Goal: Information Seeking & Learning: Check status

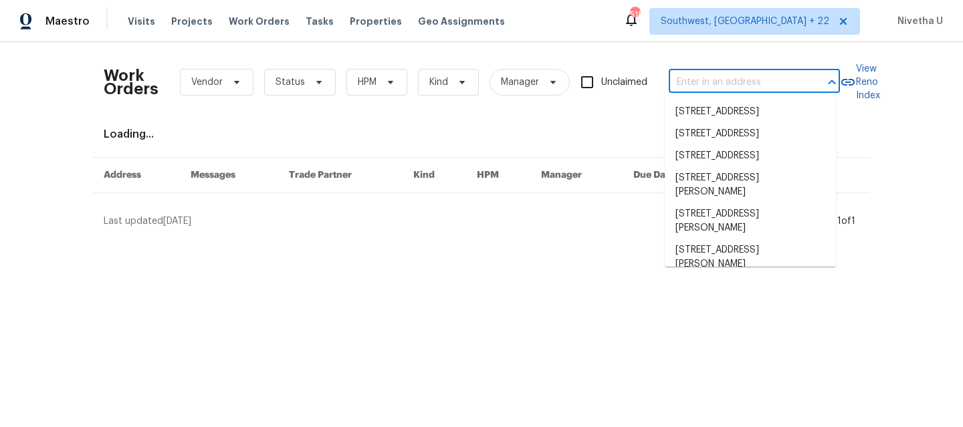
type input "[STREET_ADDRESS]"
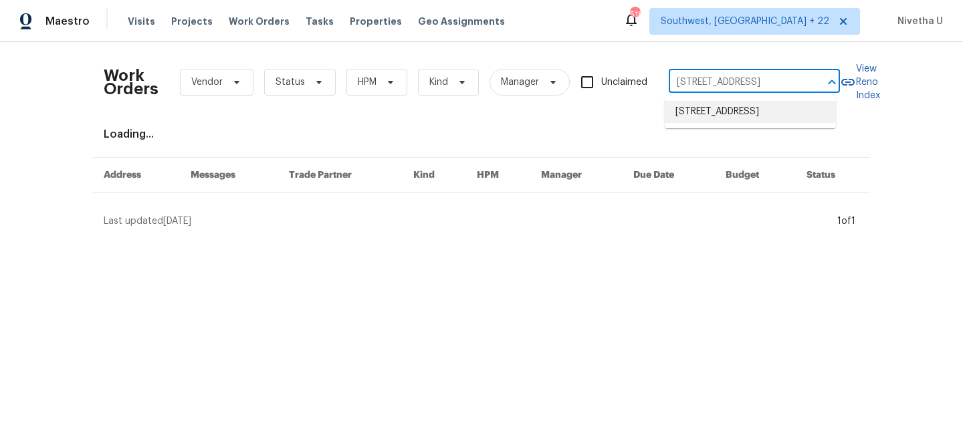
click at [733, 115] on li "[STREET_ADDRESS]" at bounding box center [750, 112] width 171 height 22
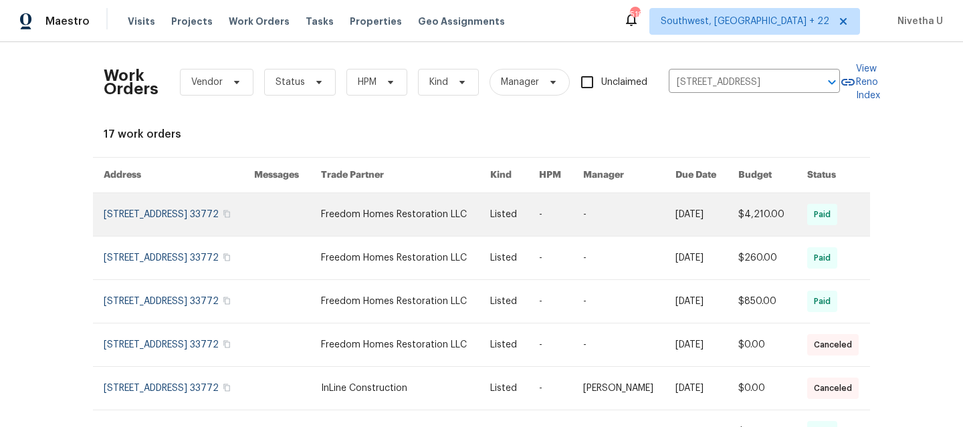
click at [121, 223] on link at bounding box center [179, 214] width 150 height 43
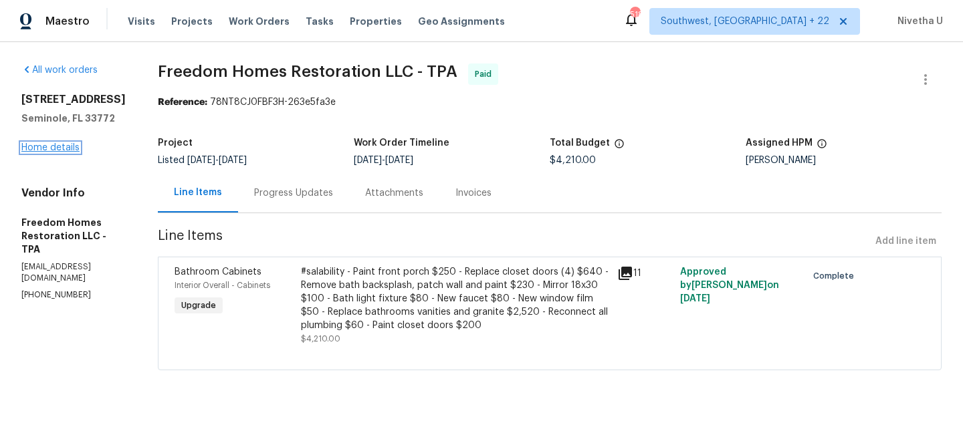
click at [51, 149] on link "Home details" at bounding box center [50, 147] width 58 height 9
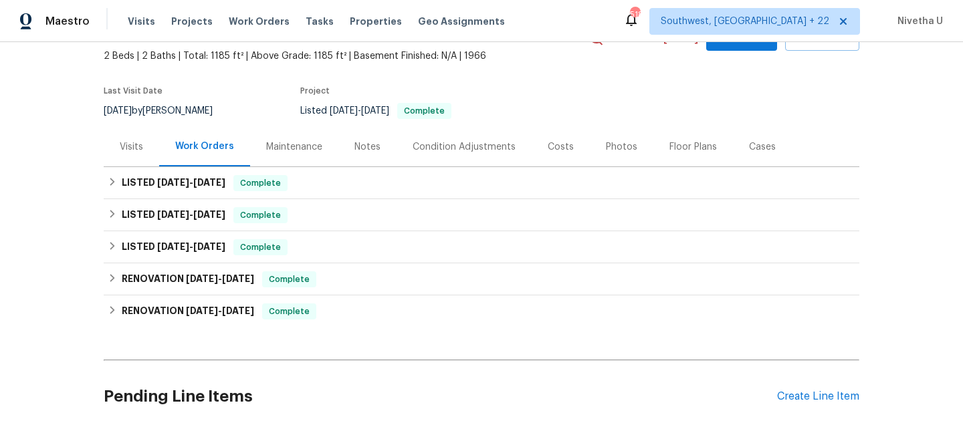
scroll to position [99, 0]
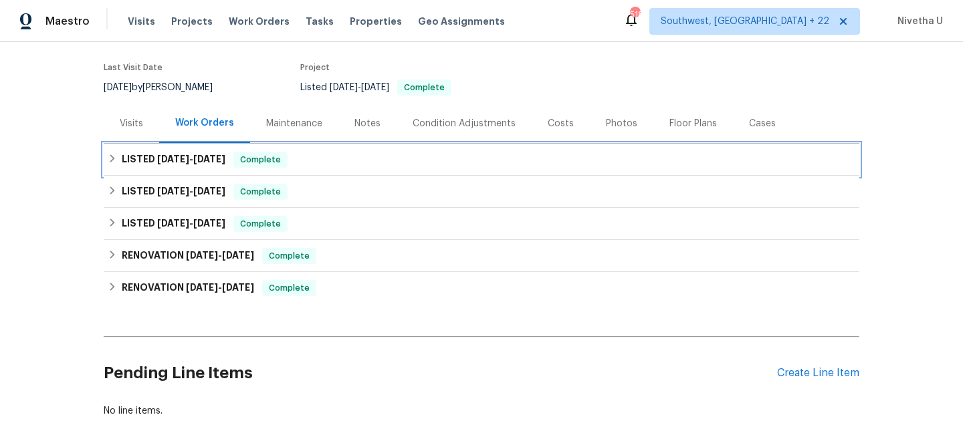
click at [284, 161] on div "Complete" at bounding box center [260, 160] width 54 height 16
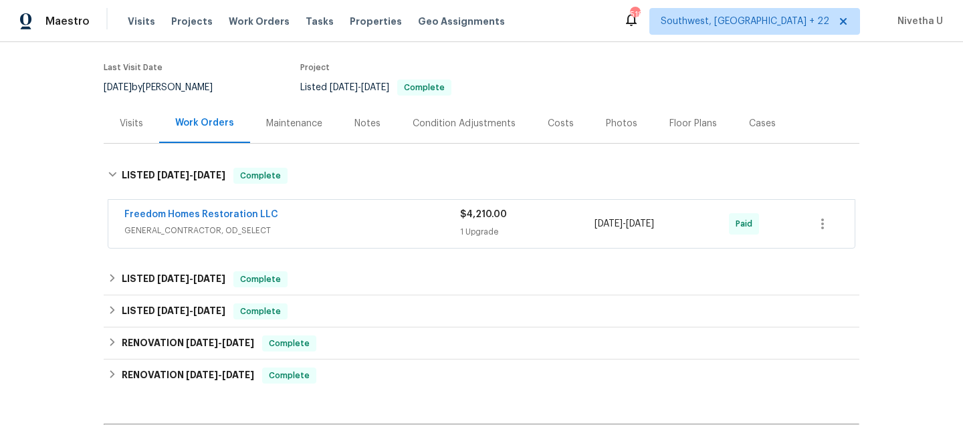
click at [365, 231] on span "GENERAL_CONTRACTOR, OD_SELECT" at bounding box center [292, 230] width 336 height 13
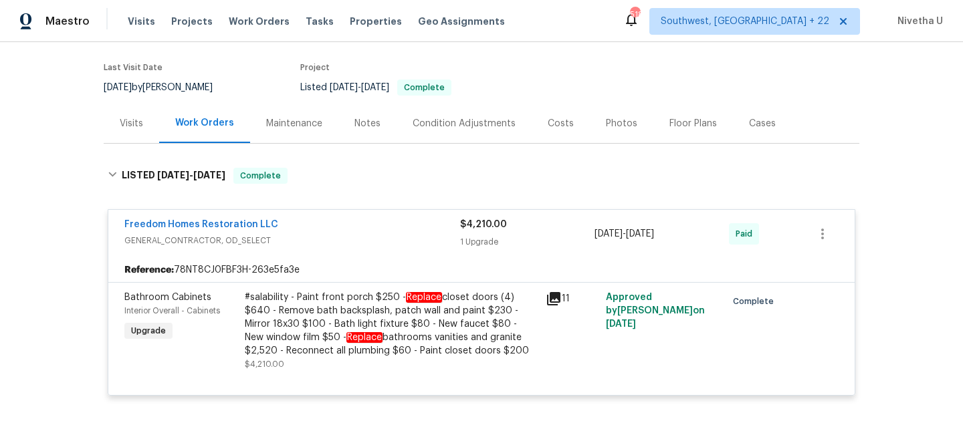
click at [364, 229] on div "Freedom Homes Restoration LLC" at bounding box center [292, 226] width 336 height 16
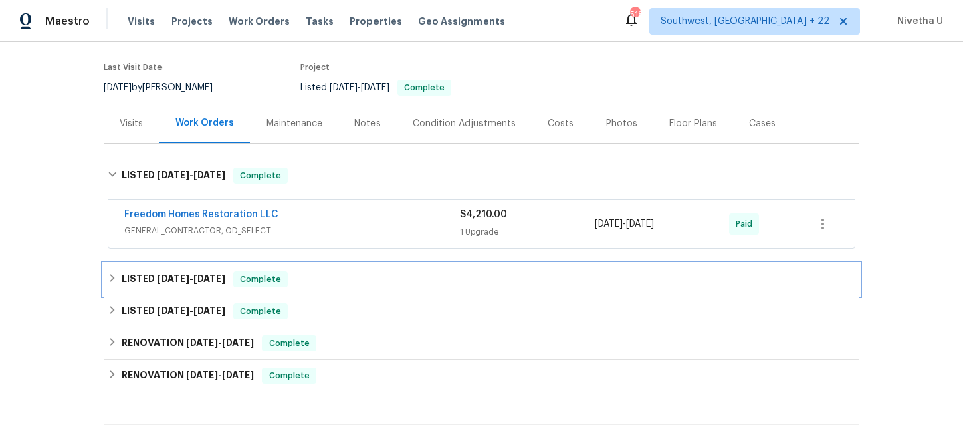
click at [344, 278] on div "LISTED 3/10/25 - 5/19/25 Complete" at bounding box center [482, 280] width 748 height 16
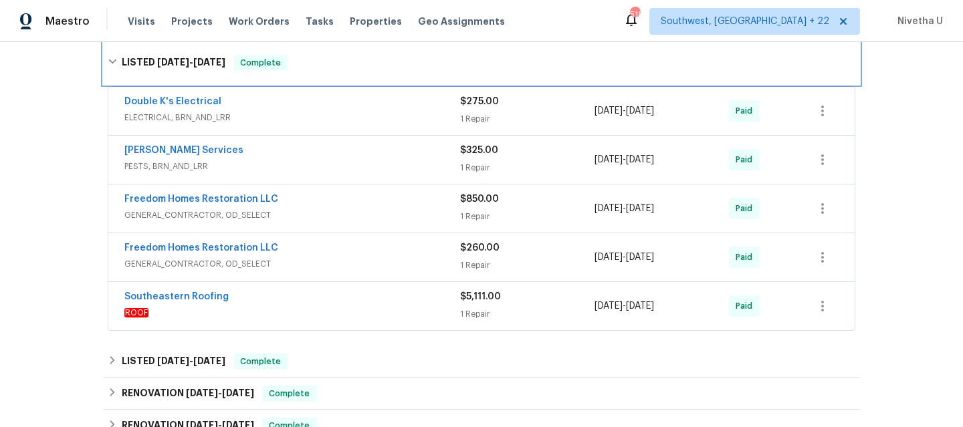
scroll to position [324, 0]
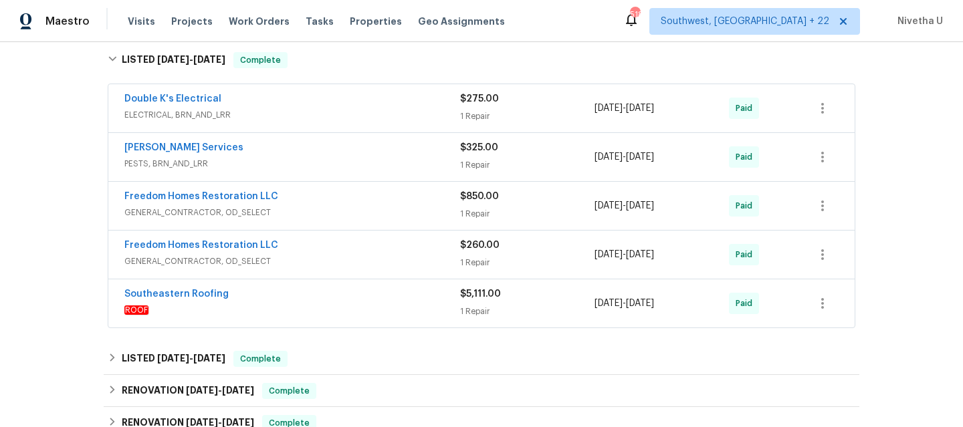
click at [338, 316] on span "ROOF" at bounding box center [292, 310] width 336 height 13
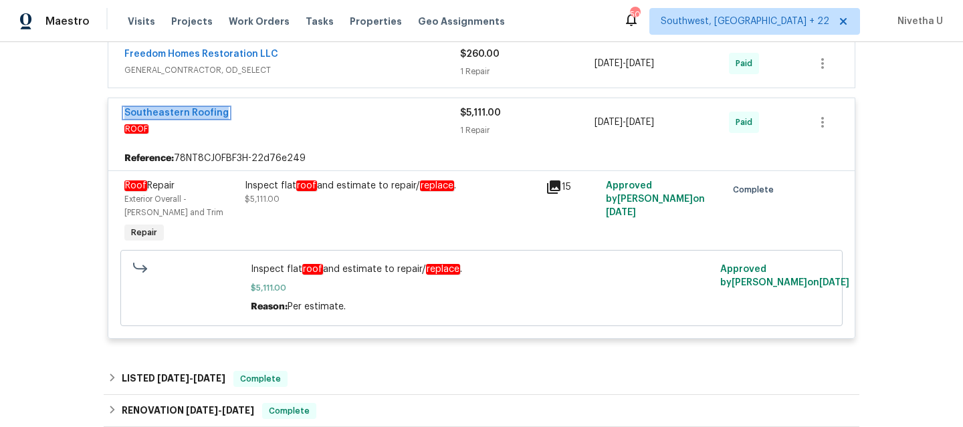
scroll to position [540, 0]
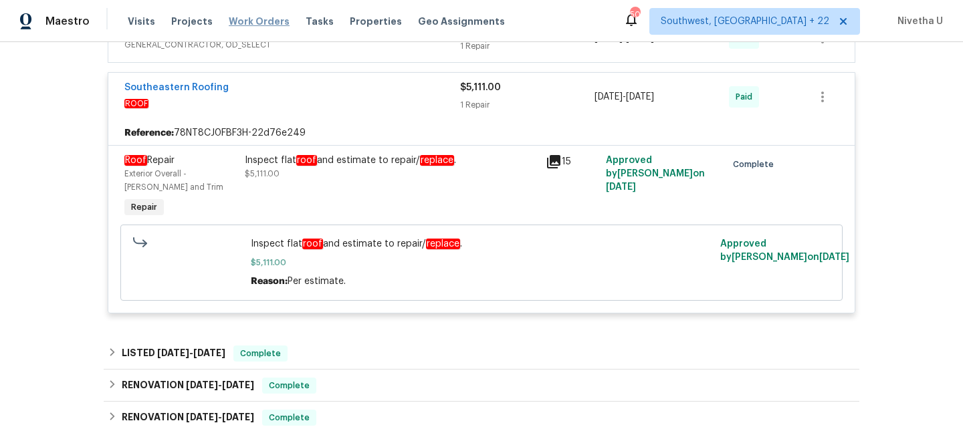
click at [252, 21] on span "Work Orders" at bounding box center [259, 21] width 61 height 13
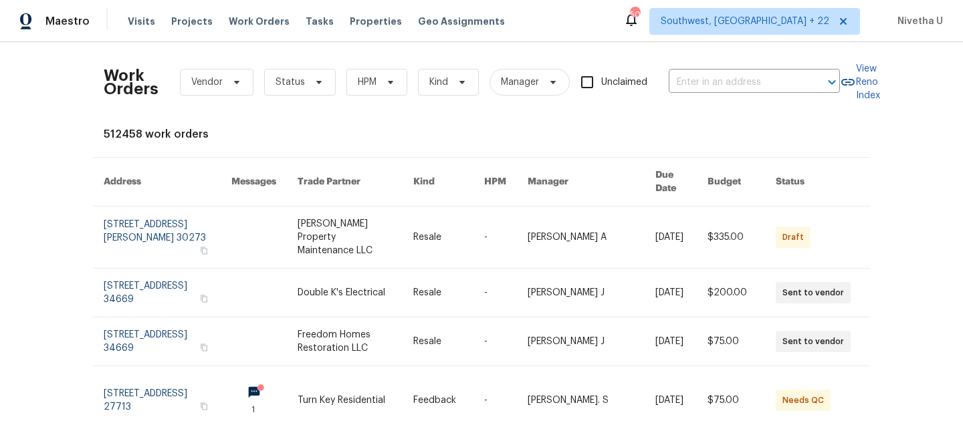
click at [742, 94] on div "Work Orders Vendor Status HPM Kind Manager Unclaimed ​" at bounding box center [472, 82] width 736 height 59
click at [736, 84] on input "text" at bounding box center [736, 82] width 134 height 21
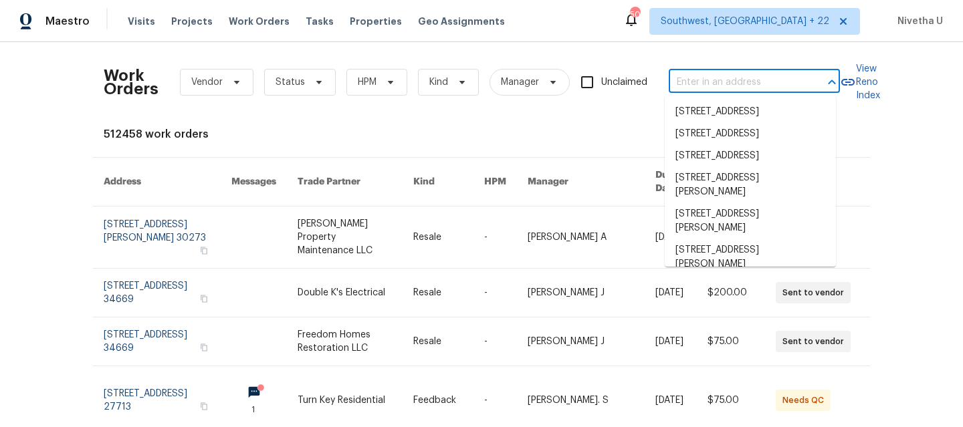
paste input "217 Cedar Brook Rd Lynn, MA 01904"
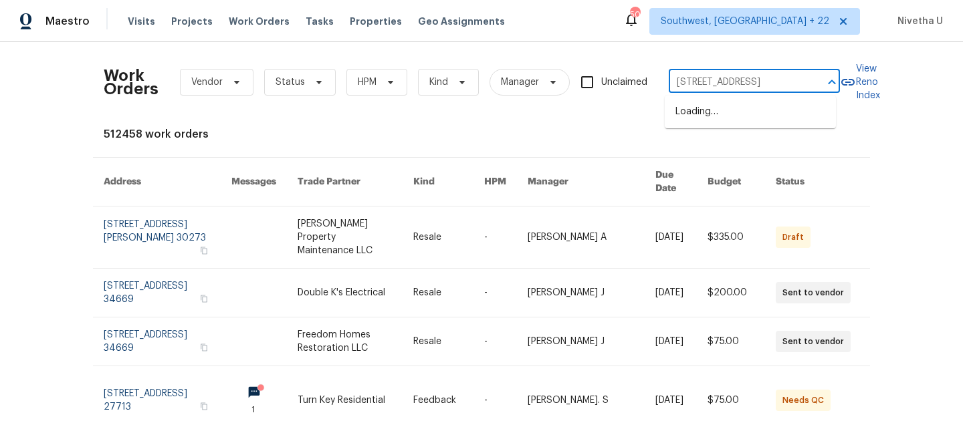
scroll to position [0, 32]
type input "217 Cedar Brook Rd Lynn, MA 01904"
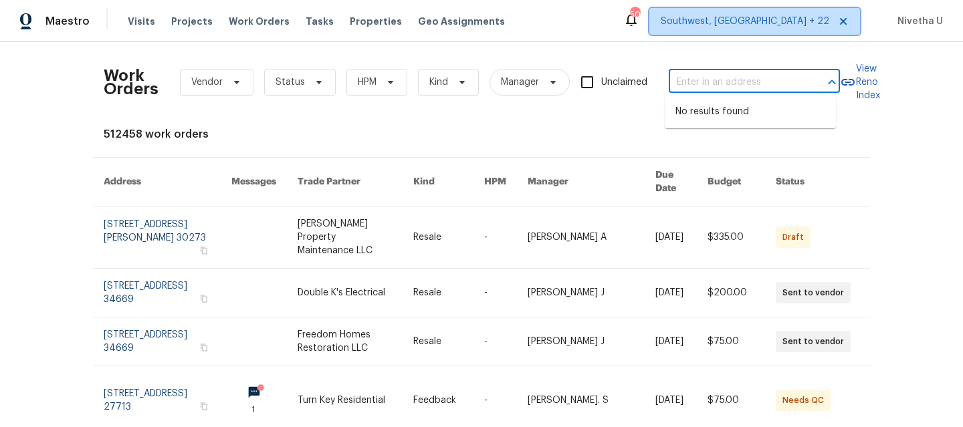
scroll to position [0, 0]
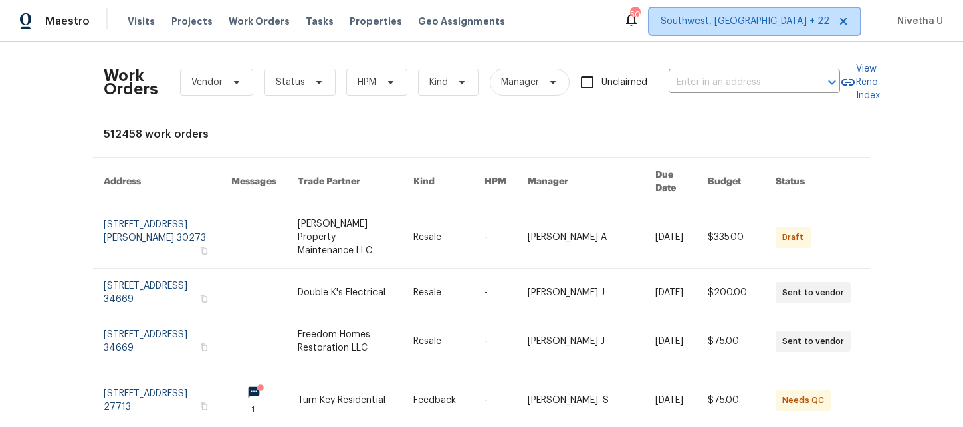
click at [768, 30] on span "Southwest, FL + 22" at bounding box center [754, 21] width 211 height 27
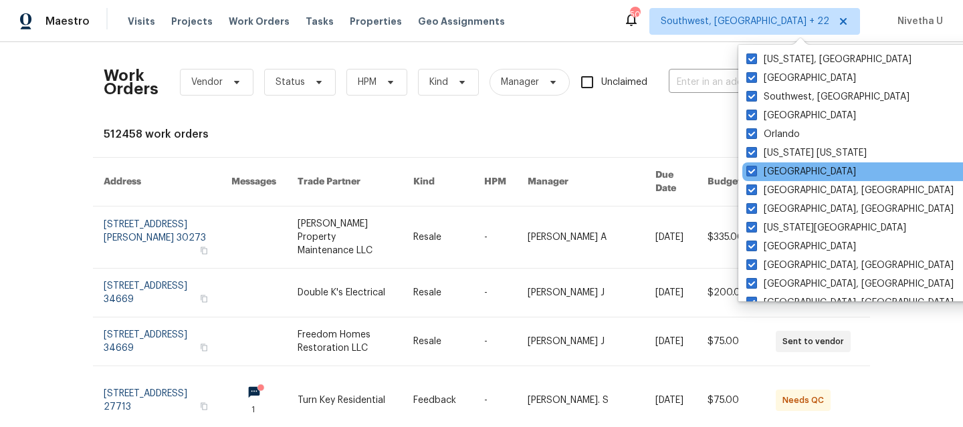
scroll to position [416, 0]
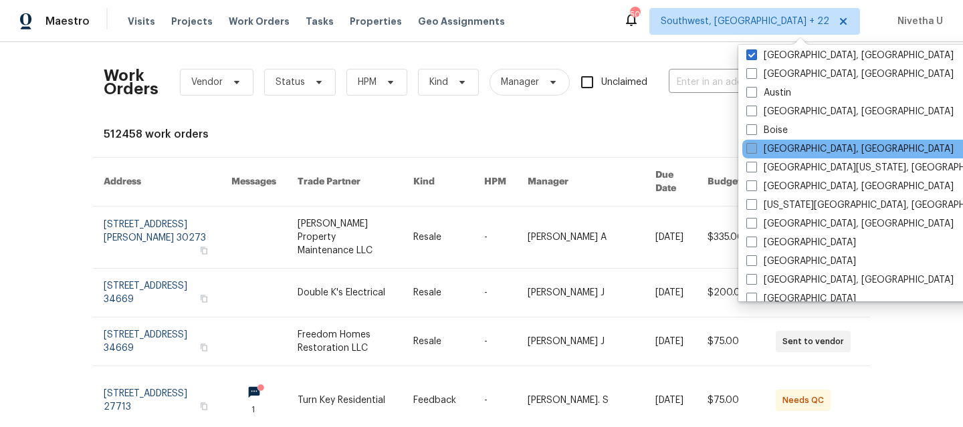
click at [781, 148] on label "Boston, MA" at bounding box center [849, 148] width 207 height 13
click at [755, 148] on input "Boston, MA" at bounding box center [750, 146] width 9 height 9
checkbox input "true"
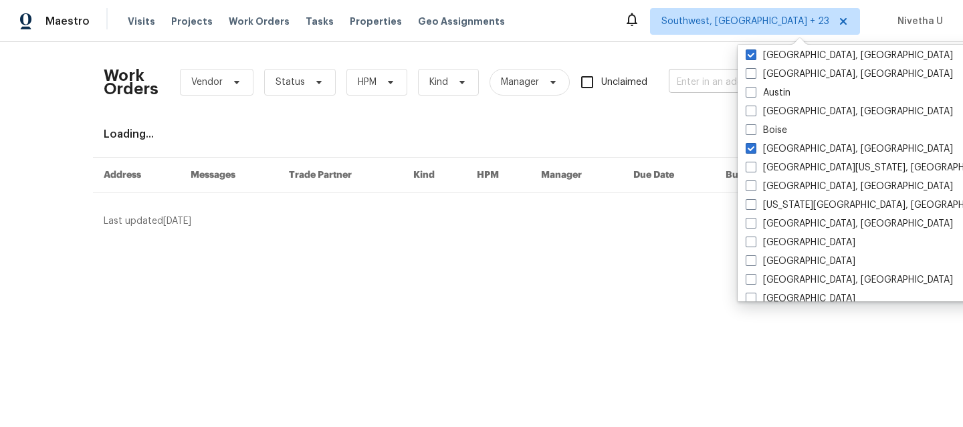
click at [674, 87] on input "text" at bounding box center [736, 82] width 134 height 21
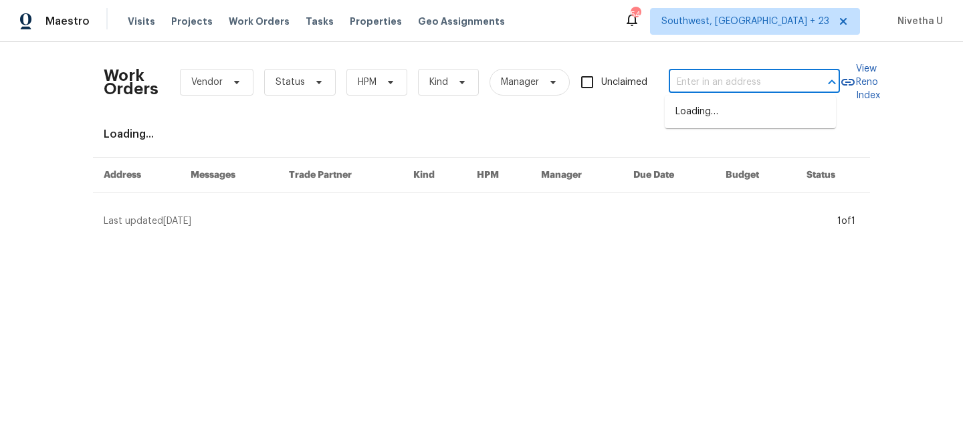
paste input "217 Cedar Brook Rd Lynn, MA 01904"
type input "217 Cedar Brook Rd Lynn, MA 01904"
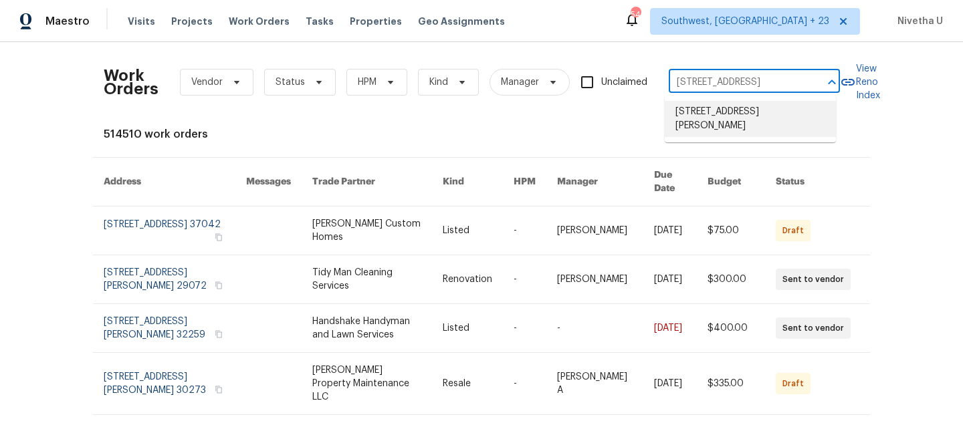
click at [702, 119] on li "217 Cedar Brook Rd, Lynn, MA 01904" at bounding box center [750, 119] width 171 height 36
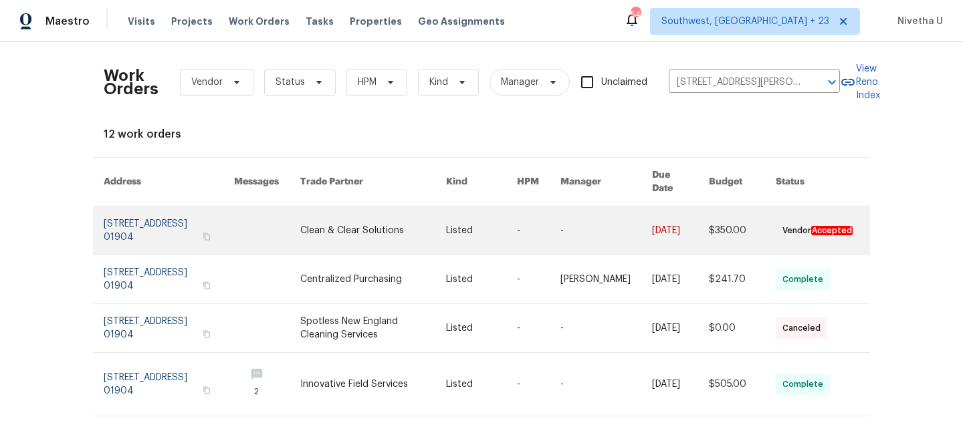
click at [127, 219] on link at bounding box center [169, 231] width 130 height 48
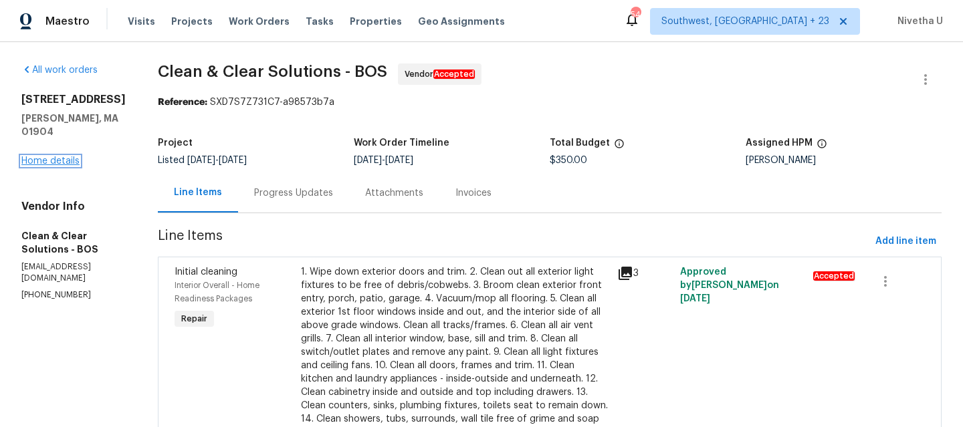
click at [51, 166] on link "Home details" at bounding box center [50, 161] width 58 height 9
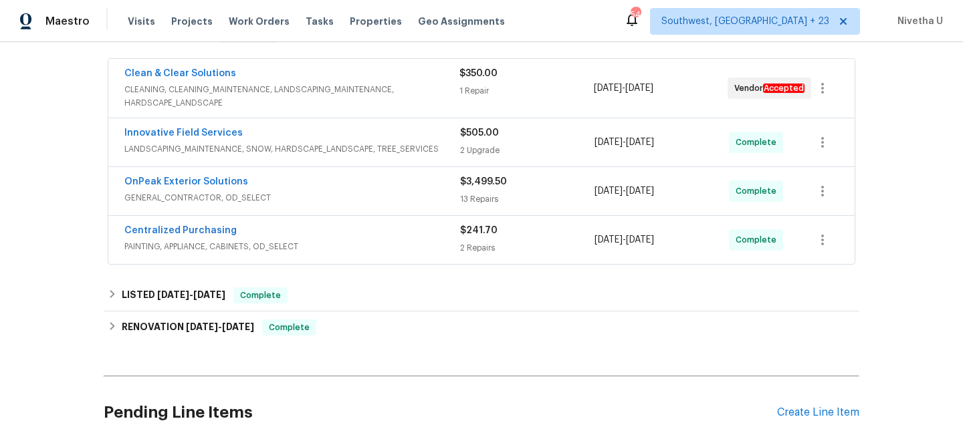
scroll to position [276, 0]
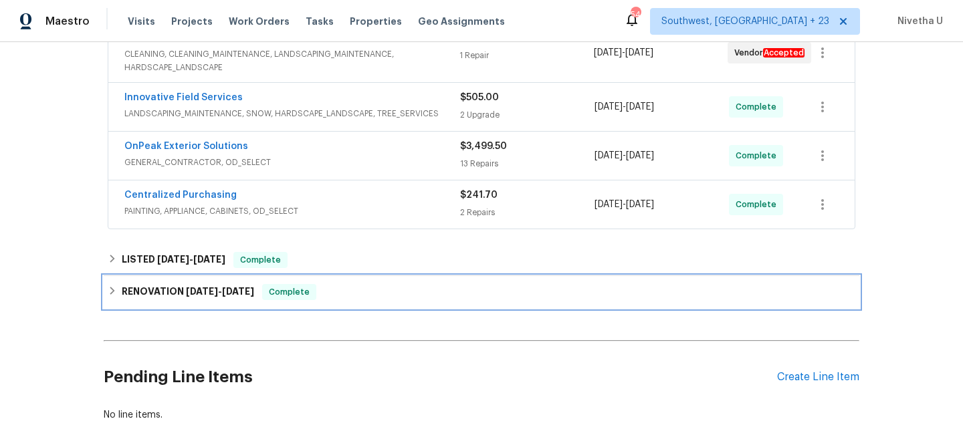
click at [384, 288] on div "RENOVATION 6/2/25 - 6/10/25 Complete" at bounding box center [482, 292] width 748 height 16
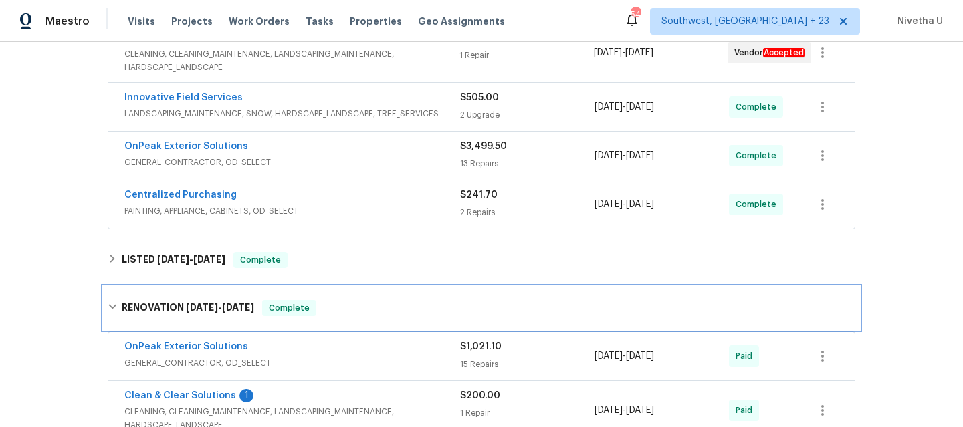
click at [384, 292] on div "RENOVATION 6/2/25 - 6/10/25 Complete" at bounding box center [482, 308] width 756 height 43
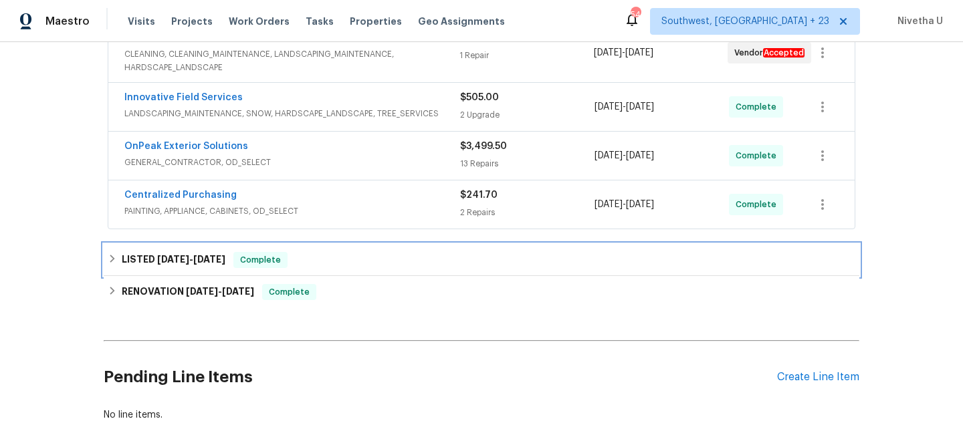
click at [367, 260] on div "LISTED 6/13/25 - 6/14/25 Complete" at bounding box center [482, 260] width 748 height 16
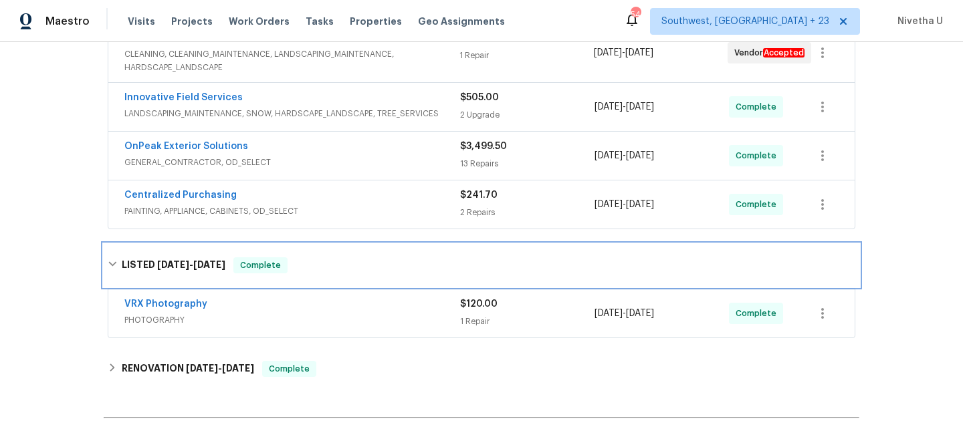
click at [367, 260] on div "LISTED 6/13/25 - 6/14/25 Complete" at bounding box center [482, 265] width 748 height 16
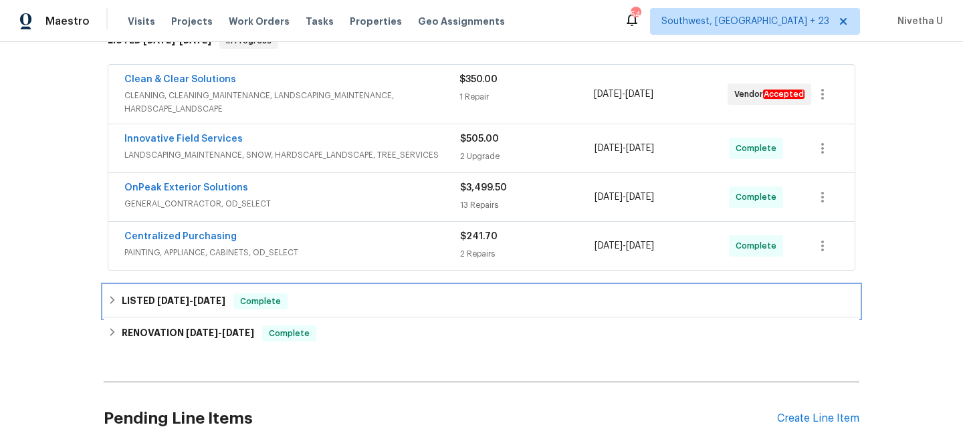
scroll to position [228, 0]
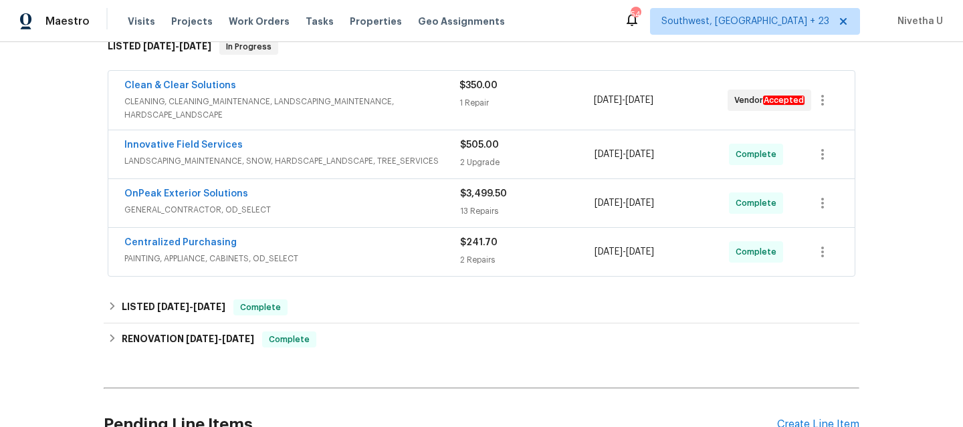
click at [367, 264] on span "PAINTING, APPLIANCE, CABINETS, OD_SELECT" at bounding box center [292, 258] width 336 height 13
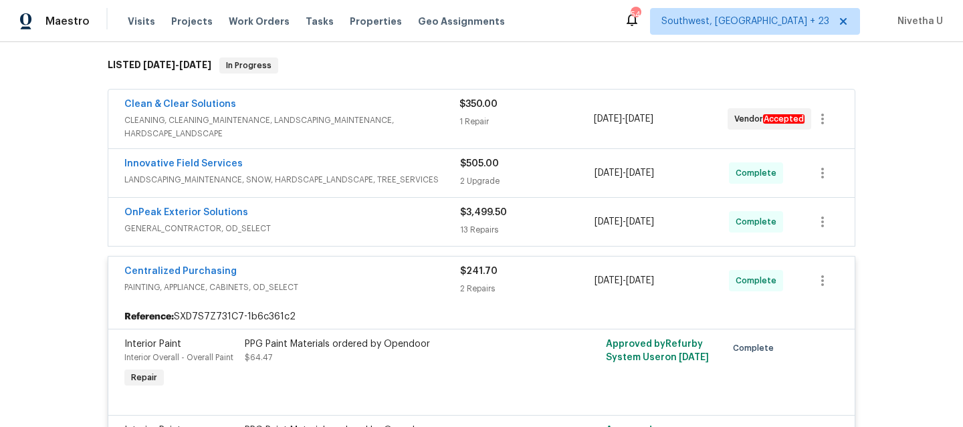
scroll to position [207, 0]
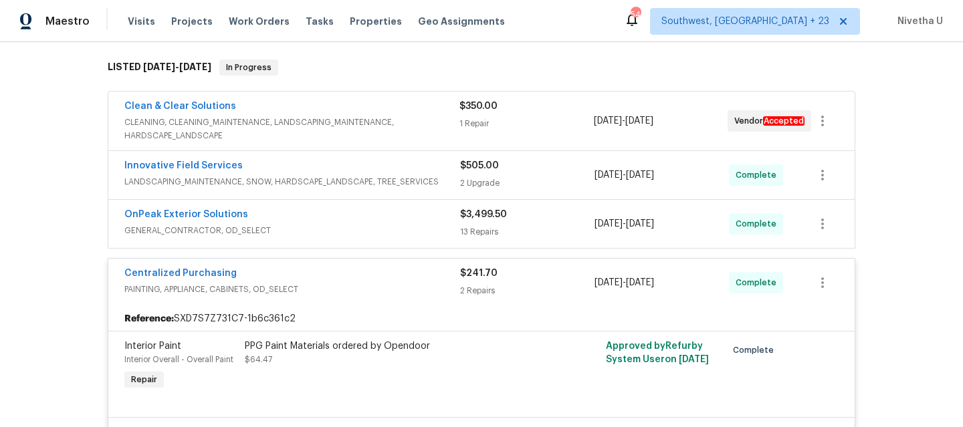
click at [363, 262] on div "Centralized Purchasing PAINTING, APPLIANCE, CABINETS, OD_SELECT $241.70 2 Repai…" at bounding box center [481, 283] width 746 height 48
click at [363, 272] on div "Centralized Purchasing" at bounding box center [292, 275] width 336 height 16
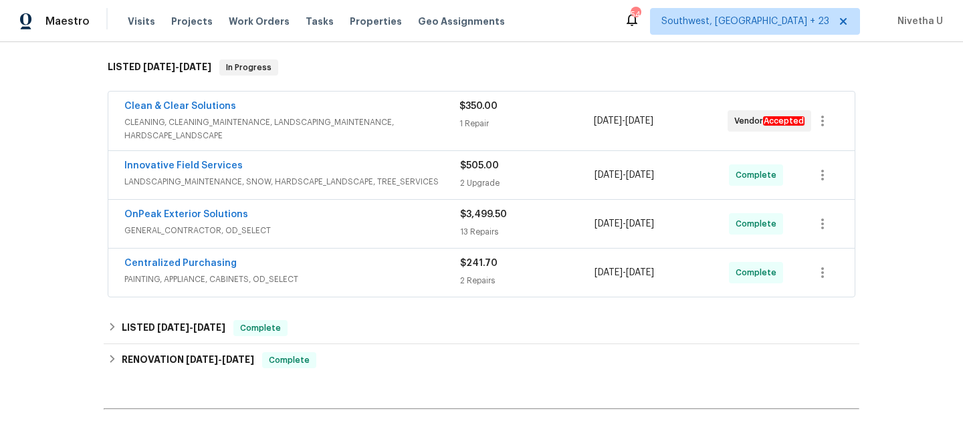
click at [371, 207] on div "OnPeak Exterior Solutions GENERAL_CONTRACTOR, OD_SELECT $3,499.50 13 Repairs 8/…" at bounding box center [481, 224] width 746 height 48
click at [372, 228] on span "GENERAL_CONTRACTOR, OD_SELECT" at bounding box center [292, 230] width 336 height 13
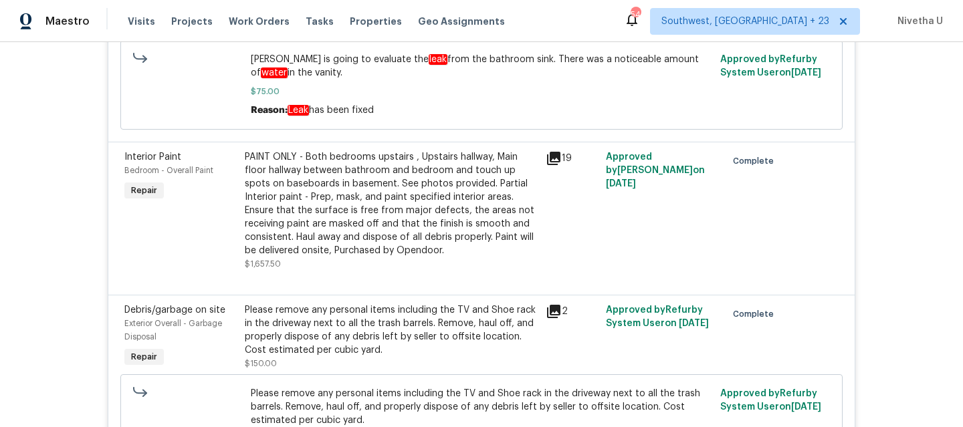
scroll to position [176, 0]
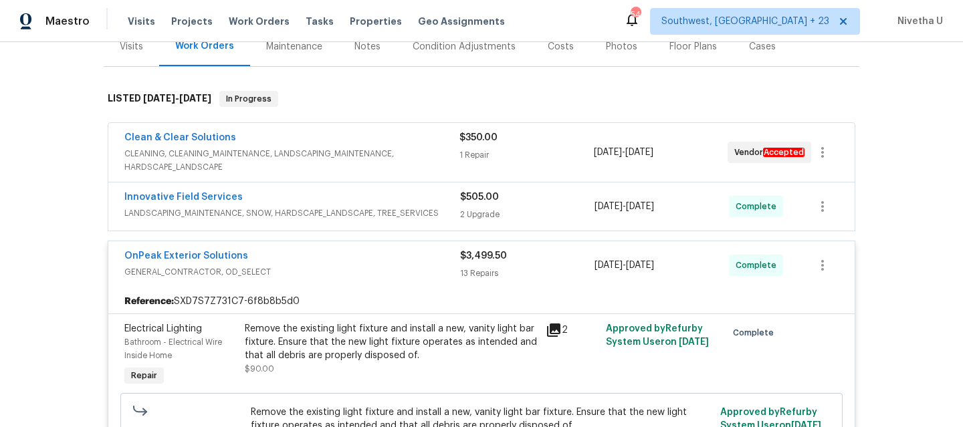
click at [427, 203] on div "Innovative Field Services" at bounding box center [292, 199] width 336 height 16
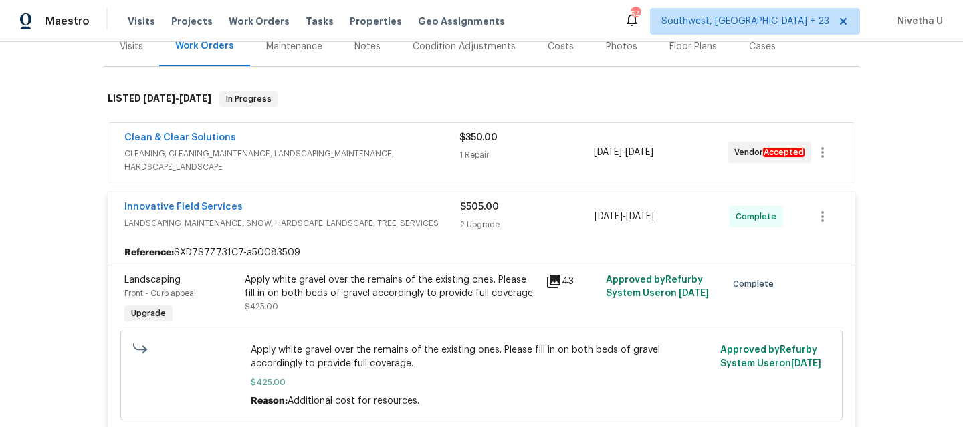
click at [365, 134] on div "Clean & Clear Solutions" at bounding box center [291, 139] width 335 height 16
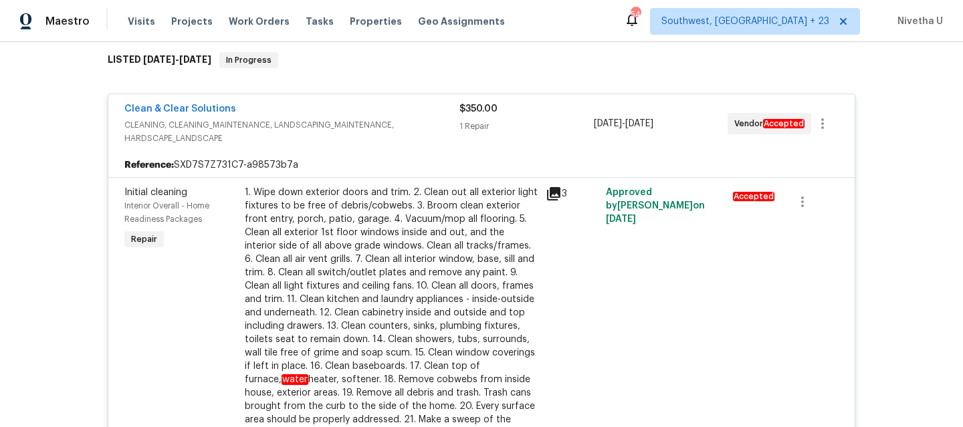
scroll to position [208, 0]
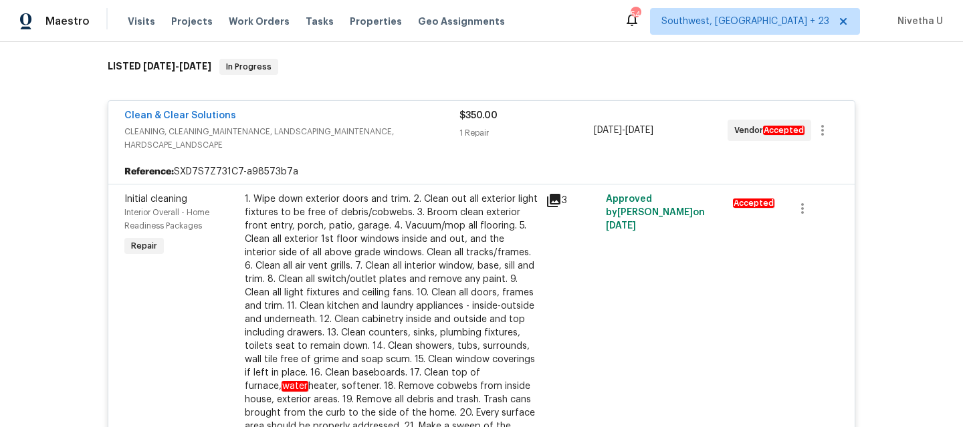
click at [397, 131] on span "CLEANING, CLEANING_MAINTENANCE, LANDSCAPING_MAINTENANCE, HARDSCAPE_LANDSCAPE" at bounding box center [291, 138] width 335 height 27
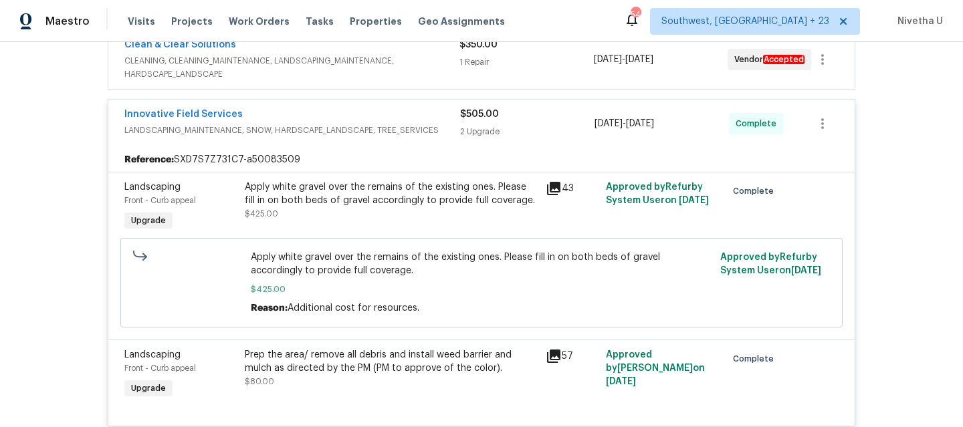
scroll to position [268, 0]
click at [425, 122] on div "Innovative Field Services" at bounding box center [292, 116] width 336 height 16
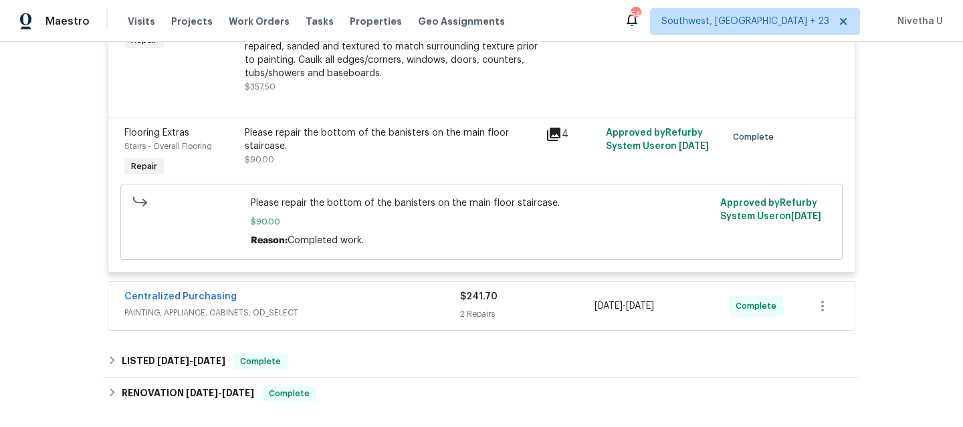
scroll to position [2119, 0]
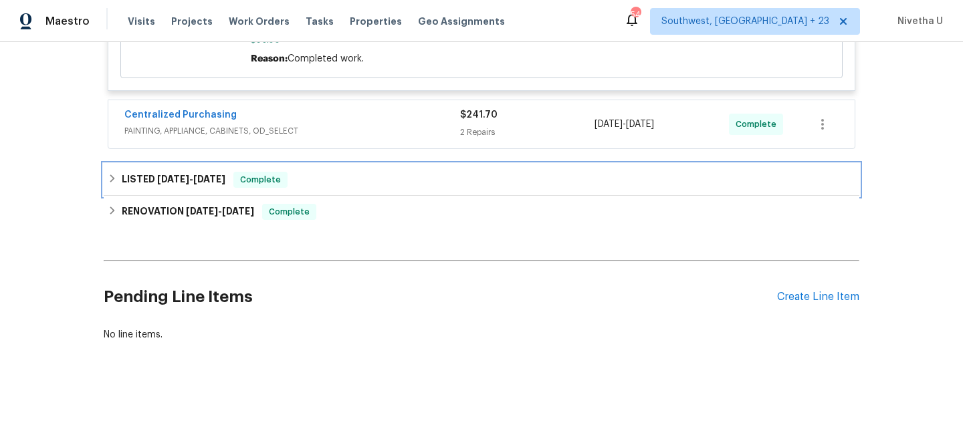
click at [334, 188] on div "LISTED 6/13/25 - 6/14/25 Complete" at bounding box center [482, 180] width 748 height 16
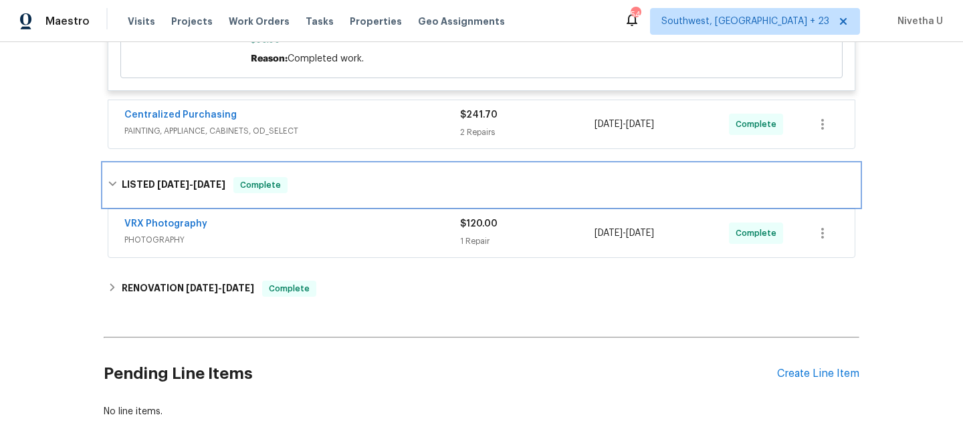
click at [334, 193] on div "LISTED 6/13/25 - 6/14/25 Complete" at bounding box center [482, 185] width 748 height 16
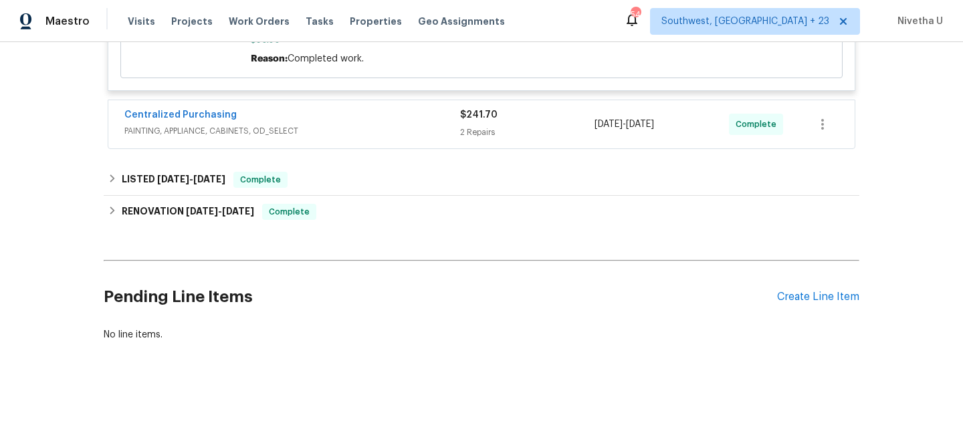
click at [332, 138] on span "PAINTING, APPLIANCE, CABINETS, OD_SELECT" at bounding box center [292, 130] width 336 height 13
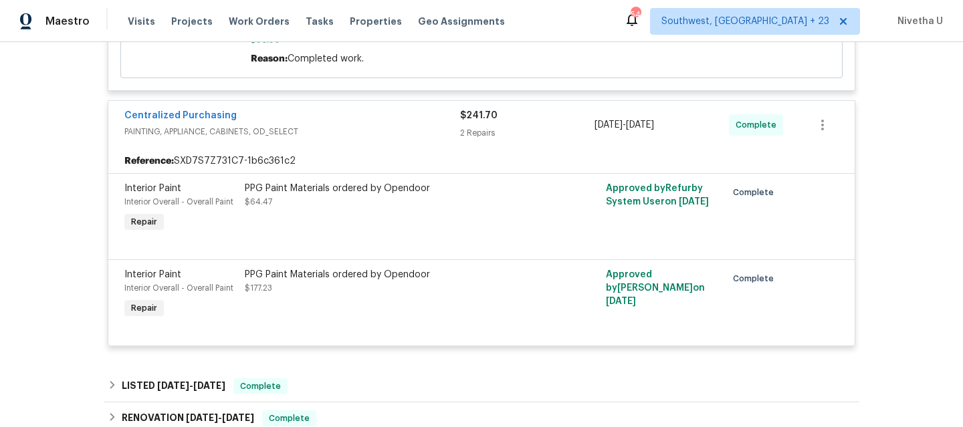
click at [334, 138] on span "PAINTING, APPLIANCE, CABINETS, OD_SELECT" at bounding box center [292, 131] width 336 height 13
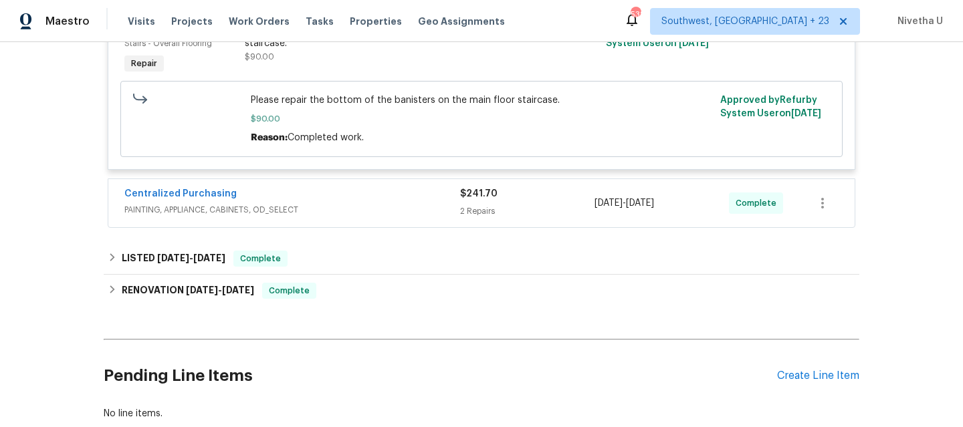
scroll to position [2042, 0]
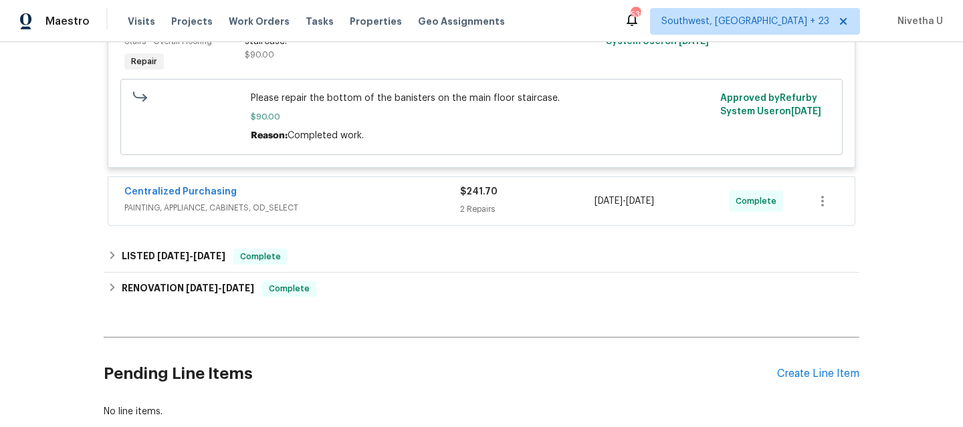
click at [330, 201] on div "Centralized Purchasing" at bounding box center [292, 193] width 336 height 16
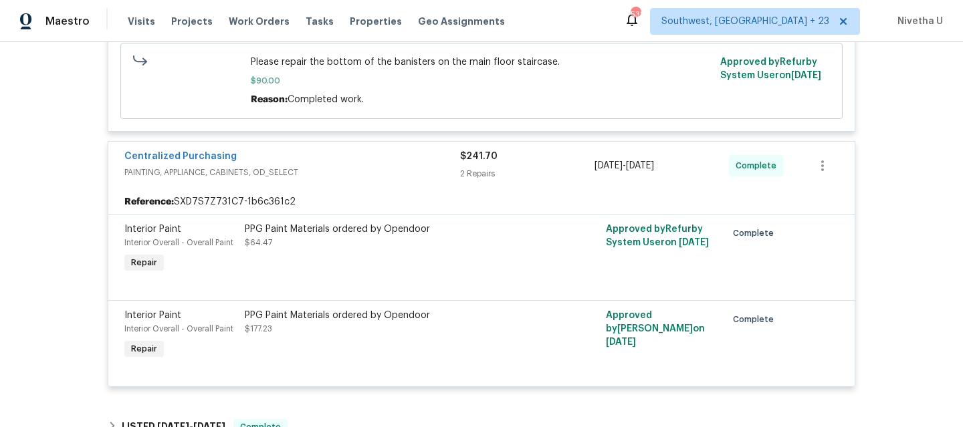
scroll to position [2072, 0]
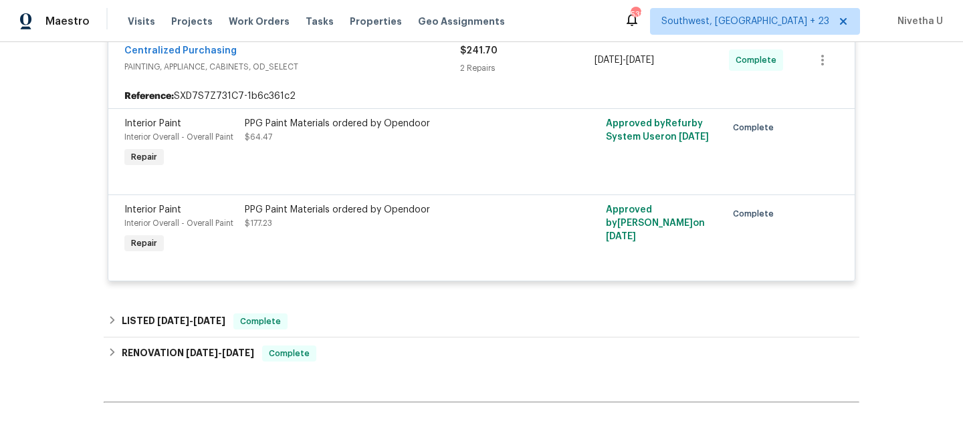
click at [360, 74] on span "PAINTING, APPLIANCE, CABINETS, OD_SELECT" at bounding box center [292, 66] width 336 height 13
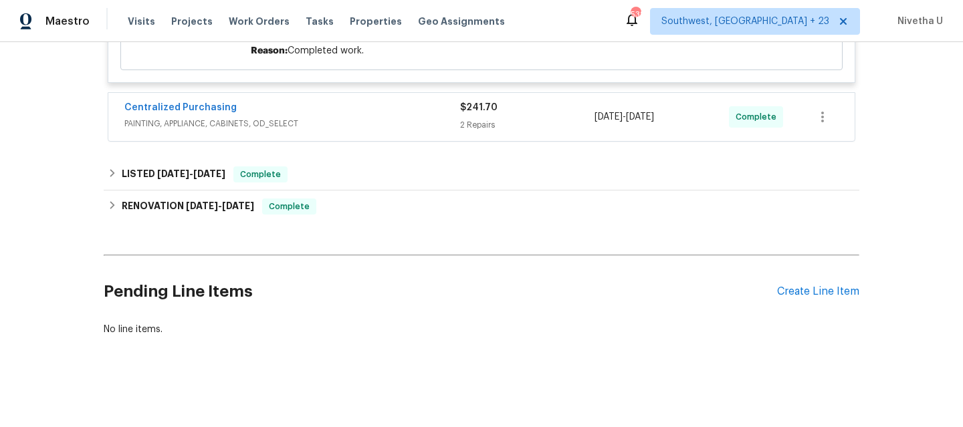
scroll to position [2155, 0]
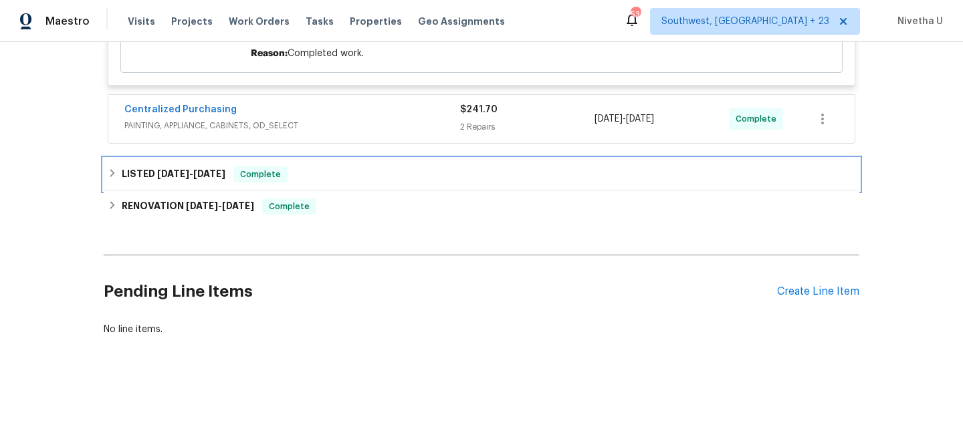
click at [321, 169] on div "LISTED 6/13/25 - 6/14/25 Complete" at bounding box center [482, 175] width 748 height 16
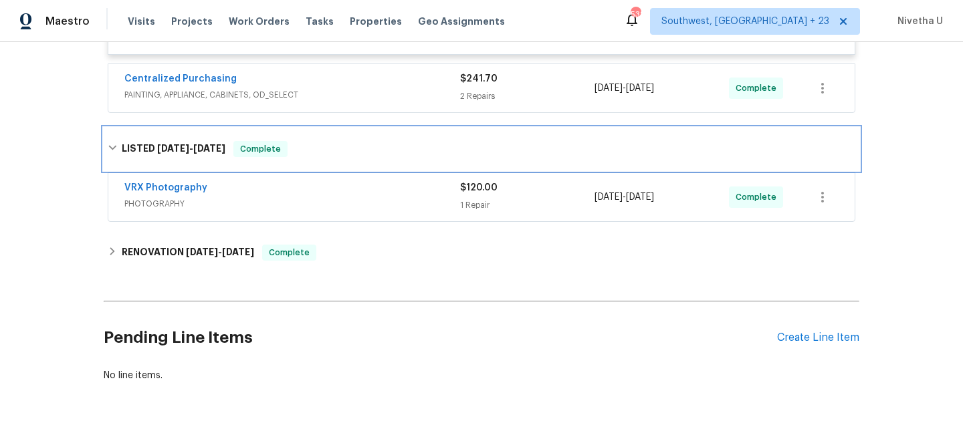
click at [321, 171] on div "LISTED 6/13/25 - 6/14/25 Complete" at bounding box center [482, 149] width 756 height 43
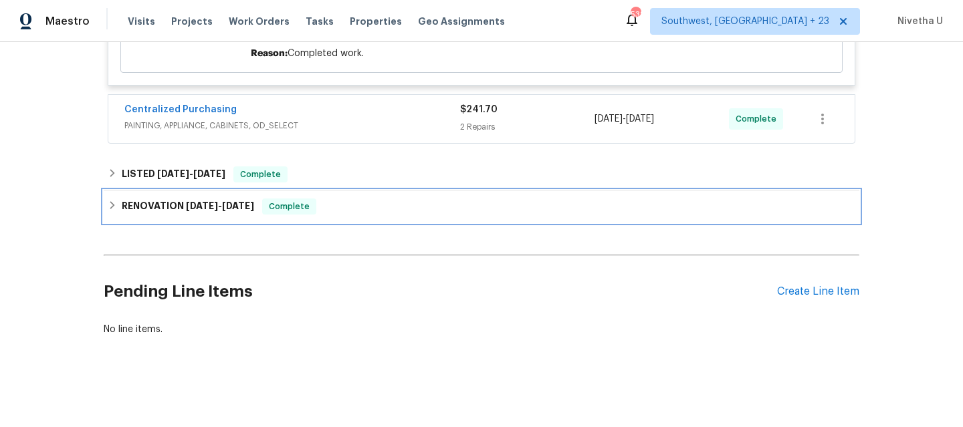
click at [321, 212] on div "RENOVATION 6/2/25 - 6/10/25 Complete" at bounding box center [482, 207] width 756 height 32
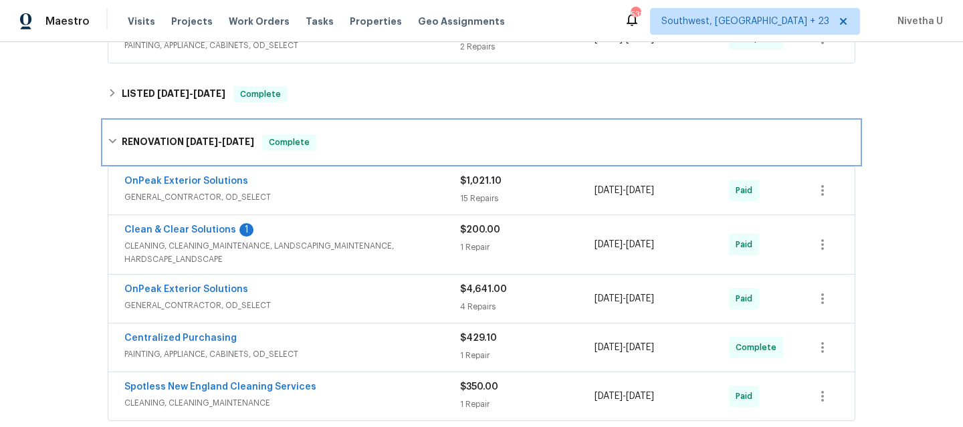
scroll to position [2202, 0]
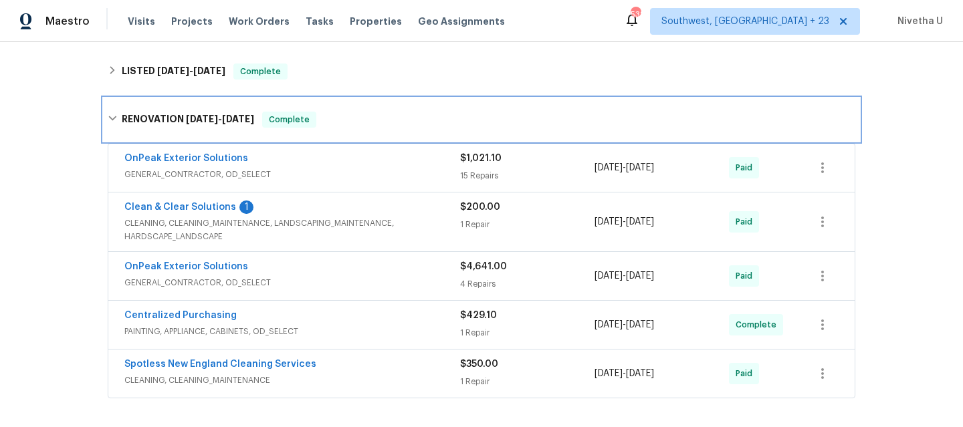
click at [323, 128] on div "RENOVATION 6/2/25 - 6/10/25 Complete" at bounding box center [482, 120] width 748 height 16
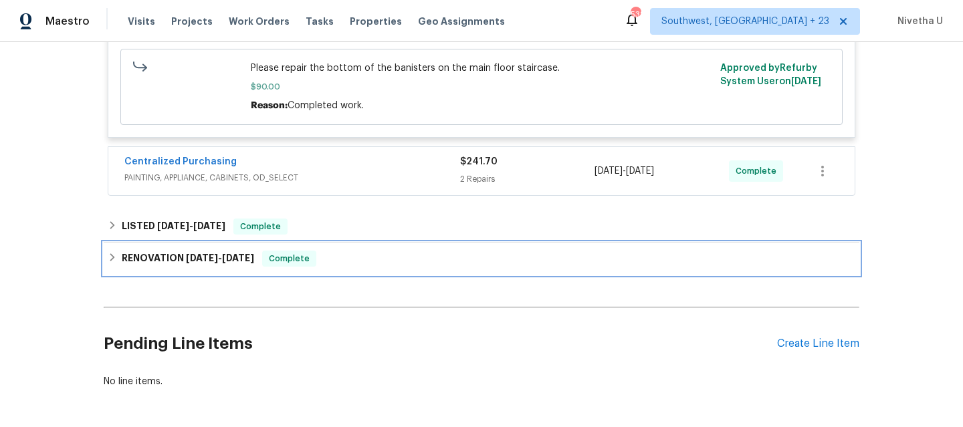
scroll to position [2051, 0]
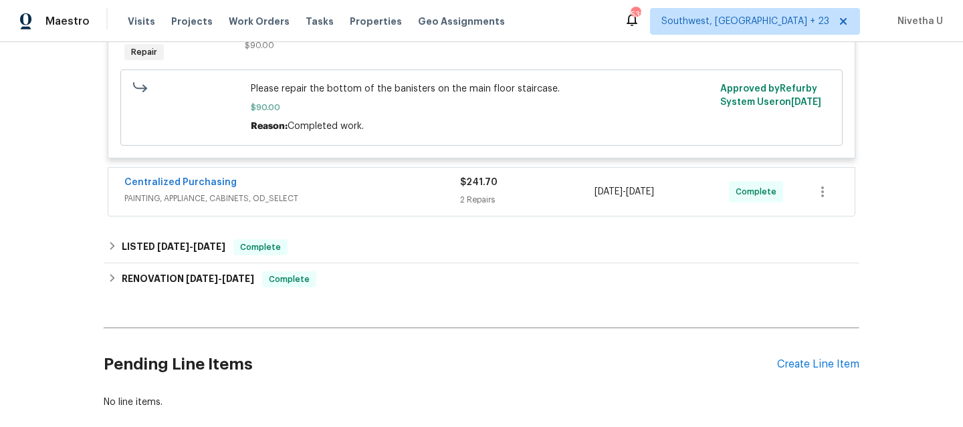
click at [357, 192] on div "Centralized Purchasing" at bounding box center [292, 184] width 336 height 16
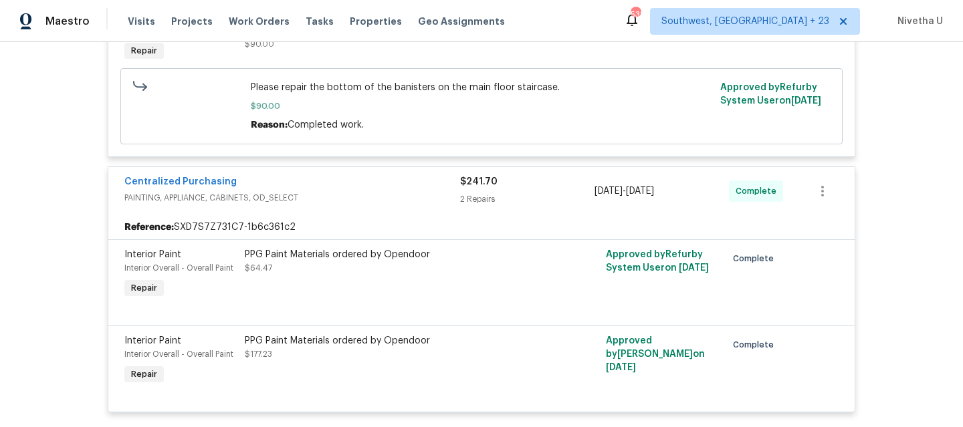
click at [357, 205] on span "PAINTING, APPLIANCE, CABINETS, OD_SELECT" at bounding box center [292, 197] width 336 height 13
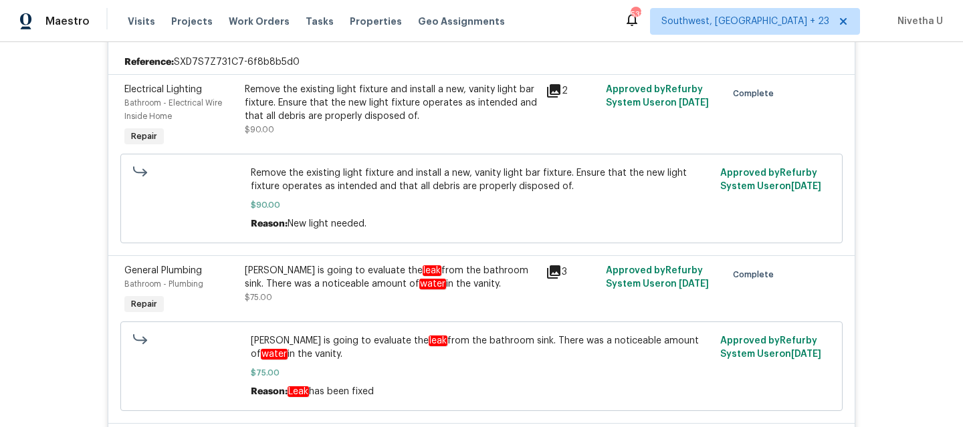
scroll to position [415, 0]
drag, startPoint x: 373, startPoint y: 268, endPoint x: 502, endPoint y: 270, distance: 129.8
click at [502, 270] on div "Nelson is going to evaluate the leak from the bathroom sink. There was a notice…" at bounding box center [391, 278] width 293 height 27
copy div "leak from the bathroom sink"
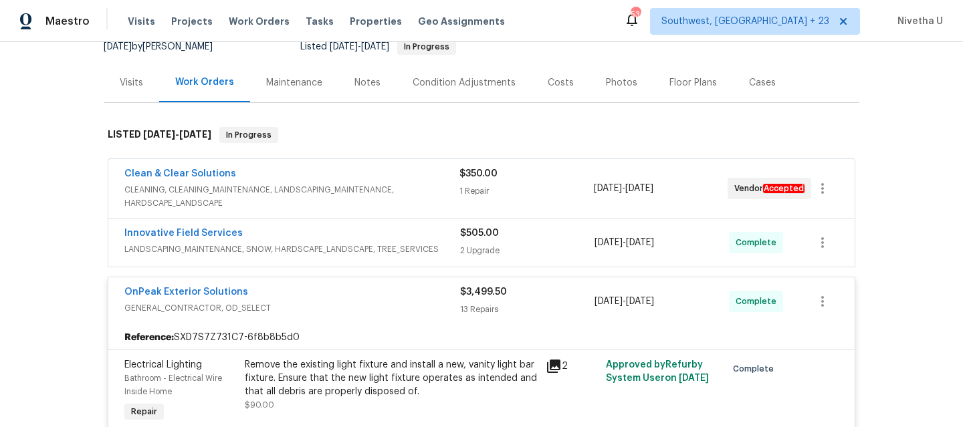
scroll to position [137, 0]
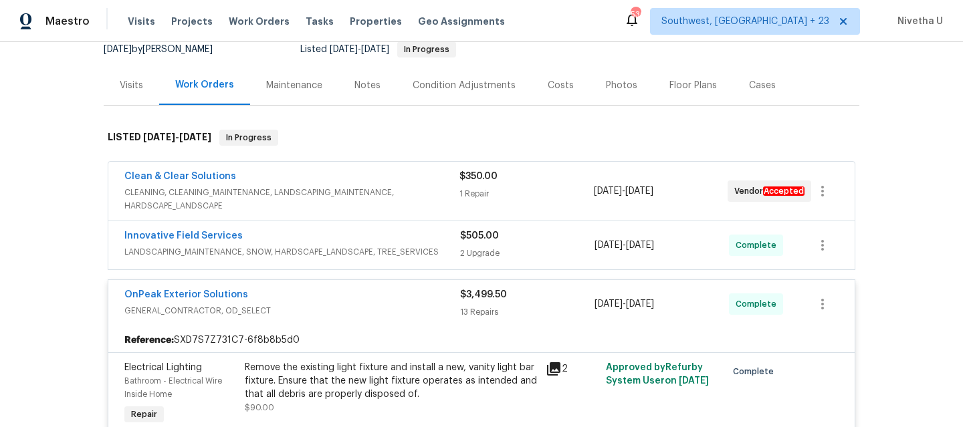
click at [435, 236] on div "Innovative Field Services" at bounding box center [292, 237] width 336 height 16
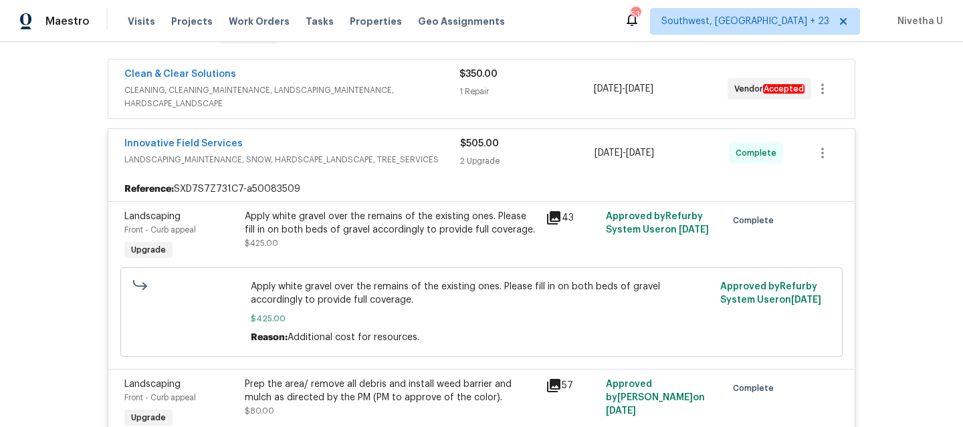
scroll to position [213, 0]
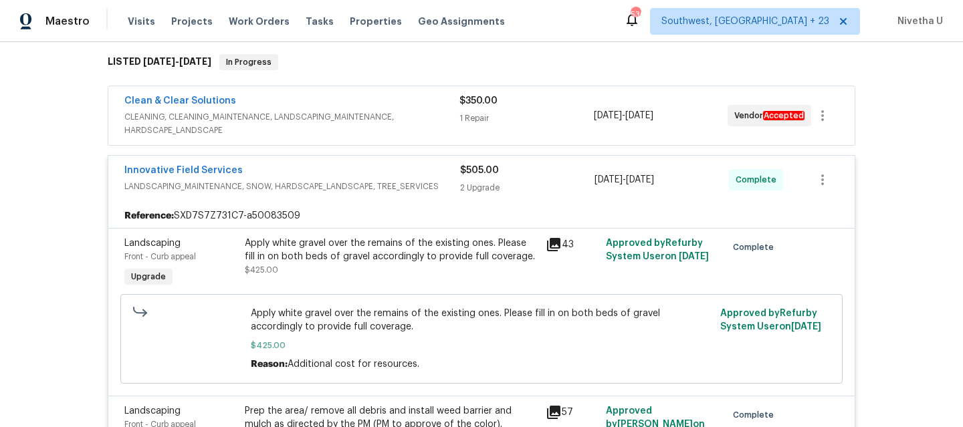
click at [443, 170] on div "Innovative Field Services" at bounding box center [292, 172] width 336 height 16
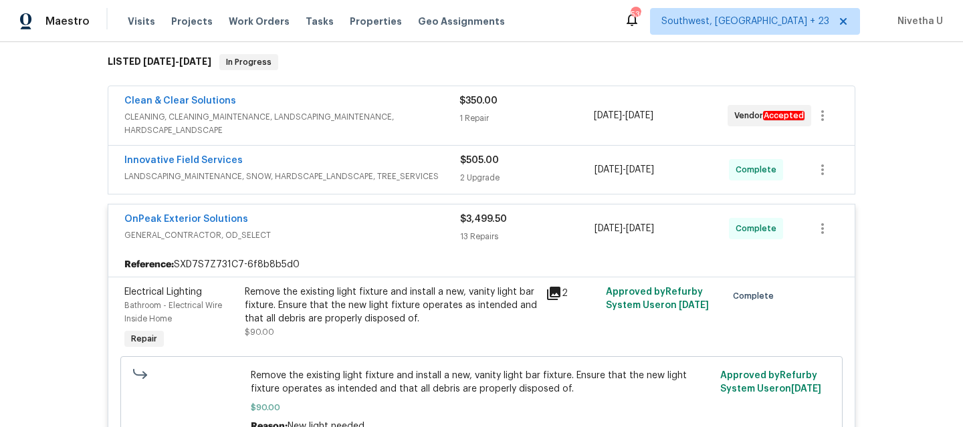
click at [420, 112] on span "CLEANING, CLEANING_MAINTENANCE, LANDSCAPING_MAINTENANCE, HARDSCAPE_LANDSCAPE" at bounding box center [291, 123] width 335 height 27
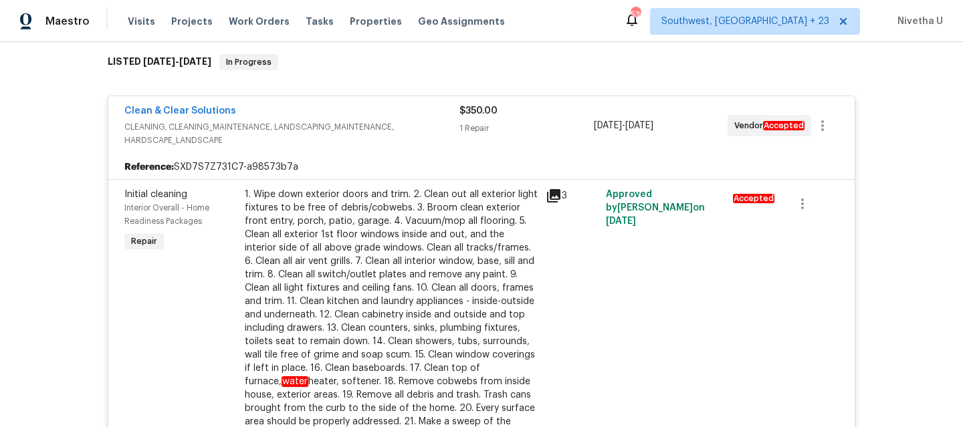
click at [419, 126] on span "CLEANING, CLEANING_MAINTENANCE, LANDSCAPING_MAINTENANCE, HARDSCAPE_LANDSCAPE" at bounding box center [291, 133] width 335 height 27
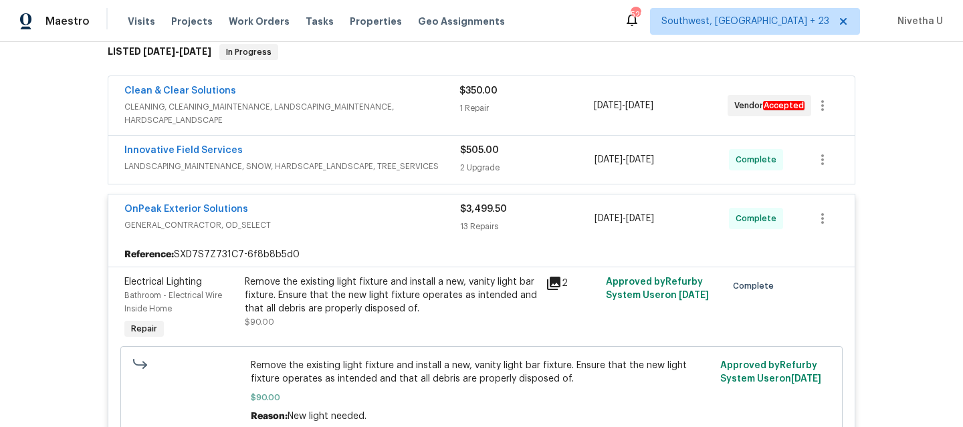
scroll to position [222, 0]
click at [335, 219] on span "GENERAL_CONTRACTOR, OD_SELECT" at bounding box center [292, 225] width 336 height 13
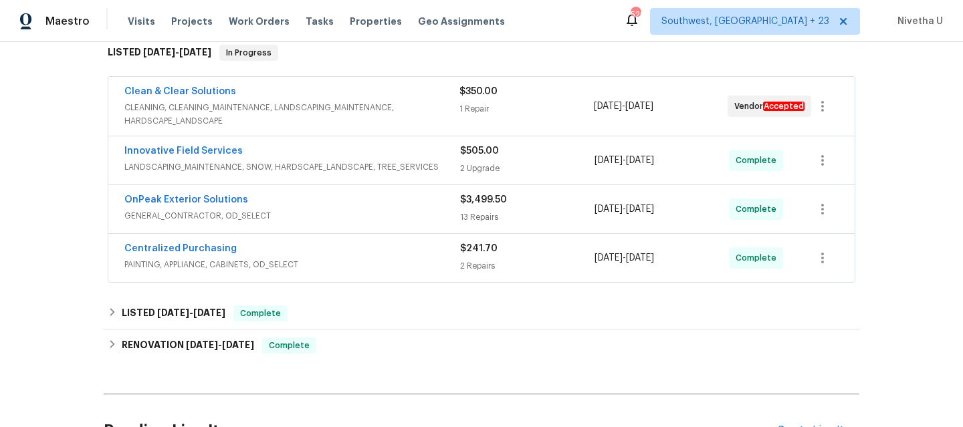
click at [431, 165] on span "LANDSCAPING_MAINTENANCE, SNOW, HARDSCAPE_LANDSCAPE, TREE_SERVICES" at bounding box center [292, 167] width 336 height 13
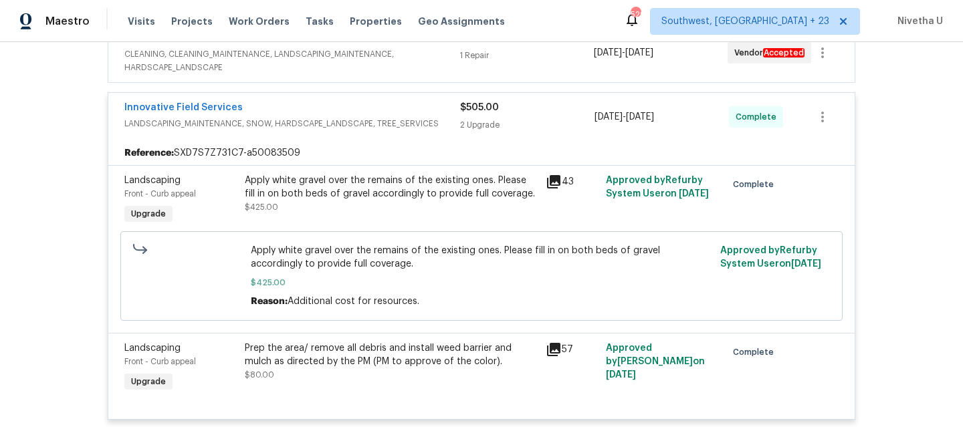
scroll to position [229, 0]
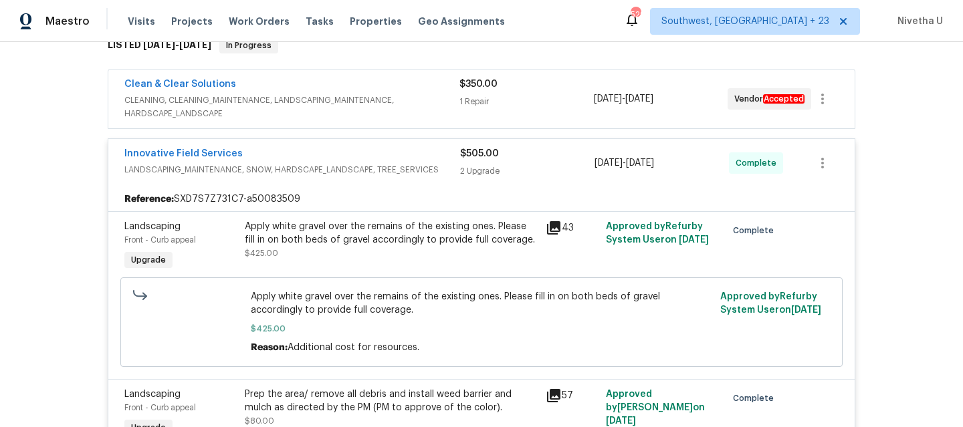
click at [439, 153] on div "Innovative Field Services" at bounding box center [292, 155] width 336 height 16
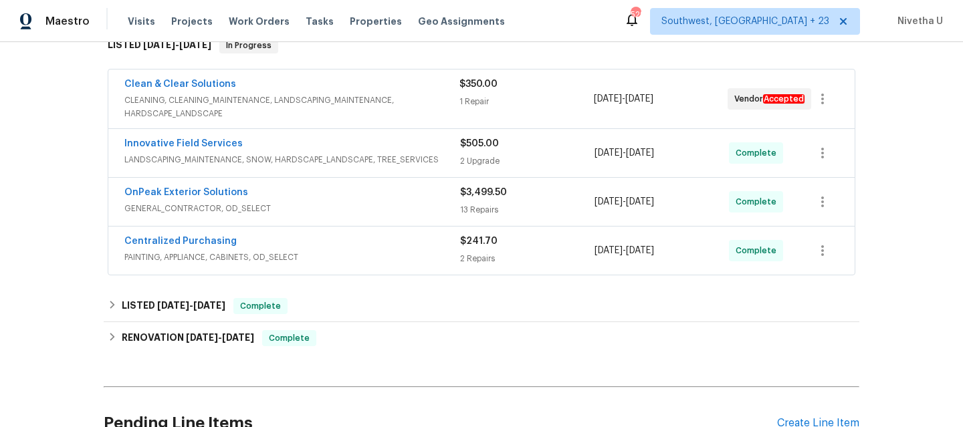
click at [410, 100] on span "CLEANING, CLEANING_MAINTENANCE, LANDSCAPING_MAINTENANCE, HARDSCAPE_LANDSCAPE" at bounding box center [291, 107] width 335 height 27
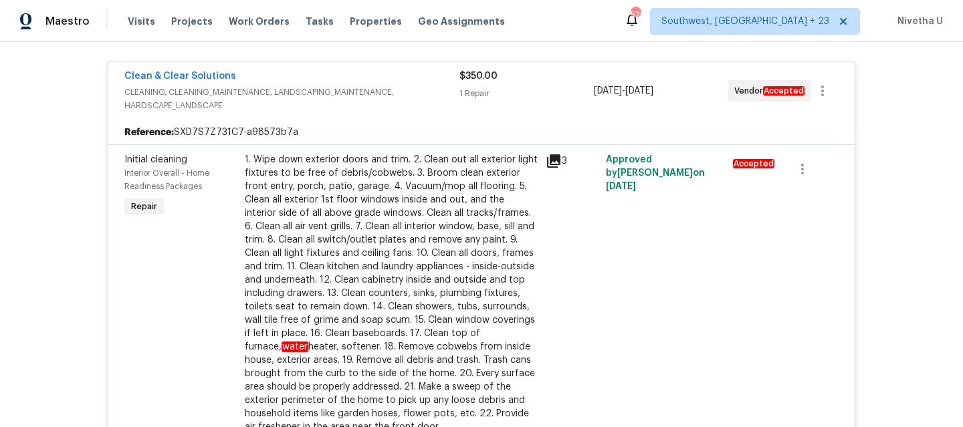
scroll to position [246, 0]
click at [417, 88] on span "CLEANING, CLEANING_MAINTENANCE, LANDSCAPING_MAINTENANCE, HARDSCAPE_LANDSCAPE" at bounding box center [291, 100] width 335 height 27
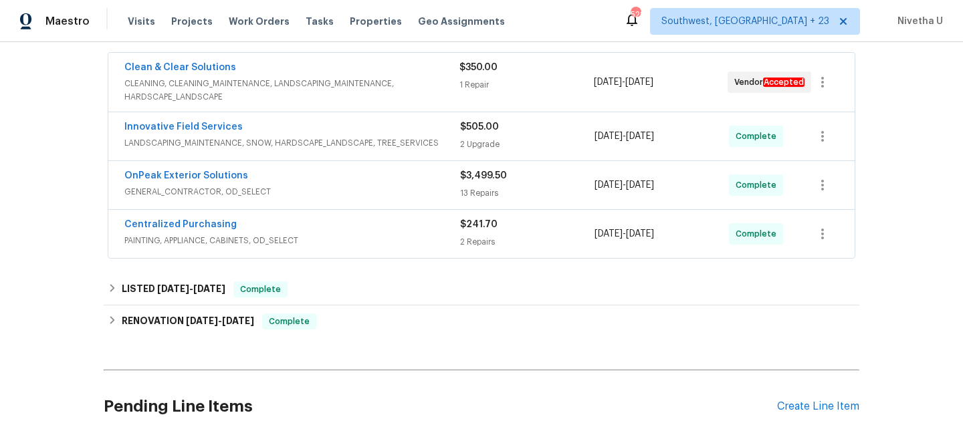
click at [365, 176] on div "OnPeak Exterior Solutions" at bounding box center [292, 177] width 336 height 16
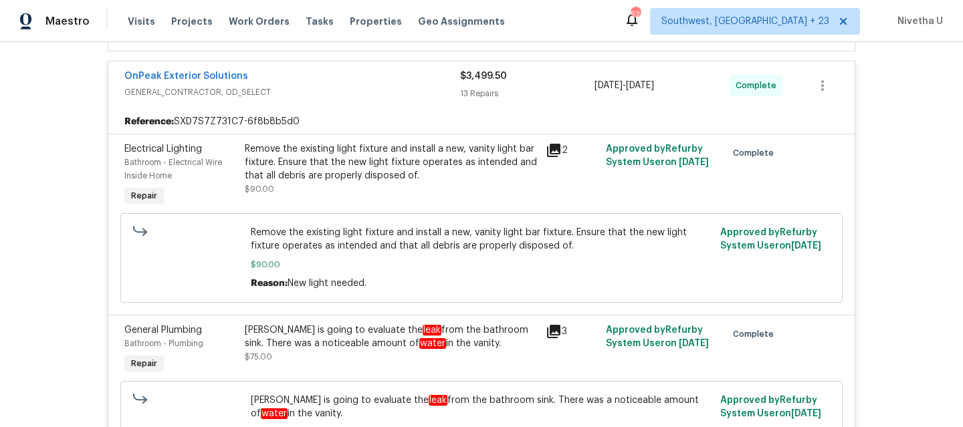
scroll to position [151, 0]
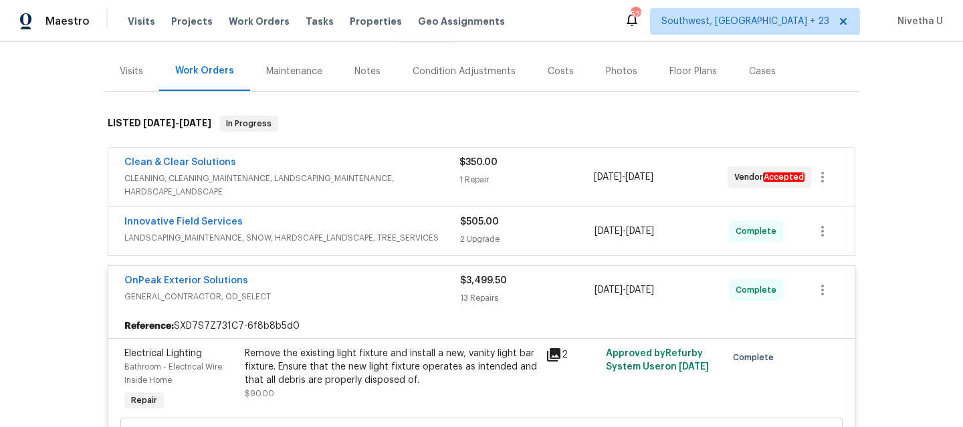
click at [372, 299] on span "GENERAL_CONTRACTOR, OD_SELECT" at bounding box center [292, 296] width 336 height 13
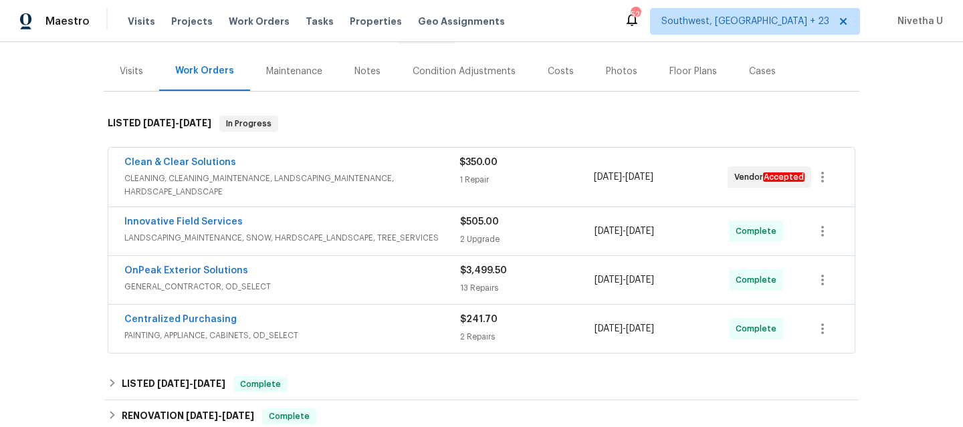
scroll to position [0, 0]
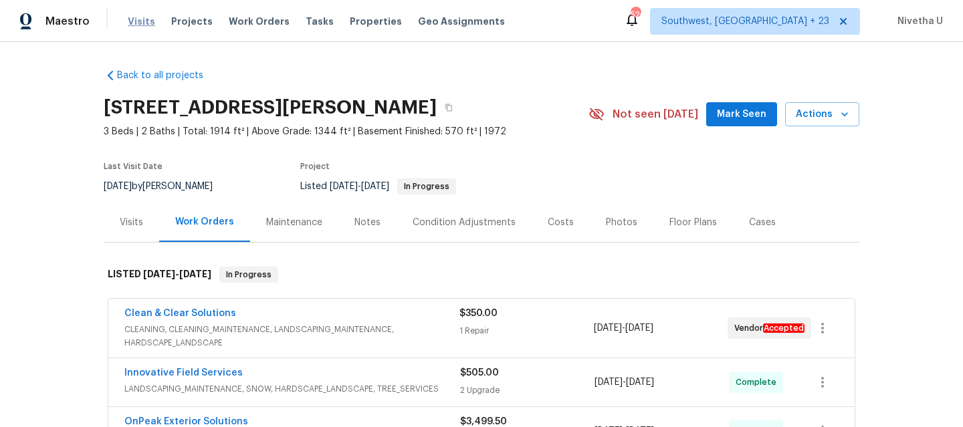
click at [139, 21] on span "Visits" at bounding box center [141, 21] width 27 height 13
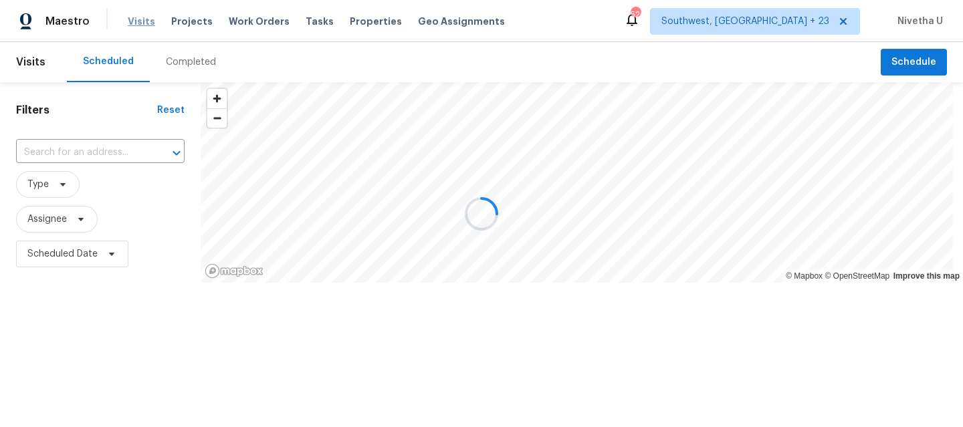
click at [139, 21] on div at bounding box center [481, 213] width 963 height 427
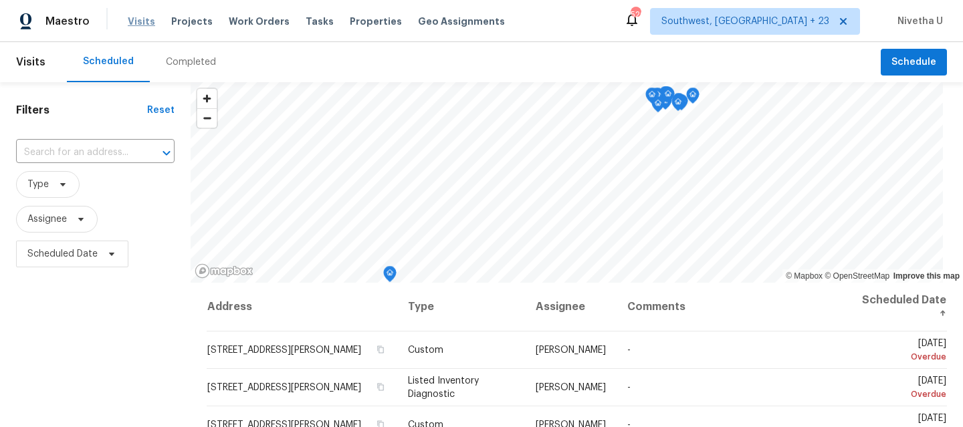
click at [139, 21] on span "Visits" at bounding box center [141, 21] width 27 height 13
click at [198, 66] on div "Completed" at bounding box center [191, 62] width 50 height 13
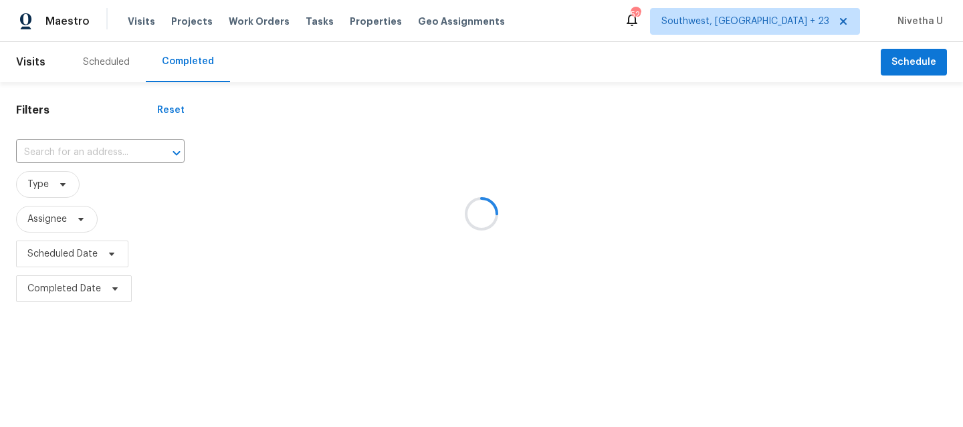
click at [63, 145] on div at bounding box center [481, 213] width 963 height 427
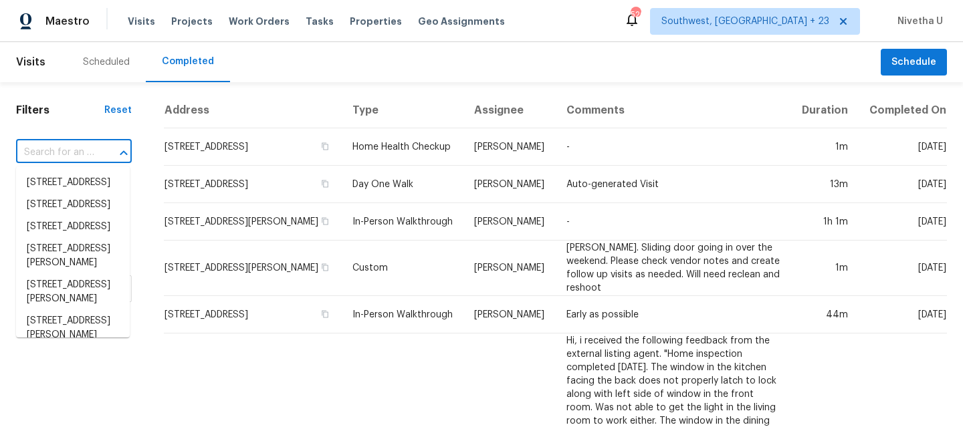
click at [63, 145] on input "text" at bounding box center [55, 152] width 78 height 21
paste input "23910 Lake Bark Ct Lutz, FL 33559"
type input "23910 Lake Bark Ct Lutz, FL 33559"
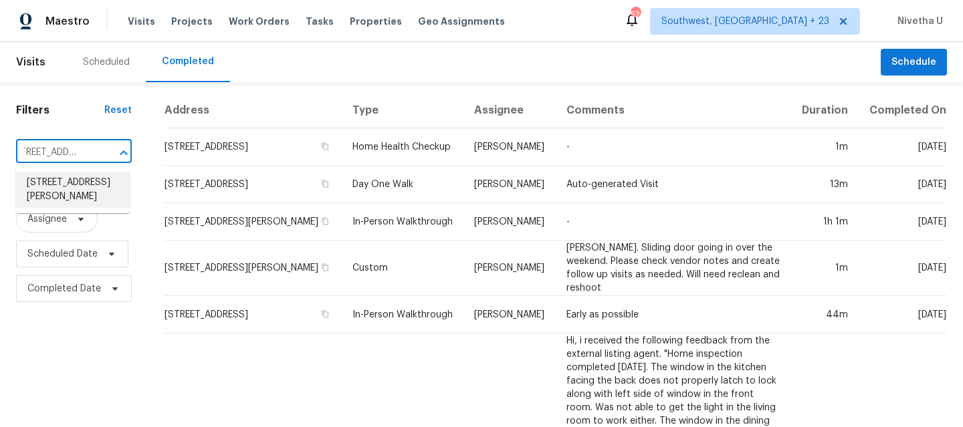
click at [78, 189] on li "23910 Lake Bark Ct, Lutz, FL 33559" at bounding box center [73, 190] width 114 height 36
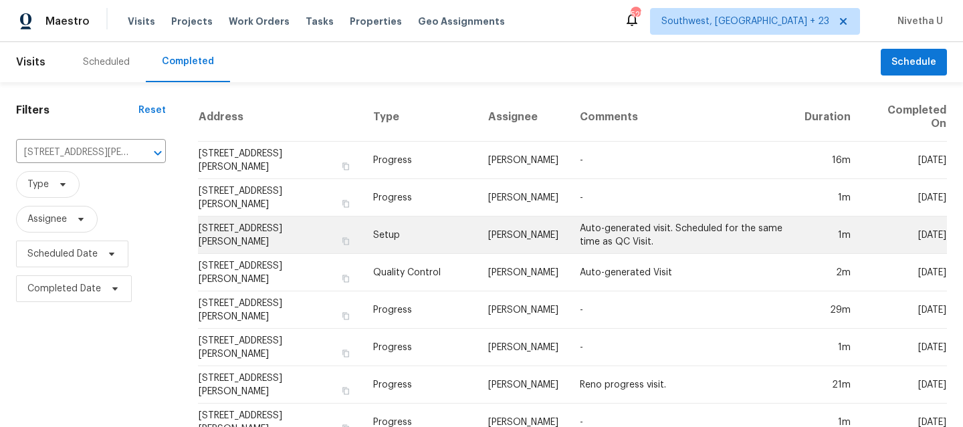
click at [431, 235] on td "Setup" at bounding box center [419, 235] width 115 height 37
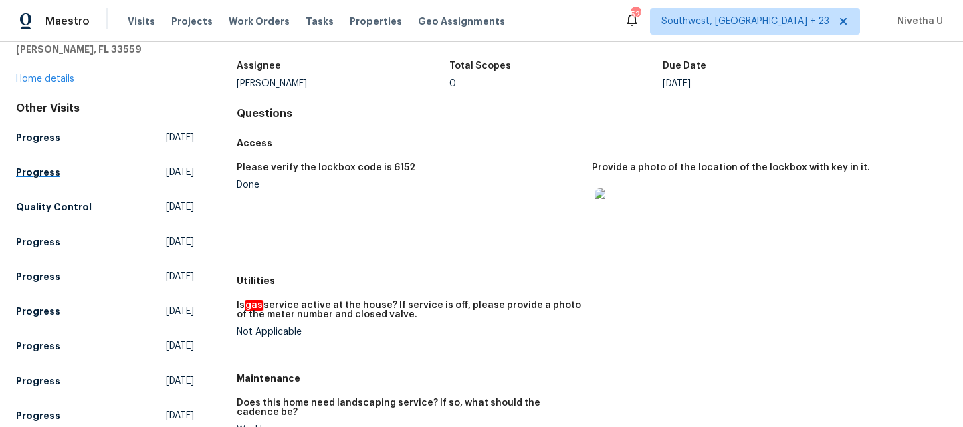
scroll to position [132, 0]
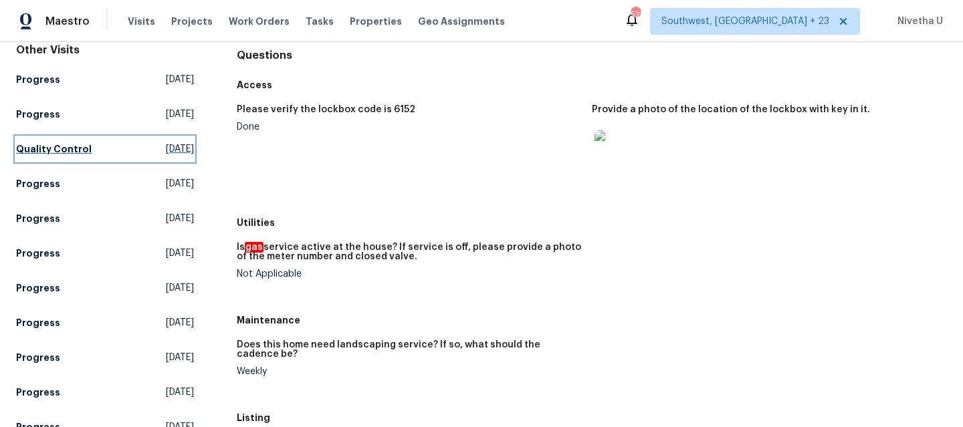
click at [68, 145] on h5 "Quality Control" at bounding box center [54, 148] width 76 height 13
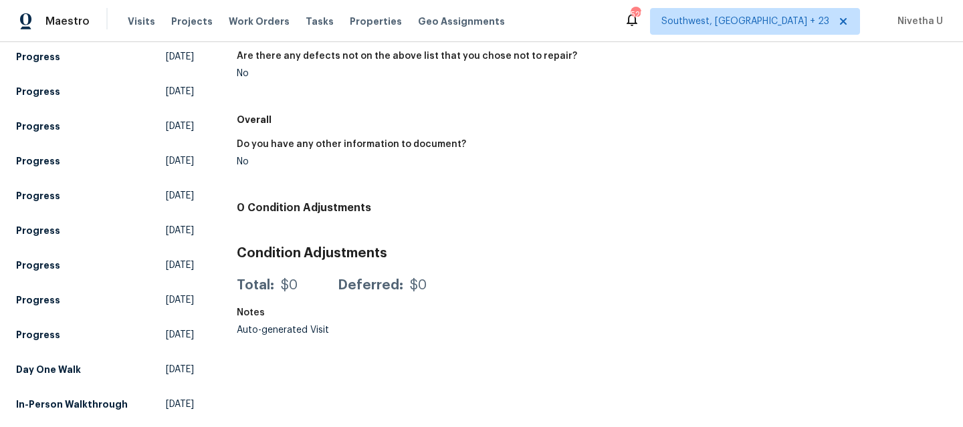
scroll to position [282, 0]
click at [78, 358] on link "Day One Walk Fri, Jul 11 2025" at bounding box center [105, 370] width 178 height 24
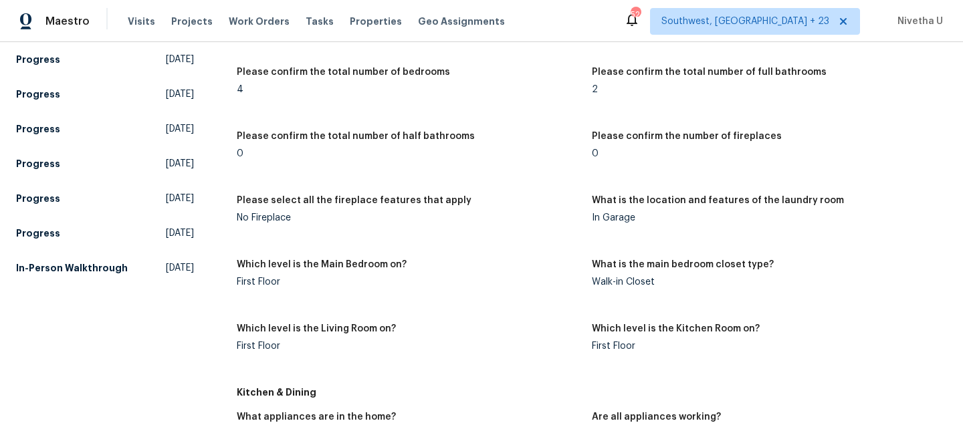
scroll to position [395, 0]
click at [66, 276] on h5 "In-Person Walkthrough" at bounding box center [72, 268] width 112 height 13
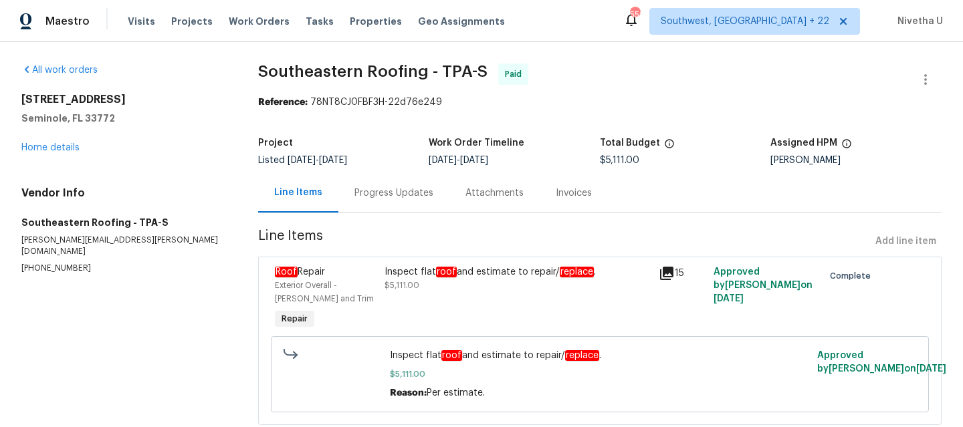
click at [373, 199] on div "Progress Updates" at bounding box center [393, 193] width 79 height 13
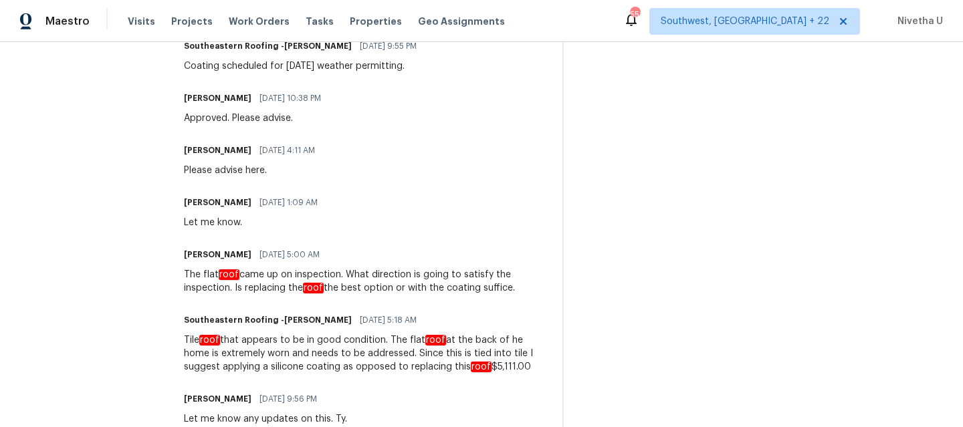
scroll to position [508, 0]
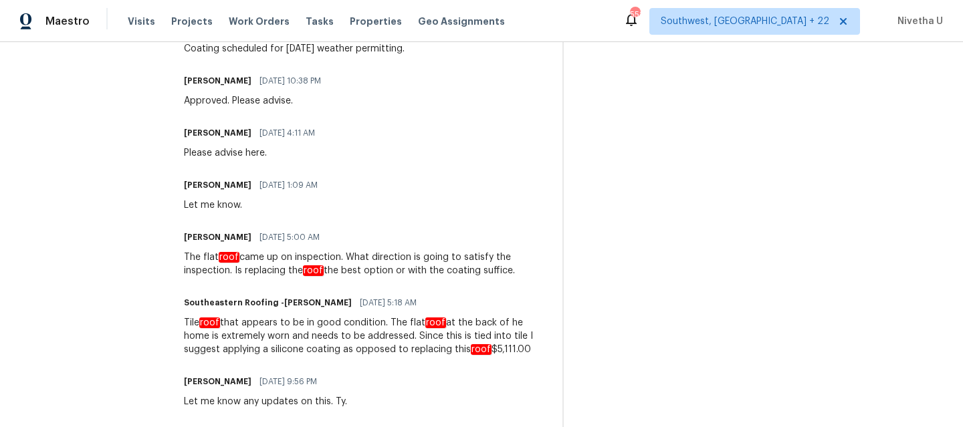
drag, startPoint x: 235, startPoint y: 272, endPoint x: 517, endPoint y: 268, distance: 281.6
click at [517, 268] on div "The flat roof came up on inspection. What direction is going to satisfy the ins…" at bounding box center [365, 264] width 362 height 27
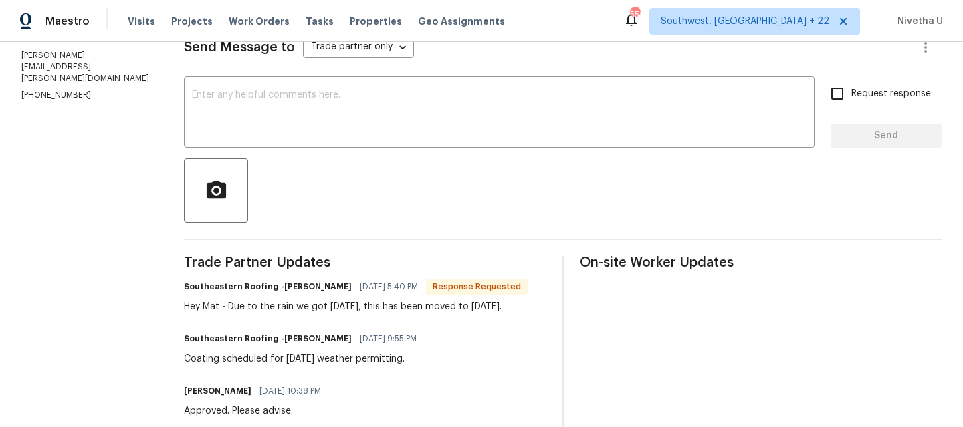
scroll to position [0, 0]
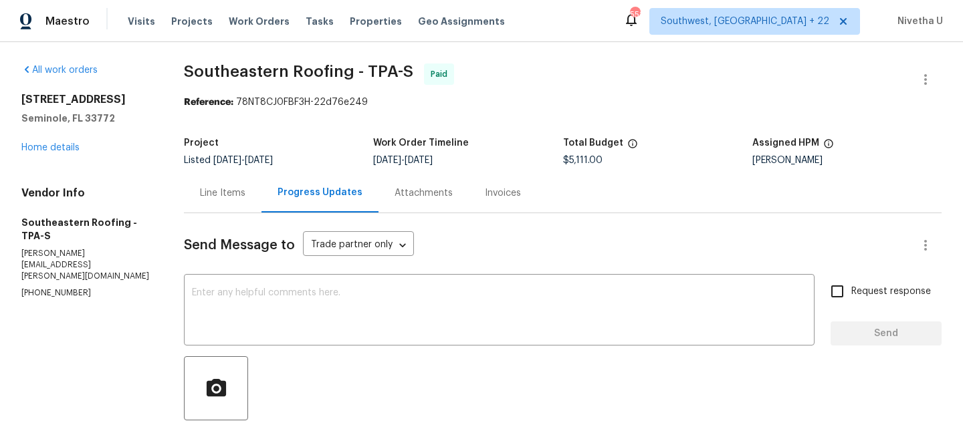
click at [223, 203] on div "Line Items" at bounding box center [223, 192] width 78 height 39
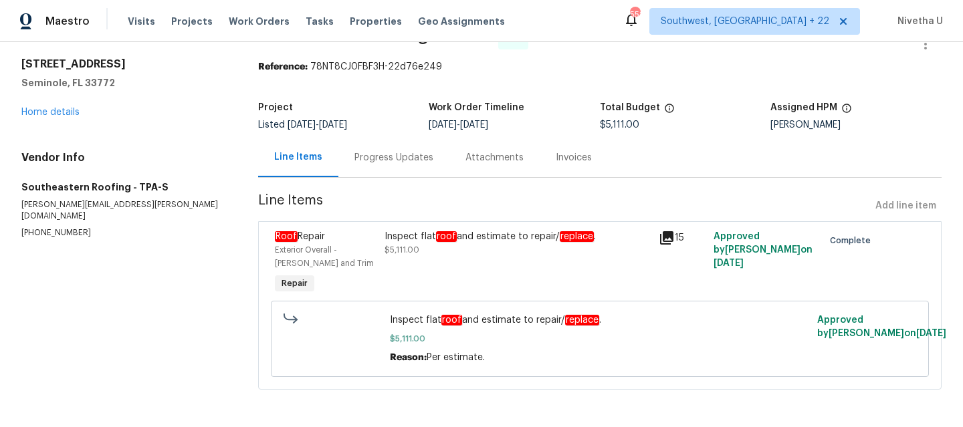
scroll to position [45, 0]
click at [502, 201] on span "Line Items" at bounding box center [564, 206] width 612 height 25
click at [485, 284] on div "Inspect flat roof and estimate to repair/ replace . $5,111.00" at bounding box center [518, 263] width 274 height 75
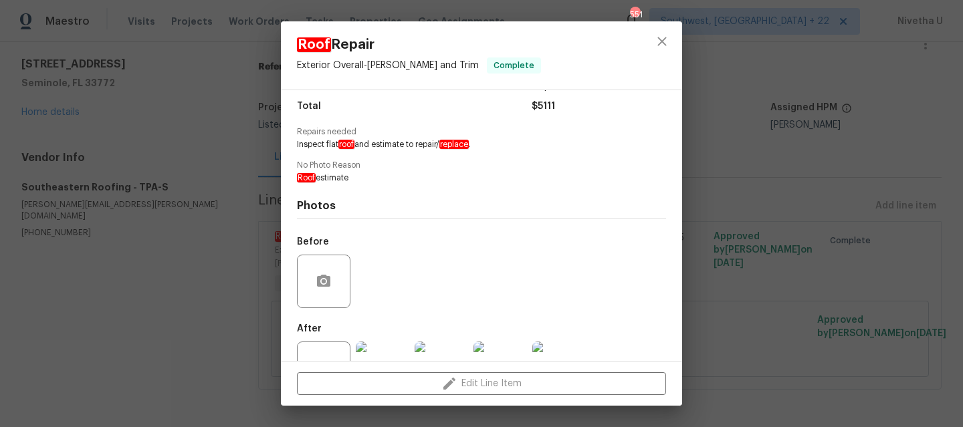
scroll to position [154, 0]
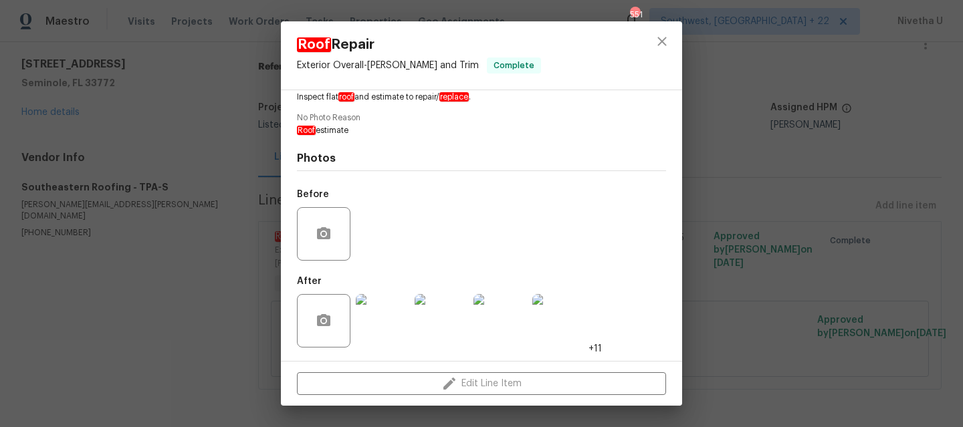
click at [385, 338] on img at bounding box center [383, 321] width 54 height 54
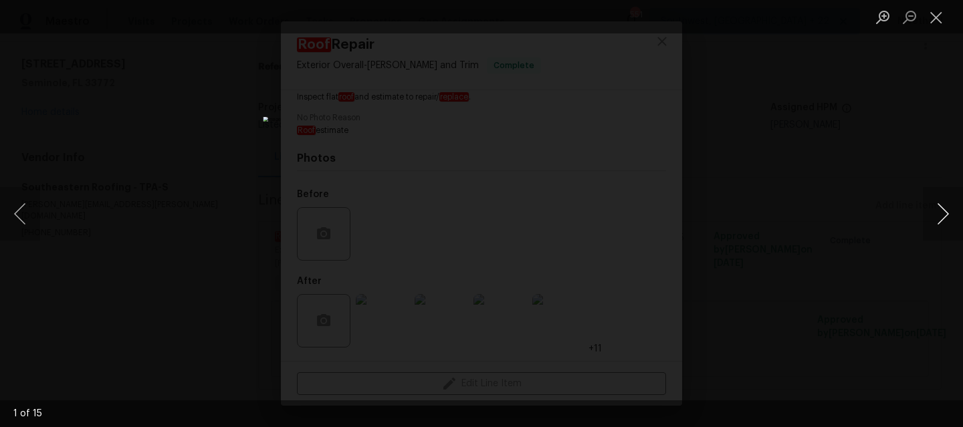
click at [941, 219] on button "Next image" at bounding box center [943, 214] width 40 height 54
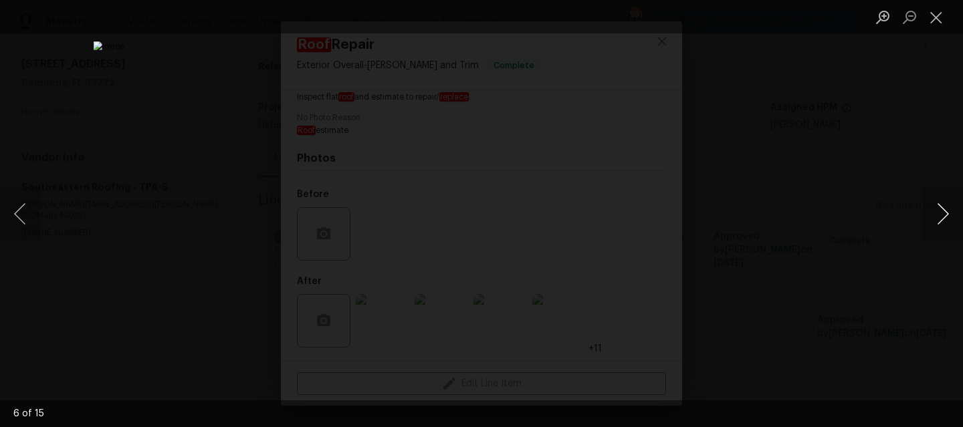
click at [941, 219] on button "Next image" at bounding box center [943, 214] width 40 height 54
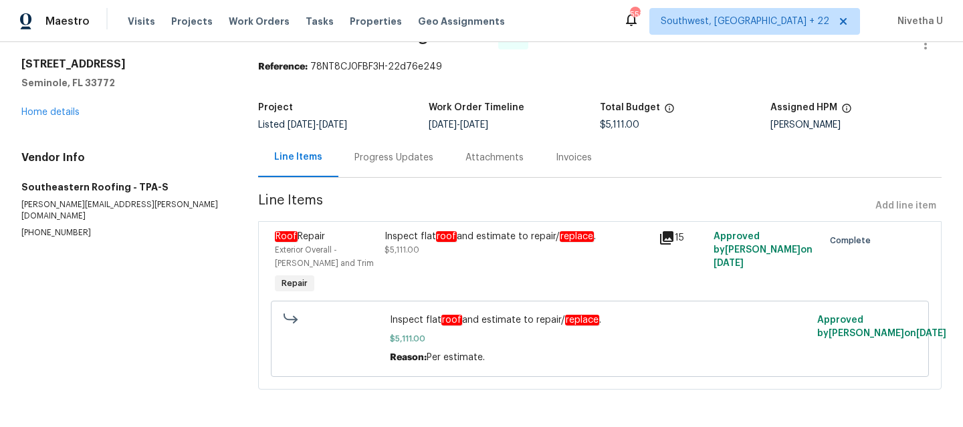
click at [497, 267] on div "Inspect flat roof and estimate to repair/ replace . $5,111.00" at bounding box center [518, 263] width 274 height 75
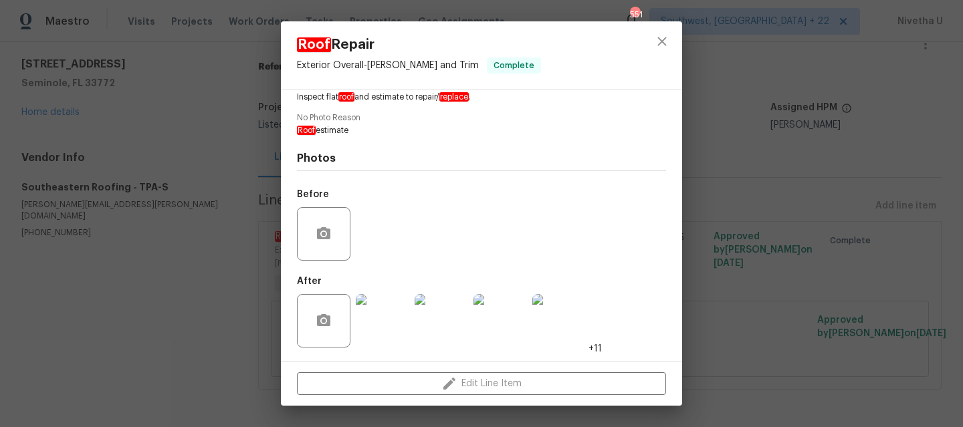
click at [401, 318] on img at bounding box center [383, 321] width 54 height 54
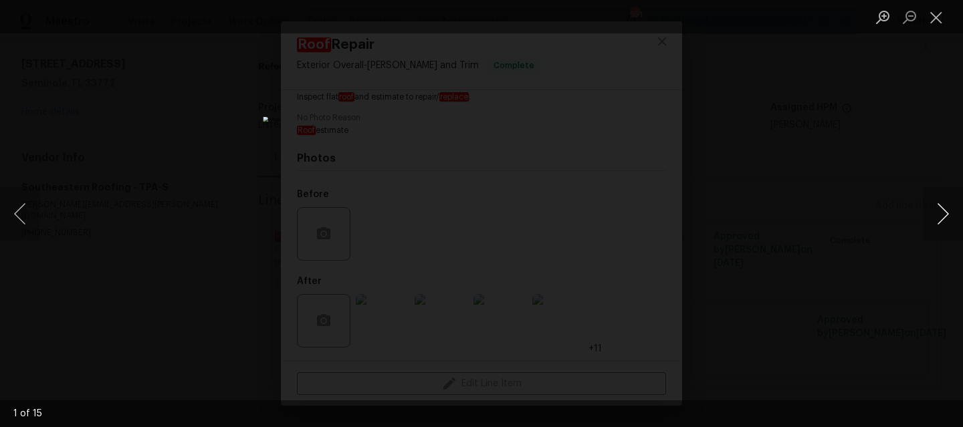
click at [925, 234] on button "Next image" at bounding box center [943, 214] width 40 height 54
click at [928, 229] on button "Next image" at bounding box center [943, 214] width 40 height 54
click at [936, 225] on button "Next image" at bounding box center [943, 214] width 40 height 54
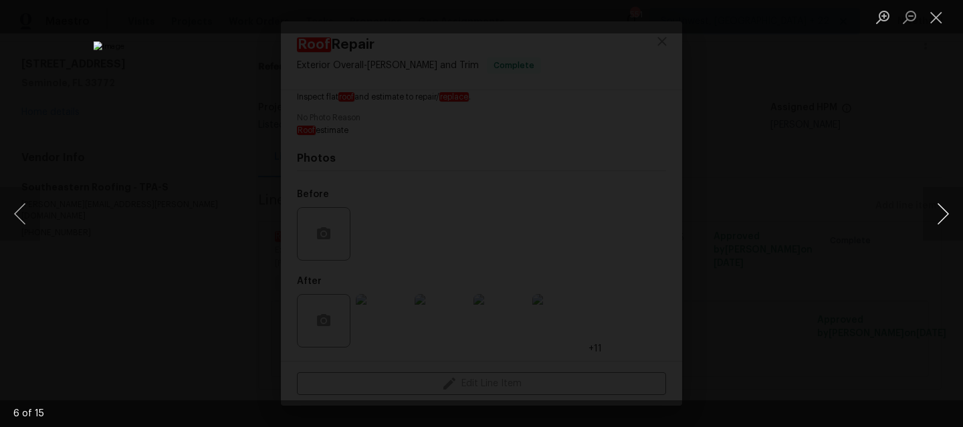
click at [936, 225] on button "Next image" at bounding box center [943, 214] width 40 height 54
click at [936, 226] on button "Next image" at bounding box center [943, 214] width 40 height 54
click at [926, 26] on button "Close lightbox" at bounding box center [936, 16] width 27 height 23
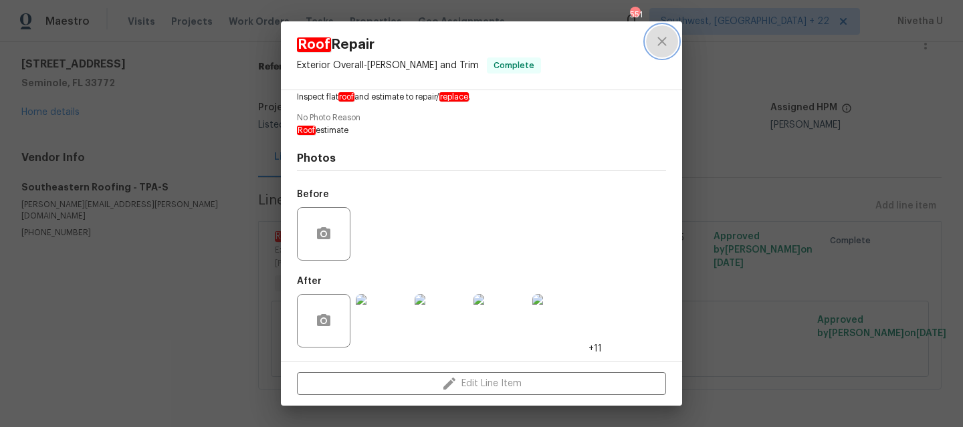
click at [659, 47] on icon "close" at bounding box center [662, 41] width 16 height 16
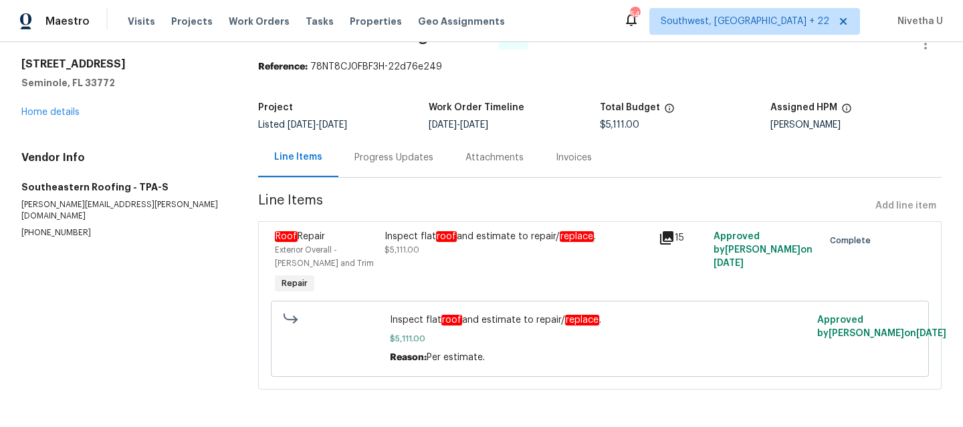
click at [411, 151] on div "Progress Updates" at bounding box center [393, 157] width 79 height 13
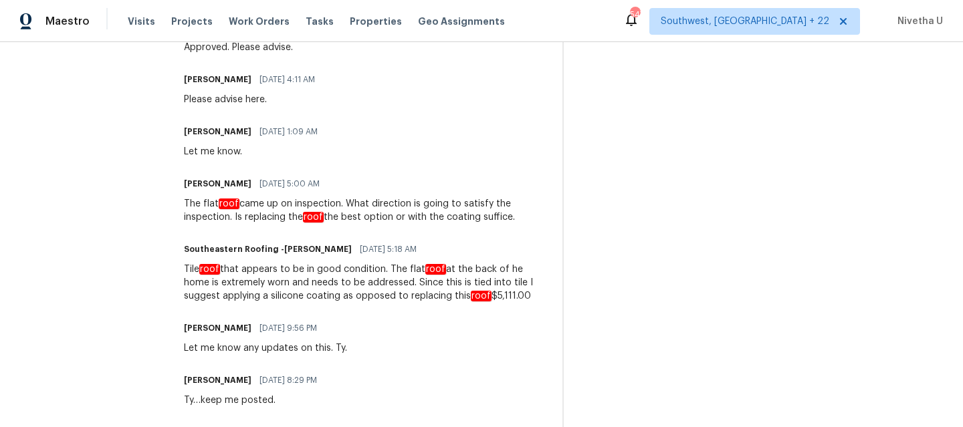
scroll to position [561, 0]
drag, startPoint x: 294, startPoint y: 300, endPoint x: 457, endPoint y: 329, distance: 165.2
click at [457, 329] on div "Trade Partner Updates Southeastern Roofing -Gloria Bolden 06/13/2025 5:40 PM Re…" at bounding box center [365, 184] width 362 height 583
drag, startPoint x: 273, startPoint y: 298, endPoint x: 360, endPoint y: 298, distance: 87.6
click at [360, 298] on div "Tile roof that appears to be in good condition. The flat roof at the back of he…" at bounding box center [365, 284] width 362 height 40
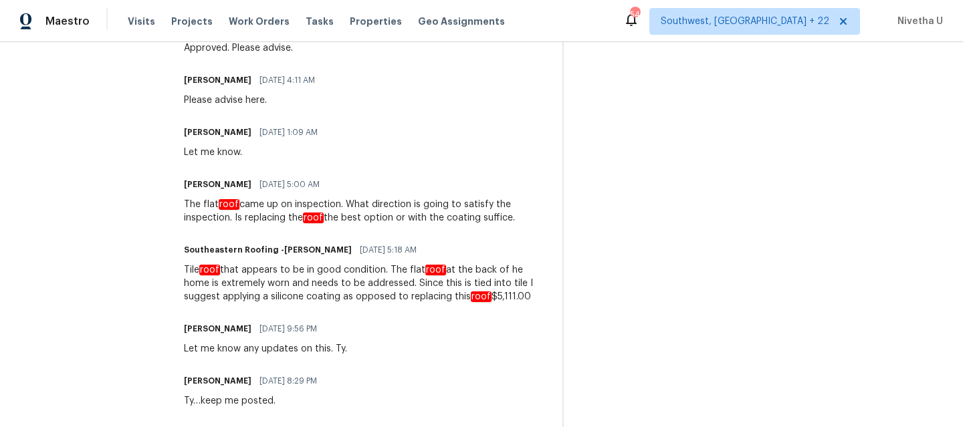
click at [375, 340] on div "Bill Wesela 03/13/2025 9:56 PM Let me know any updates on this. Ty." at bounding box center [365, 338] width 362 height 36
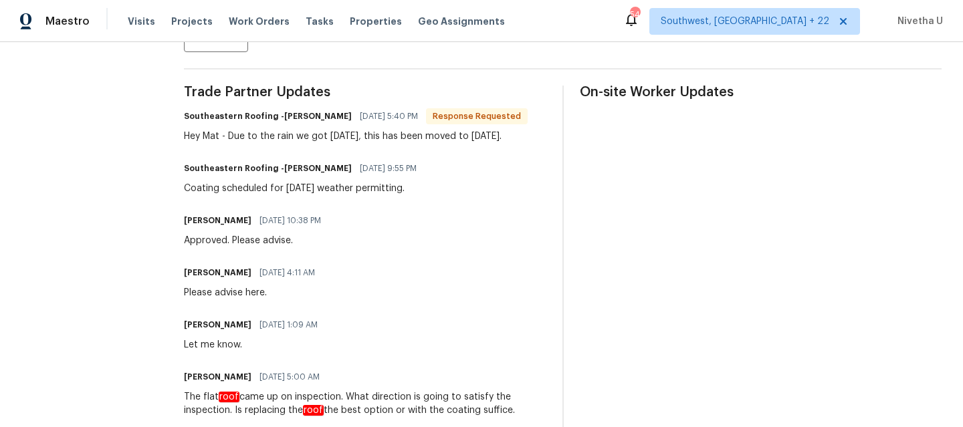
scroll to position [369, 0]
drag, startPoint x: 180, startPoint y: 187, endPoint x: 418, endPoint y: 198, distance: 238.3
click at [418, 198] on div "All work orders 11397 86th Ave Seminole, FL 33772 Home details Vendor Info Sout…" at bounding box center [481, 181] width 963 height 1017
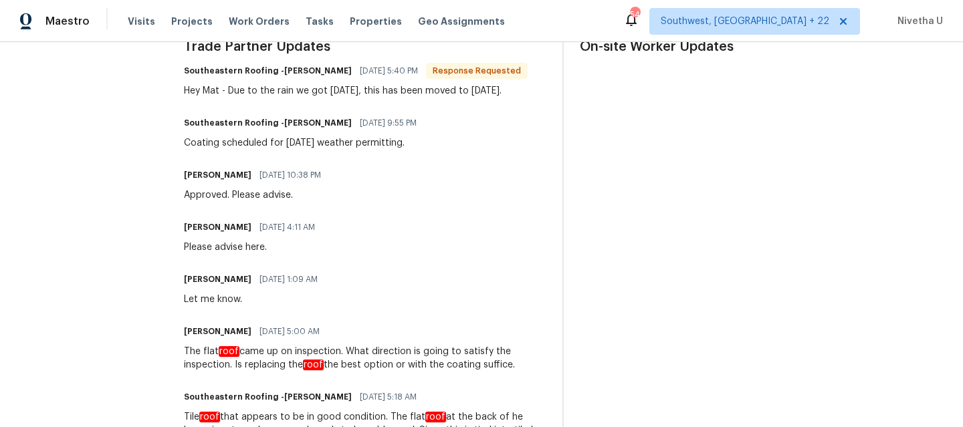
scroll to position [400, 0]
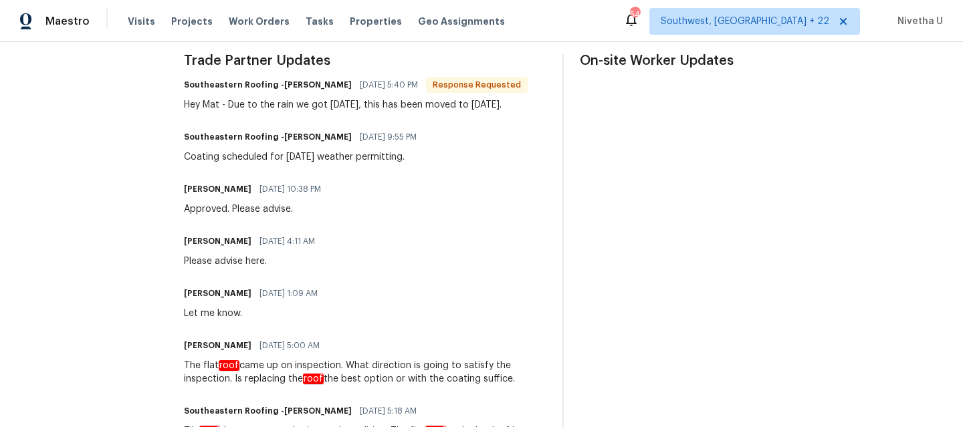
click at [212, 157] on div "Coating scheduled for Monday, 6/16 weather permitting." at bounding box center [304, 156] width 241 height 13
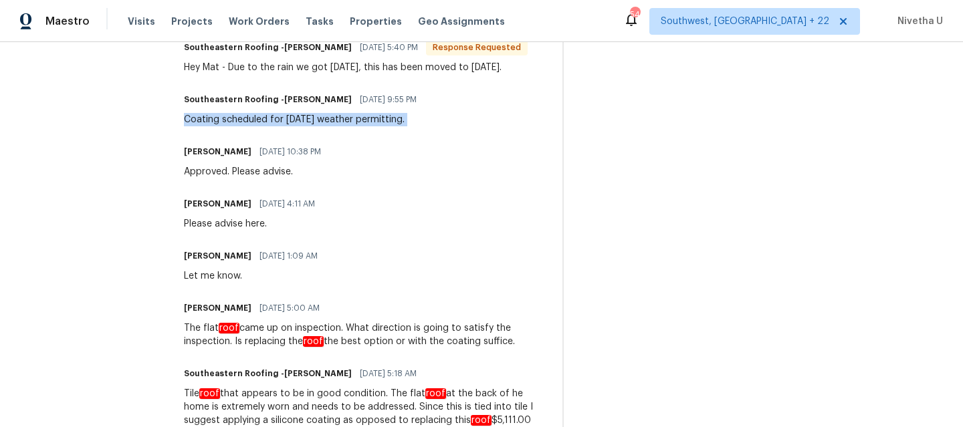
scroll to position [439, 0]
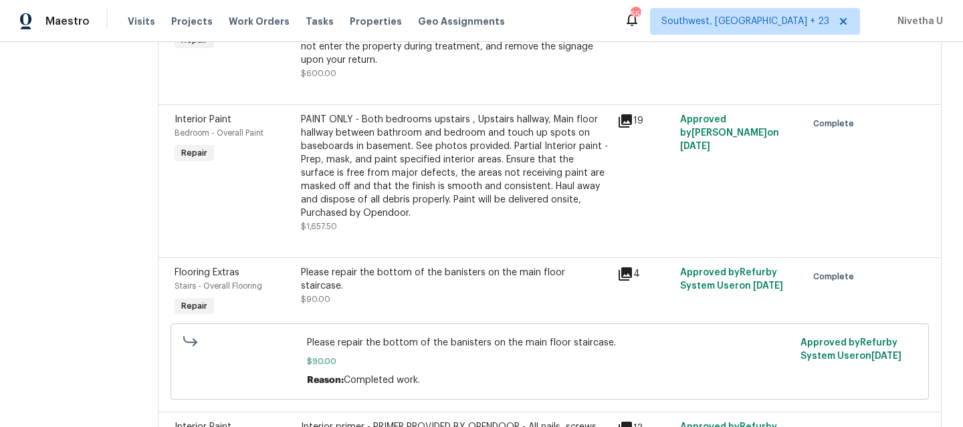
scroll to position [15, 0]
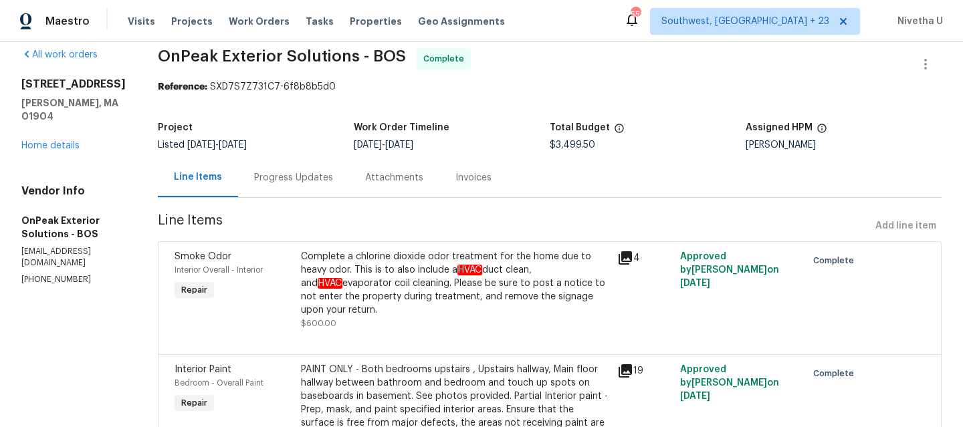
click at [303, 192] on div "Progress Updates" at bounding box center [293, 177] width 111 height 39
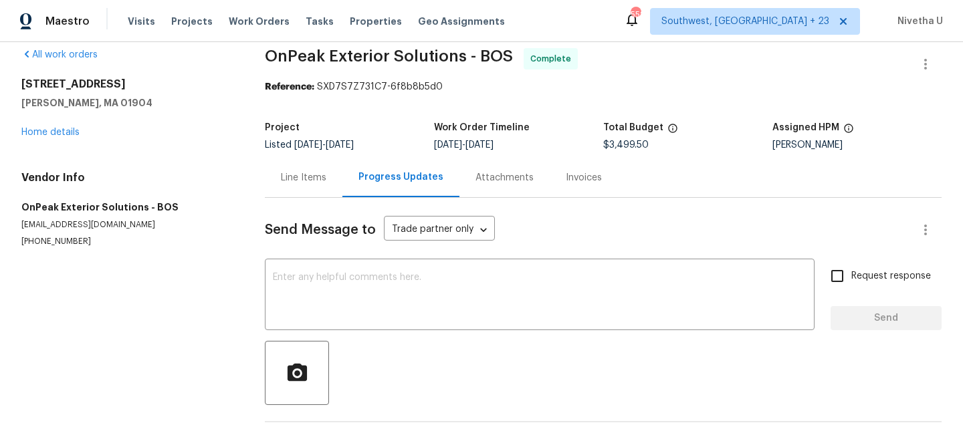
scroll to position [80, 0]
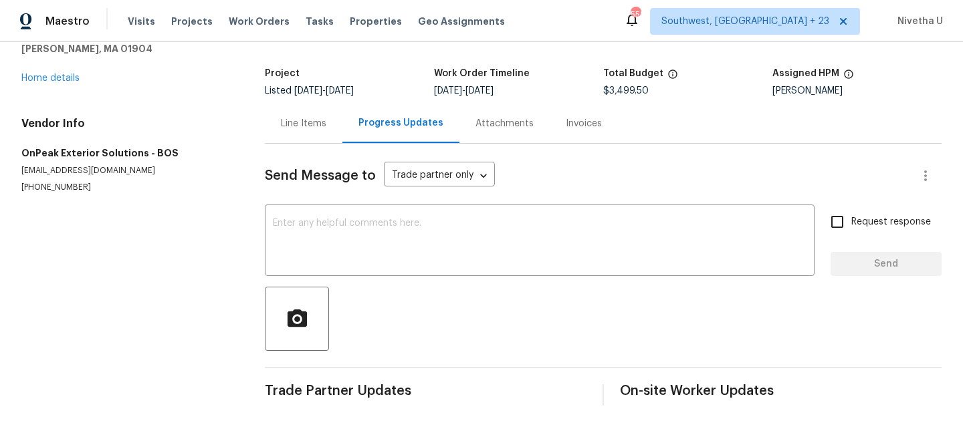
click at [310, 144] on div "Send Message to Trade partner only Trade partner only ​ x ​ Request response Se…" at bounding box center [603, 275] width 677 height 262
click at [306, 126] on div "Line Items" at bounding box center [304, 123] width 78 height 39
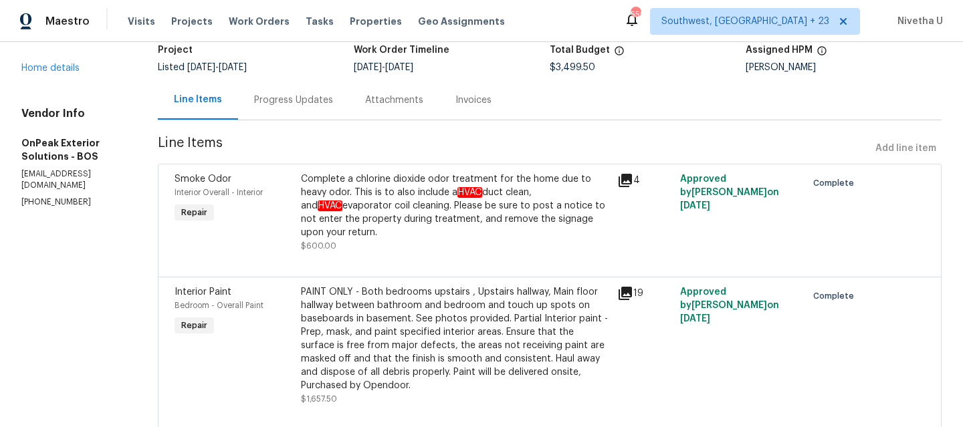
click at [286, 108] on div "Progress Updates" at bounding box center [293, 99] width 111 height 39
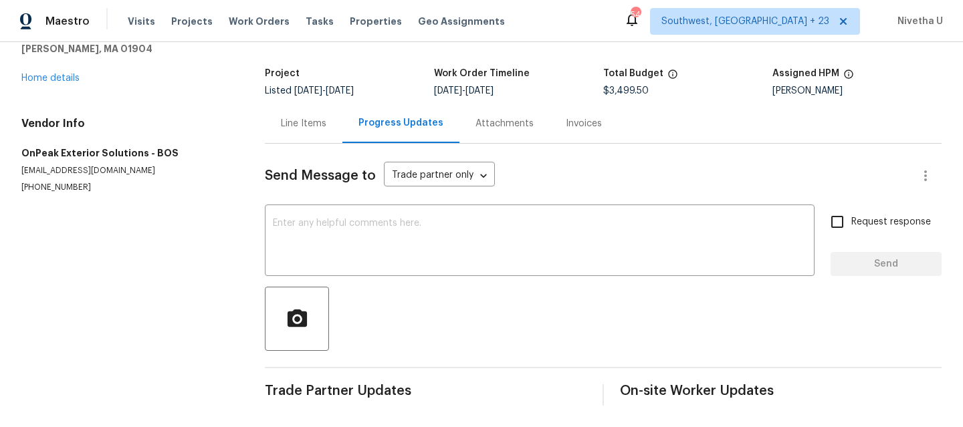
click at [290, 122] on div "Line Items" at bounding box center [304, 123] width 78 height 39
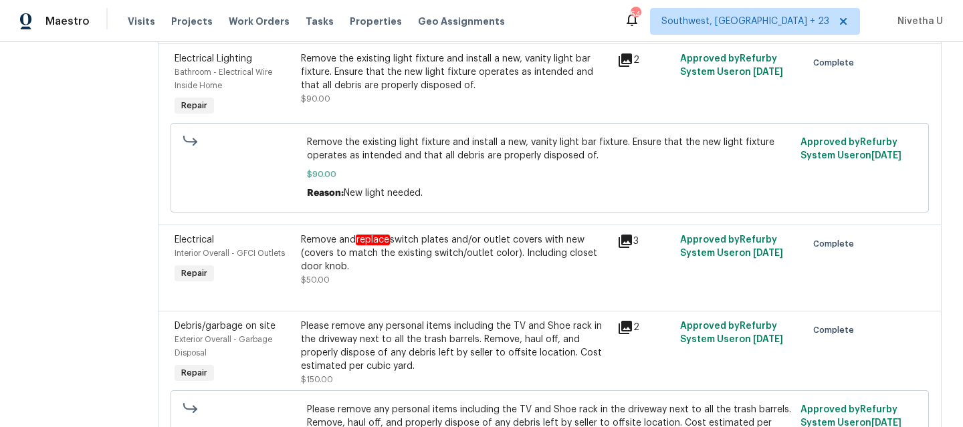
scroll to position [1447, 0]
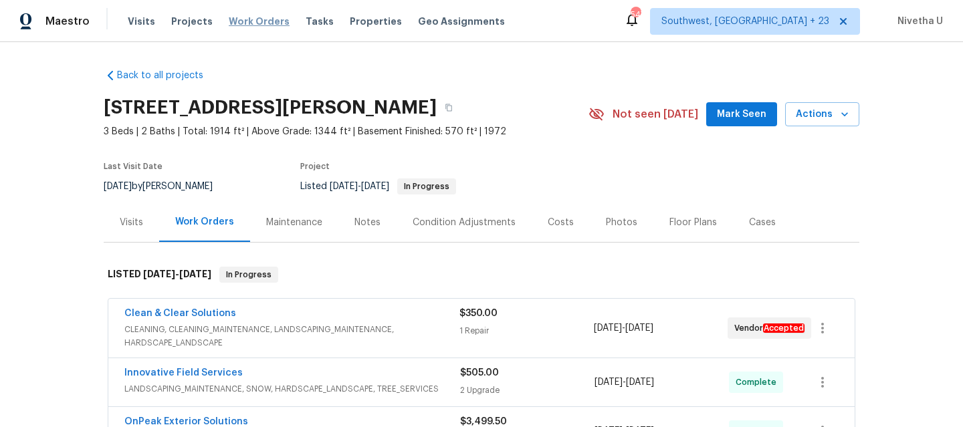
click at [239, 19] on span "Work Orders" at bounding box center [259, 21] width 61 height 13
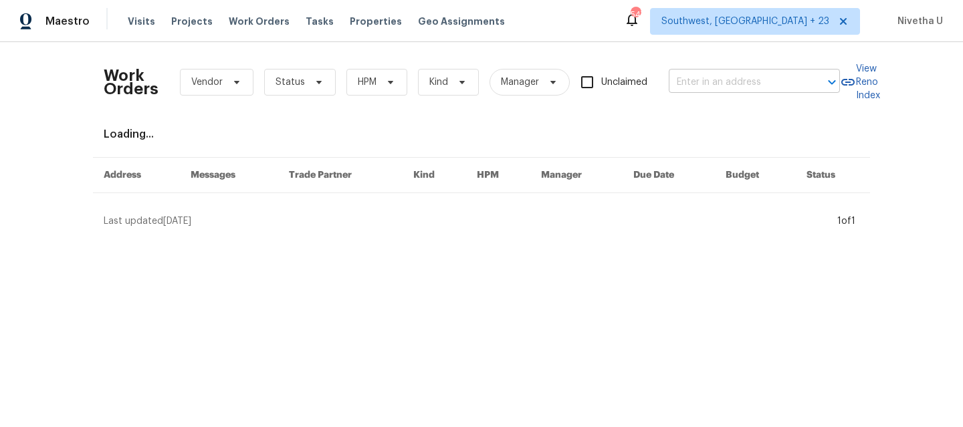
click at [742, 76] on input "text" at bounding box center [736, 82] width 134 height 21
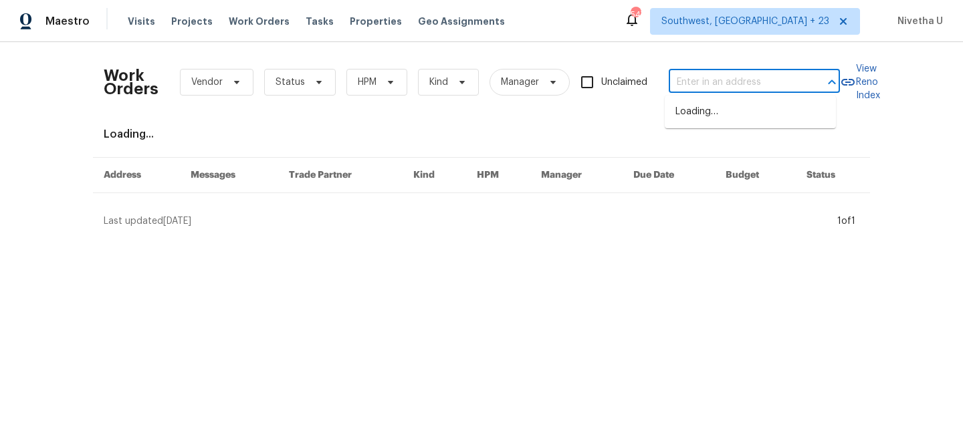
paste input "23910 Lake Bark Ct Lutz, FL 33559"
type input "23910 Lake Bark Ct Lutz, FL 33559"
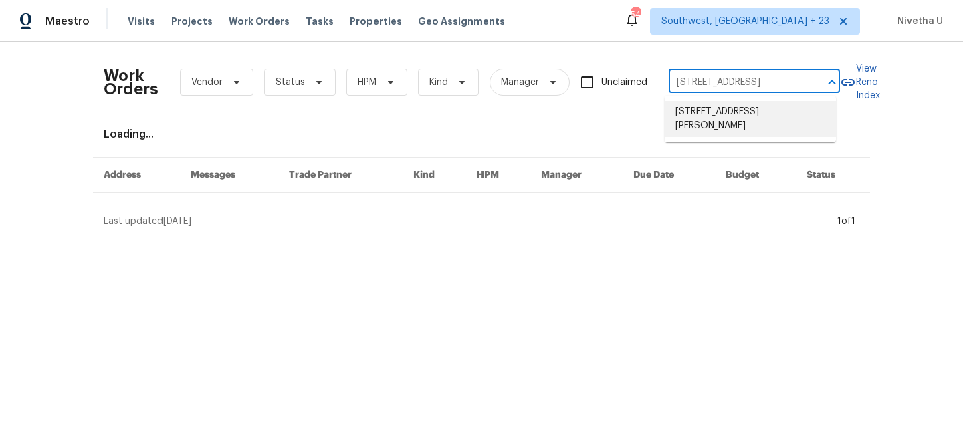
click at [736, 122] on li "23910 Lake Bark Ct, Lutz, FL 33559" at bounding box center [750, 119] width 171 height 36
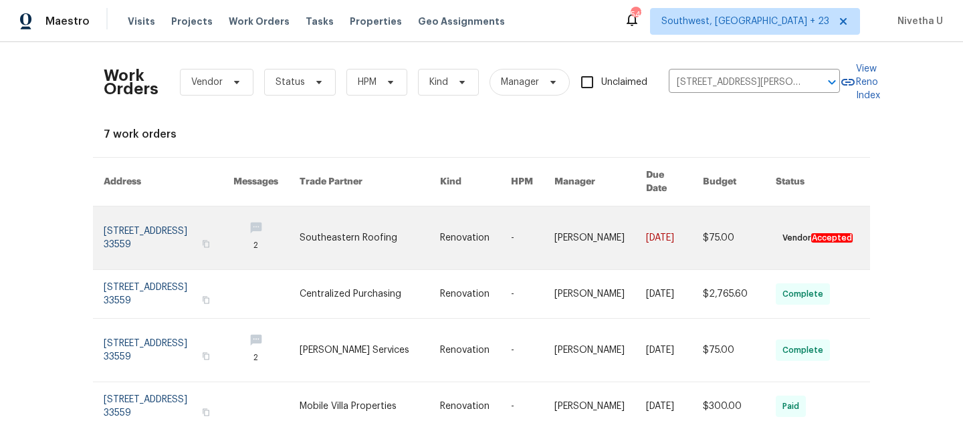
click at [104, 221] on link at bounding box center [169, 238] width 130 height 63
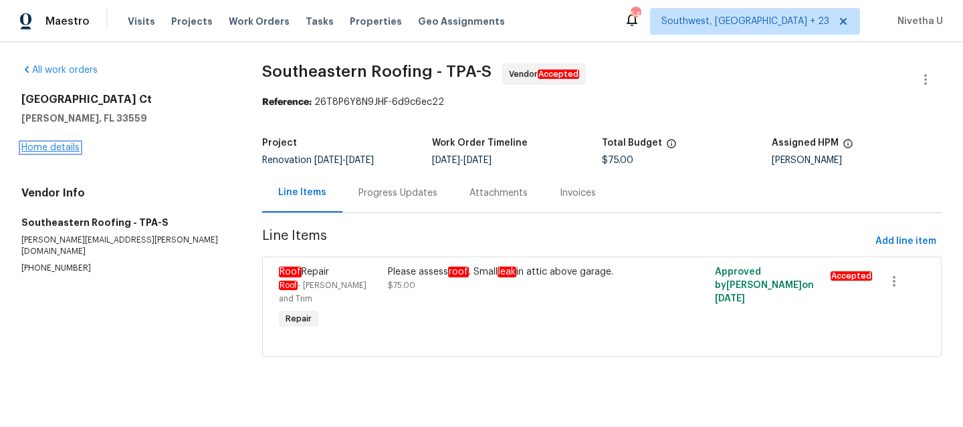
click at [47, 149] on link "Home details" at bounding box center [50, 147] width 58 height 9
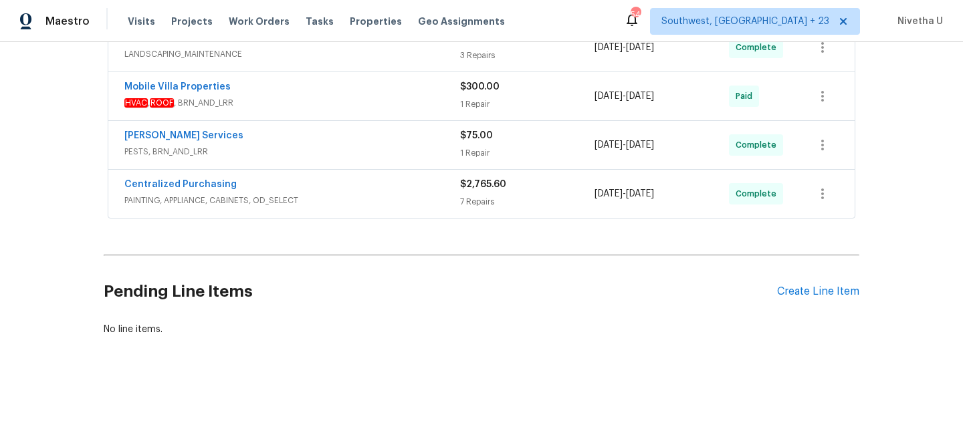
scroll to position [431, 0]
click at [388, 183] on div "Centralized Purchasing" at bounding box center [292, 186] width 336 height 16
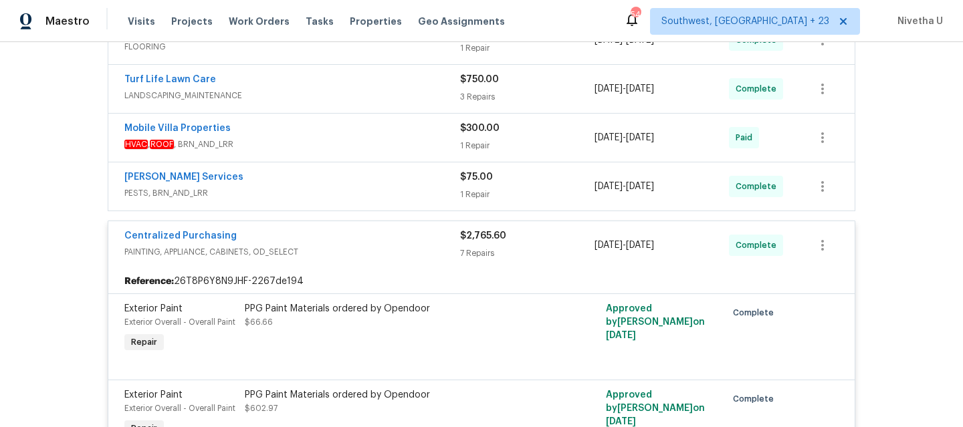
scroll to position [379, 0]
click at [362, 264] on div "Centralized Purchasing PAINTING, APPLIANCE, CABINETS, OD_SELECT $2,765.60 7 Rep…" at bounding box center [481, 247] width 746 height 48
click at [354, 247] on span "PAINTING, APPLIANCE, CABINETS, OD_SELECT" at bounding box center [292, 253] width 336 height 13
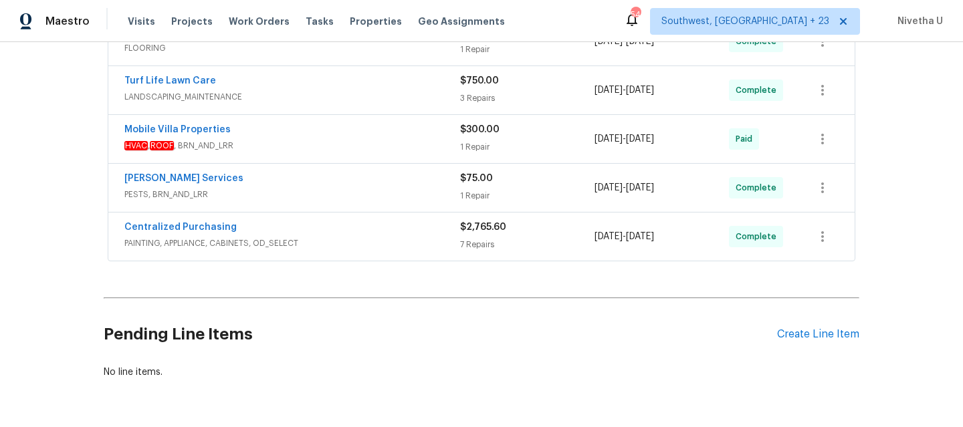
click at [349, 184] on div "Massey Services" at bounding box center [292, 180] width 336 height 16
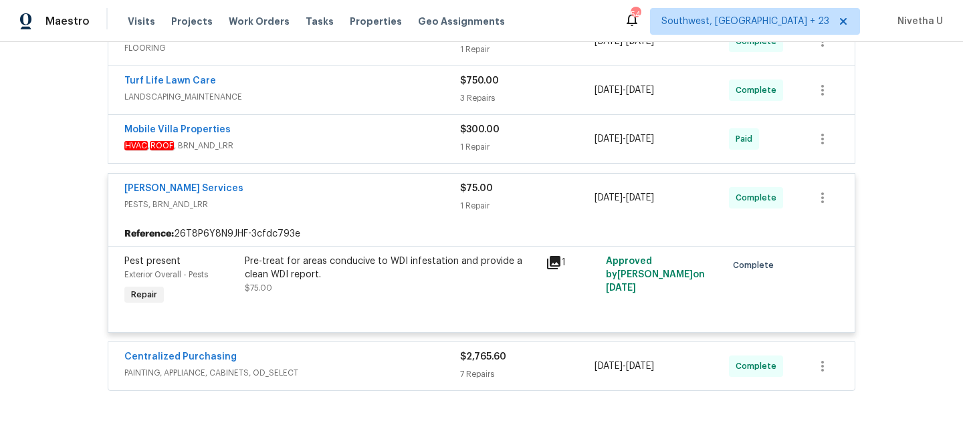
drag, startPoint x: 235, startPoint y: 260, endPoint x: 0, endPoint y: 321, distance: 243.3
click at [0, 321] on div "Back to all projects 23910 Lake Bark Ct, Lutz, FL 33559 4 Beds | 2 Baths | Tota…" at bounding box center [481, 234] width 963 height 385
drag, startPoint x: 240, startPoint y: 260, endPoint x: 446, endPoint y: 260, distance: 206.0
click at [446, 260] on div "Pre-treat for areas conducive to WDI infestation and provide a clean WDI report." at bounding box center [391, 268] width 293 height 27
copy div "Pre-treat for areas conducive to WDI infestation"
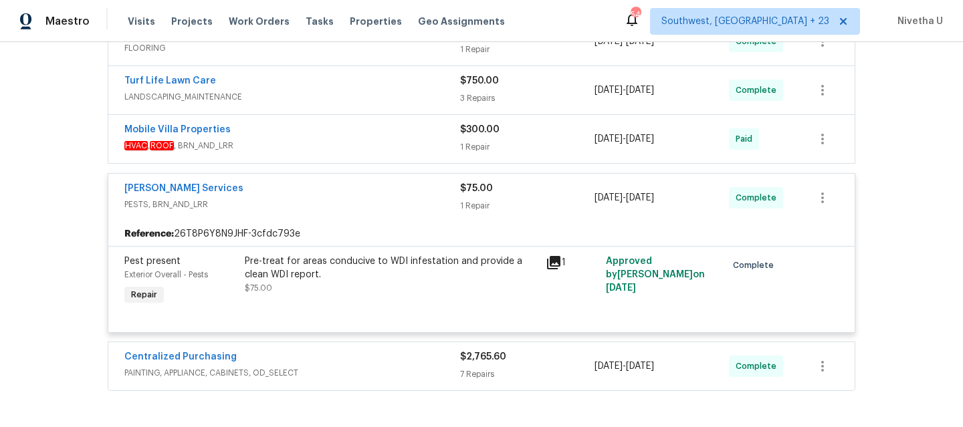
click at [338, 292] on div "Pre-treat for areas conducive to WDI infestation and provide a clean WDI report…" at bounding box center [391, 275] width 293 height 40
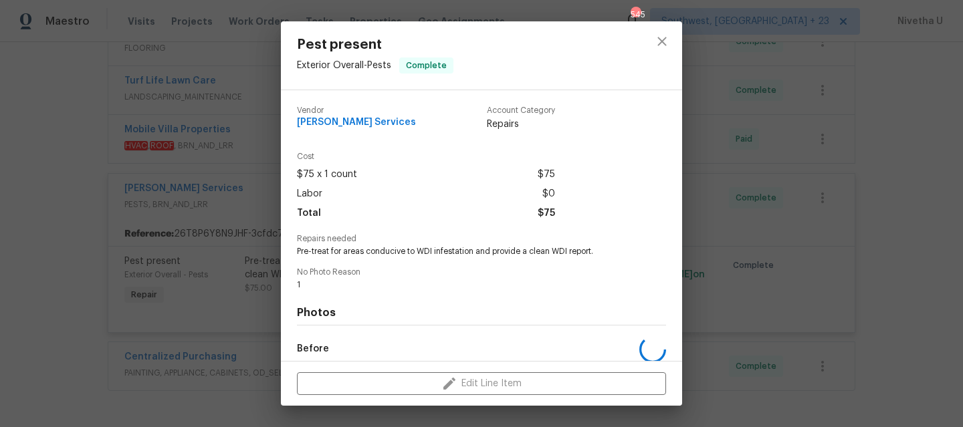
scroll to position [154, 0]
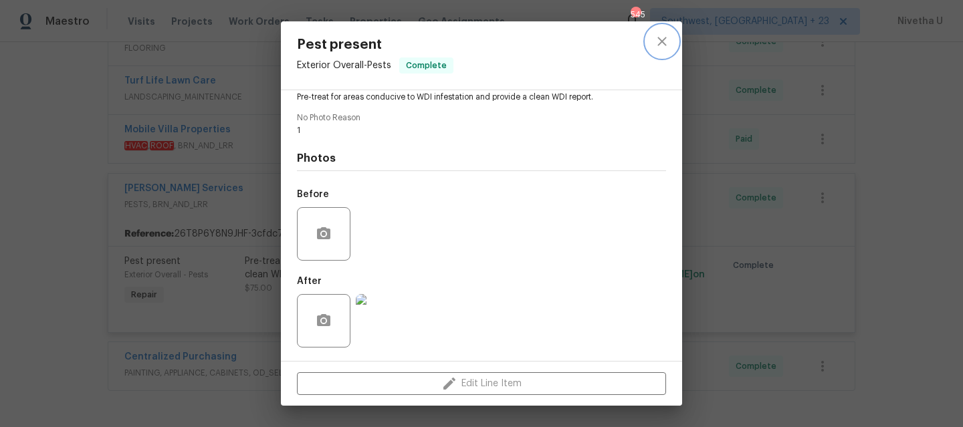
click at [671, 44] on button "close" at bounding box center [662, 41] width 32 height 32
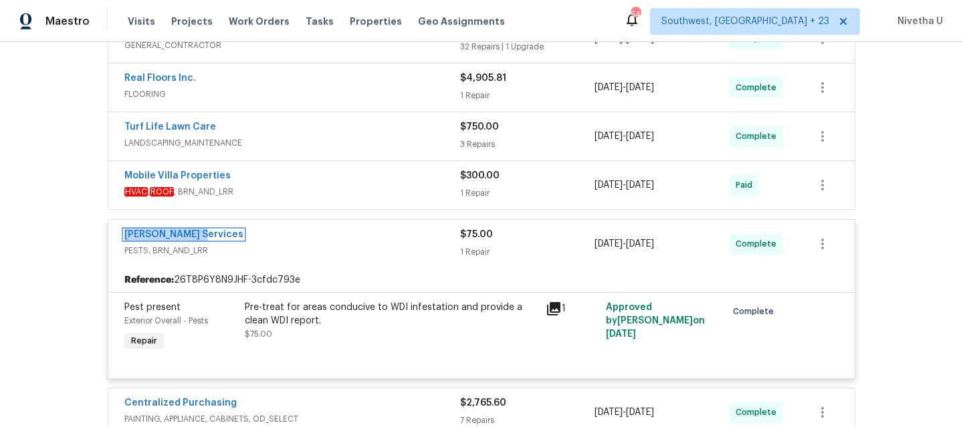
scroll to position [332, 0]
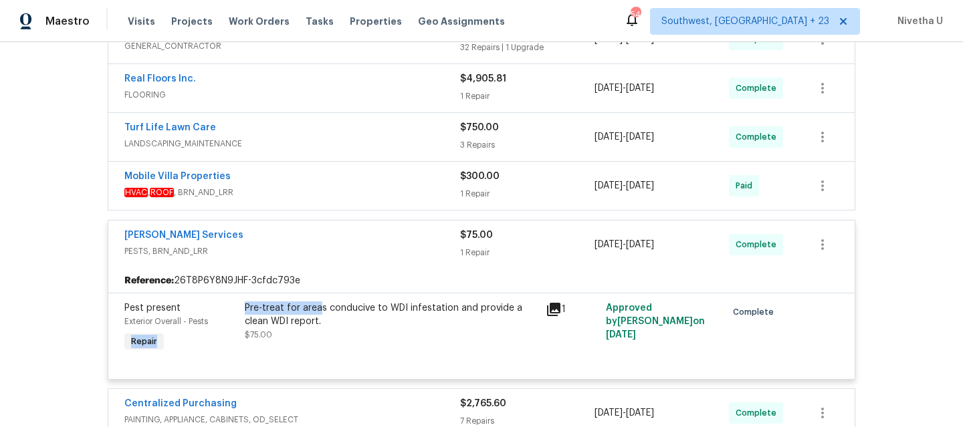
drag, startPoint x: 233, startPoint y: 315, endPoint x: 314, endPoint y: 312, distance: 81.6
click at [314, 312] on div "Pest present Exterior Overall - Pests Repair Pre-treat for areas conducive to W…" at bounding box center [481, 329] width 722 height 62
click at [41, 292] on div "Back to all projects 23910 Lake Bark Ct, Lutz, FL 33559 4 Beds | 2 Baths | Tota…" at bounding box center [481, 234] width 963 height 385
drag, startPoint x: 237, startPoint y: 308, endPoint x: 447, endPoint y: 310, distance: 210.7
click at [447, 310] on div "Pre-treat for areas conducive to WDI infestation and provide a clean WDI report…" at bounding box center [391, 329] width 301 height 62
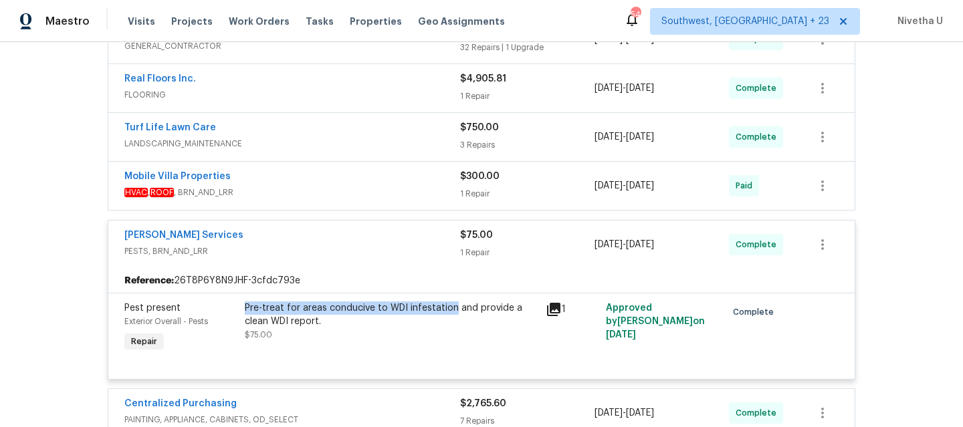
copy div "Pre-treat for areas conducive to WDI infestation"
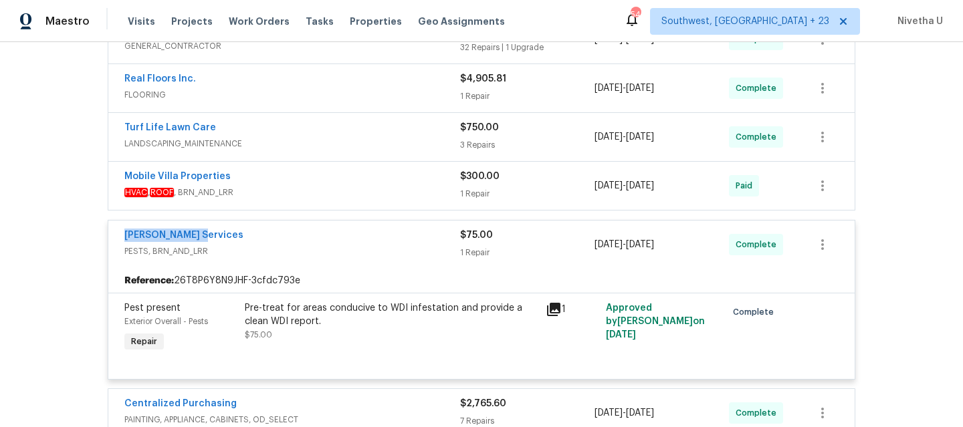
drag, startPoint x: 215, startPoint y: 235, endPoint x: 86, endPoint y: 235, distance: 129.8
click at [86, 235] on div "Back to all projects 23910 Lake Bark Ct, Lutz, FL 33559 4 Beds | 2 Baths | Tota…" at bounding box center [481, 234] width 963 height 385
copy link "Massey Services"
click at [312, 266] on div "Massey Services PESTS, BRN_AND_LRR $75.00 1 Repair 7/14/2025 - 7/18/2025 Comple…" at bounding box center [481, 245] width 746 height 48
click at [302, 245] on span "PESTS, BRN_AND_LRR" at bounding box center [292, 251] width 336 height 13
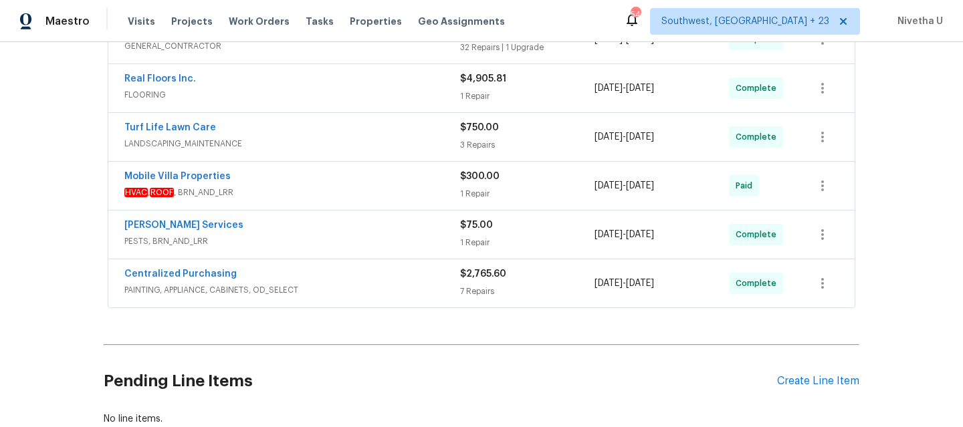
click at [315, 193] on span "HVAC , ROOF , BRN_AND_LRR" at bounding box center [292, 192] width 336 height 13
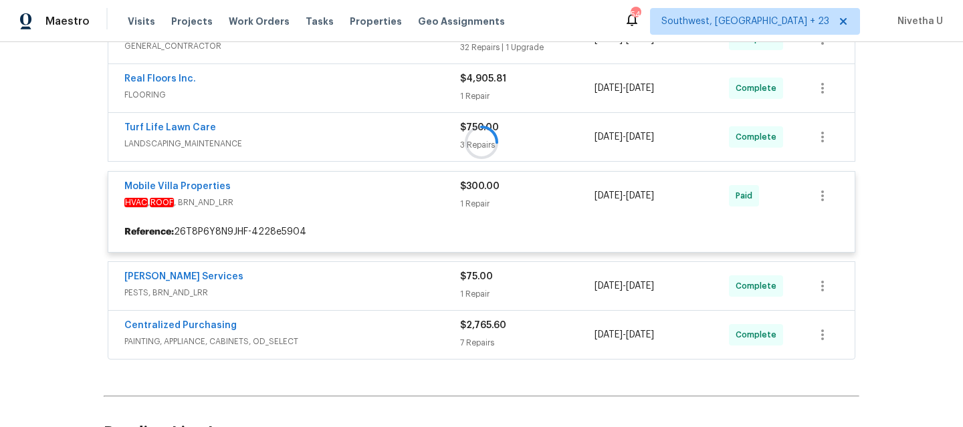
scroll to position [305, 0]
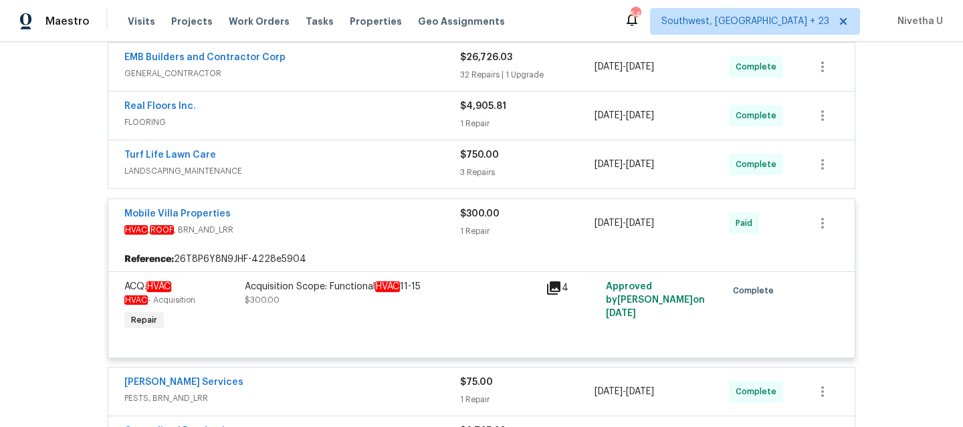
click at [326, 221] on div "Mobile Villa Properties" at bounding box center [292, 215] width 336 height 16
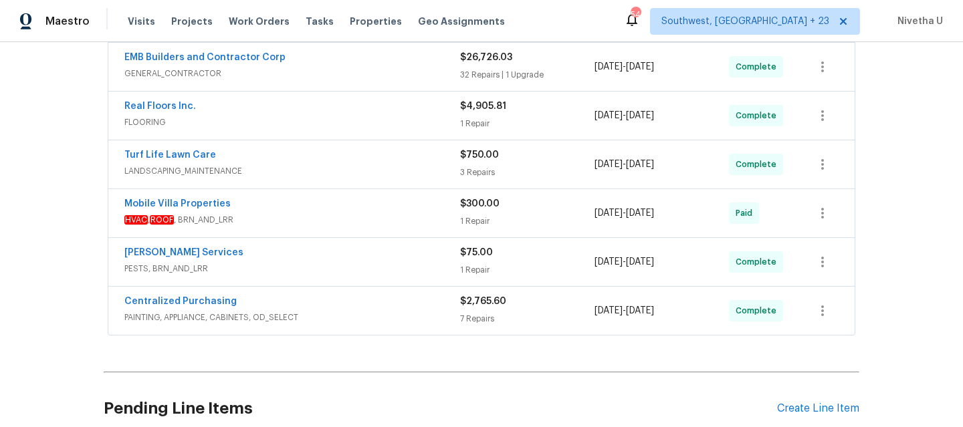
click at [320, 150] on div "Turf Life Lawn Care" at bounding box center [292, 156] width 336 height 16
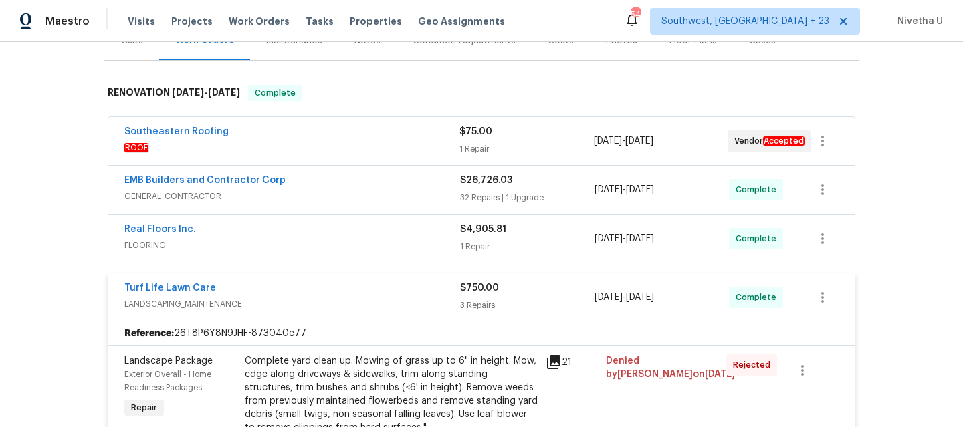
scroll to position [159, 0]
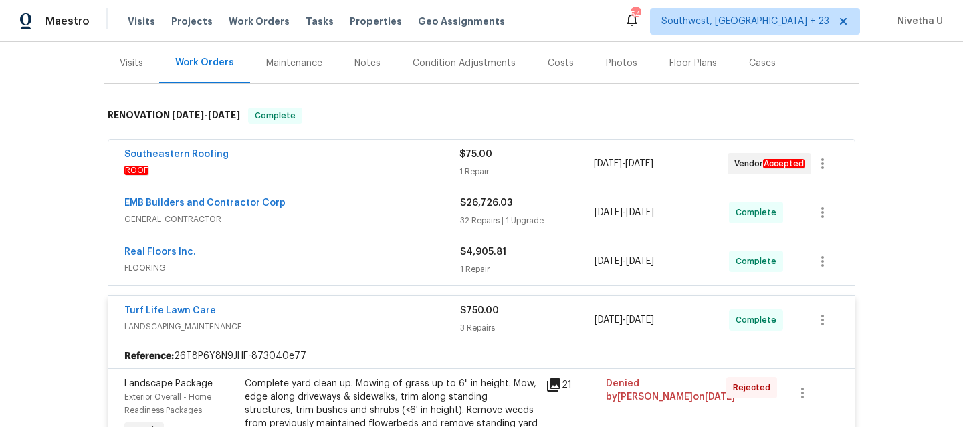
click at [305, 304] on div "Turf Life Lawn Care LANDSCAPING_MAINTENANCE $750.00 3 Repairs 7/14/2025 - 7/18/…" at bounding box center [481, 320] width 746 height 48
click at [304, 326] on span "LANDSCAPING_MAINTENANCE" at bounding box center [292, 326] width 336 height 13
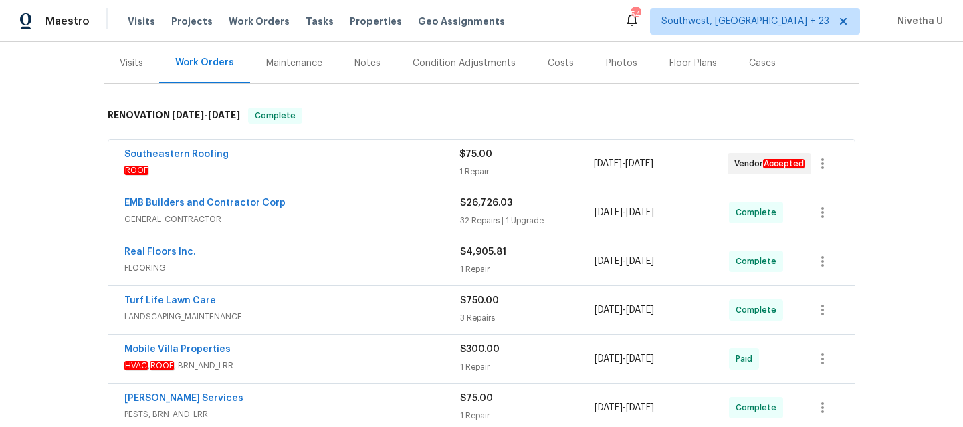
click at [305, 276] on div "Real Floors Inc. FLOORING" at bounding box center [292, 261] width 336 height 32
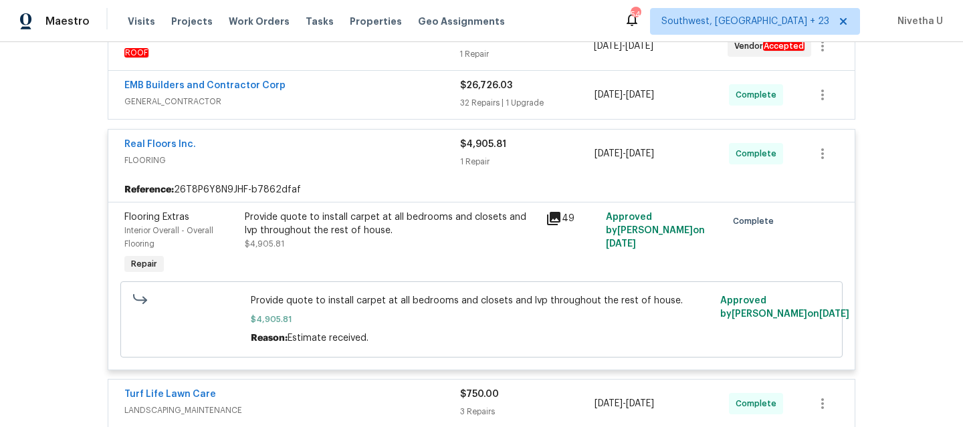
scroll to position [276, 0]
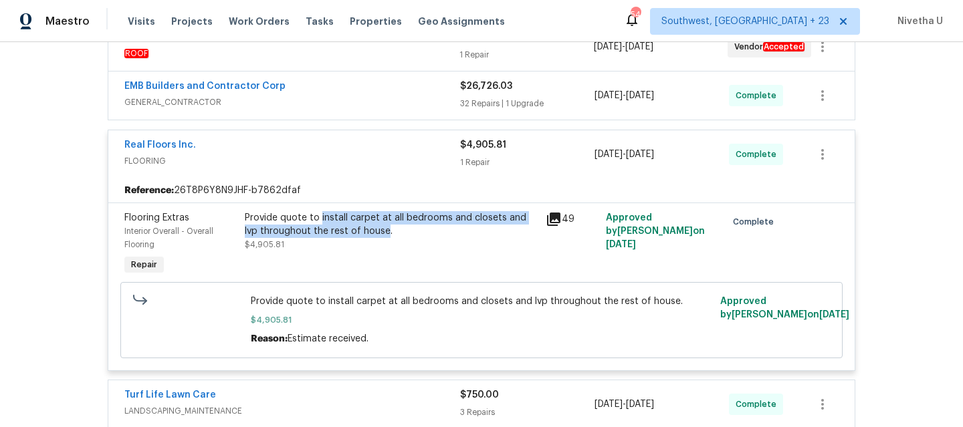
drag, startPoint x: 315, startPoint y: 219, endPoint x: 365, endPoint y: 233, distance: 51.3
click at [365, 233] on div "Provide quote to install carpet at all bedrooms and closets and lvp throughout …" at bounding box center [391, 224] width 293 height 27
copy div "install carpet at all bedrooms and closets and lvp throughout the rest of house"
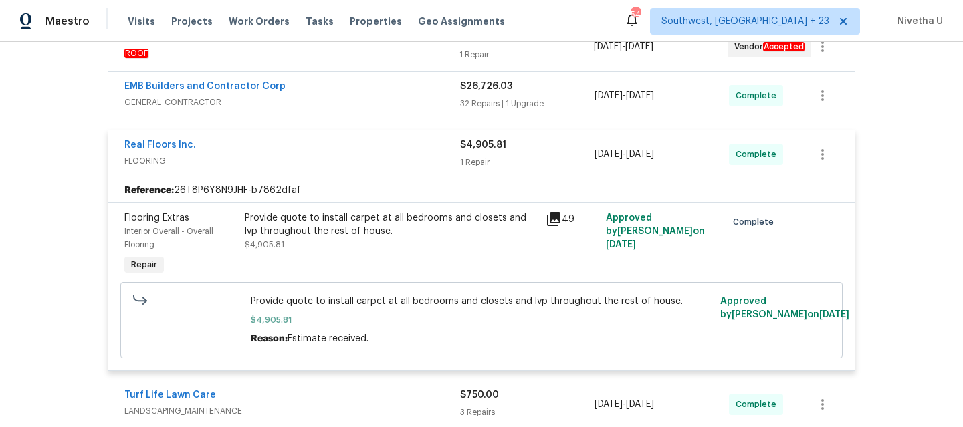
click at [395, 185] on div "Reference: 26T8P6Y8N9JHF-b7862dfaf" at bounding box center [481, 191] width 746 height 24
click at [377, 165] on span "FLOORING" at bounding box center [292, 160] width 336 height 13
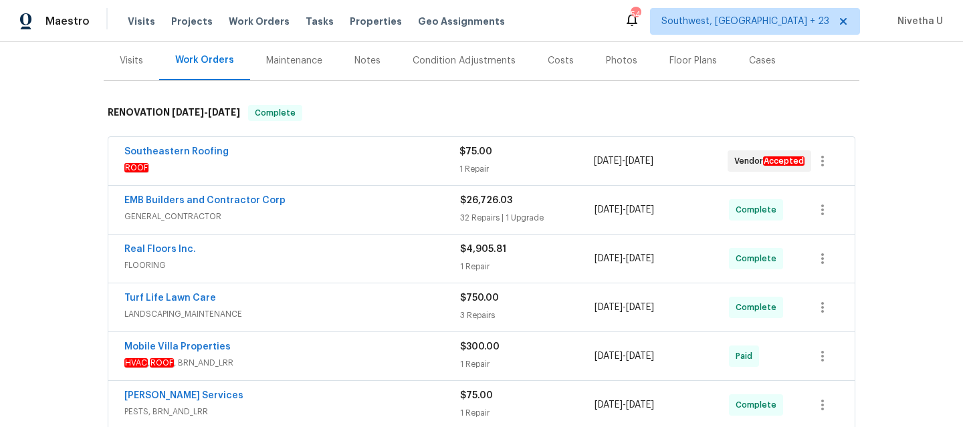
scroll to position [161, 0]
click at [356, 206] on div "EMB Builders and Contractor Corp" at bounding box center [292, 203] width 336 height 16
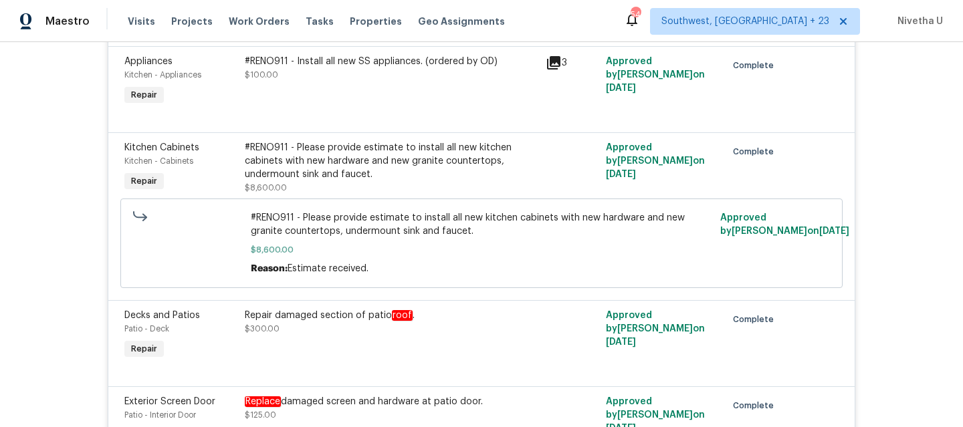
scroll to position [3927, 0]
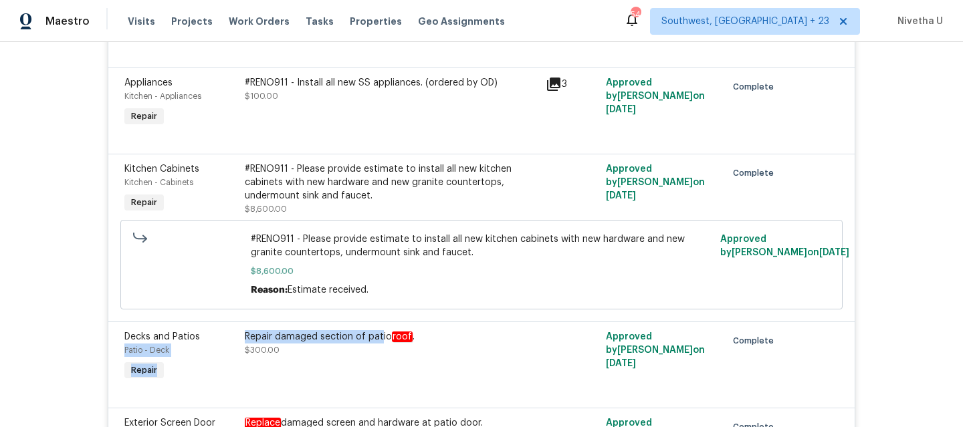
drag, startPoint x: 235, startPoint y: 362, endPoint x: 375, endPoint y: 371, distance: 140.7
click at [375, 371] on div "Decks and Patios Patio - Deck Repair Repair damaged section of patio roof . $30…" at bounding box center [481, 357] width 722 height 62
click at [52, 302] on div "Back to all projects 23910 Lake Bark Ct, Lutz, FL 33559 4 Beds | 2 Baths | Tota…" at bounding box center [481, 234] width 963 height 385
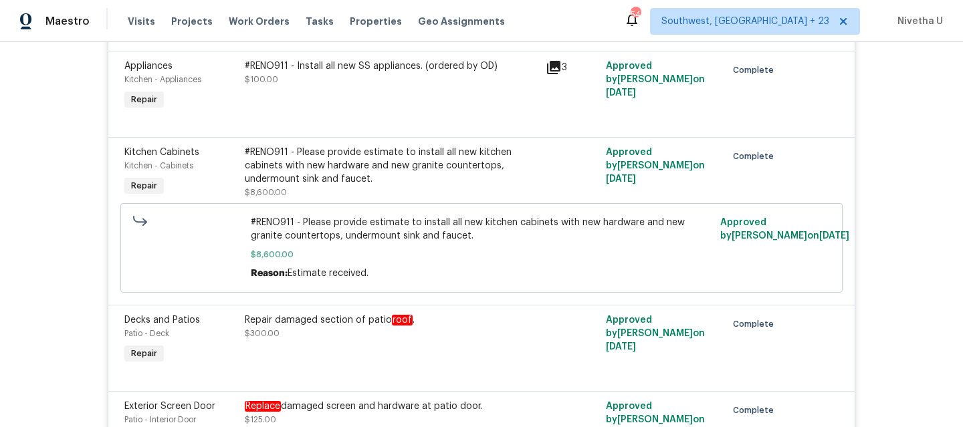
scroll to position [3928, 0]
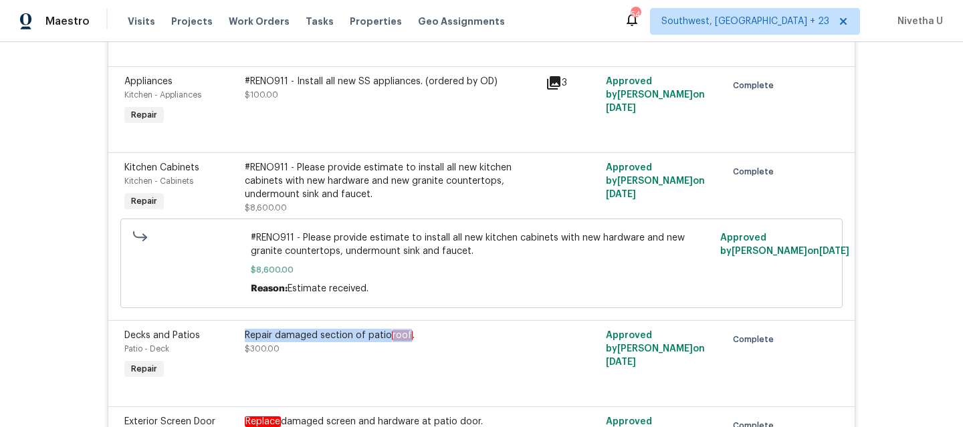
drag, startPoint x: 241, startPoint y: 362, endPoint x: 405, endPoint y: 364, distance: 163.9
click at [405, 342] on div "Repair damaged section of patio roof ." at bounding box center [391, 335] width 293 height 13
copy div "Repair damaged section of patio roof"
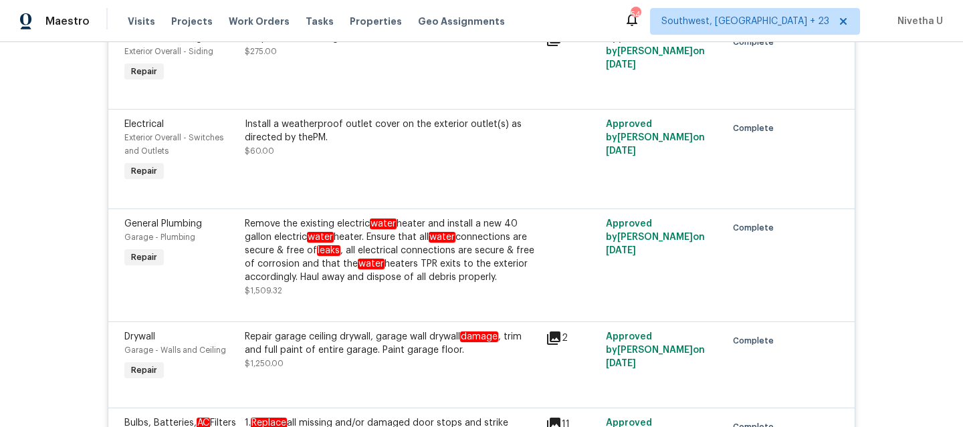
scroll to position [1673, 0]
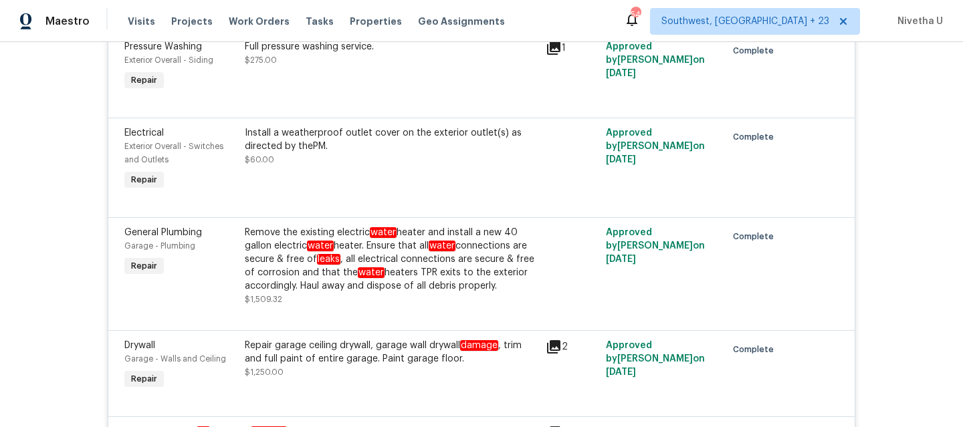
click at [358, 366] on div "Repair garage ceiling drywall, garage wall drywall damage , trim and full paint…" at bounding box center [391, 352] width 293 height 27
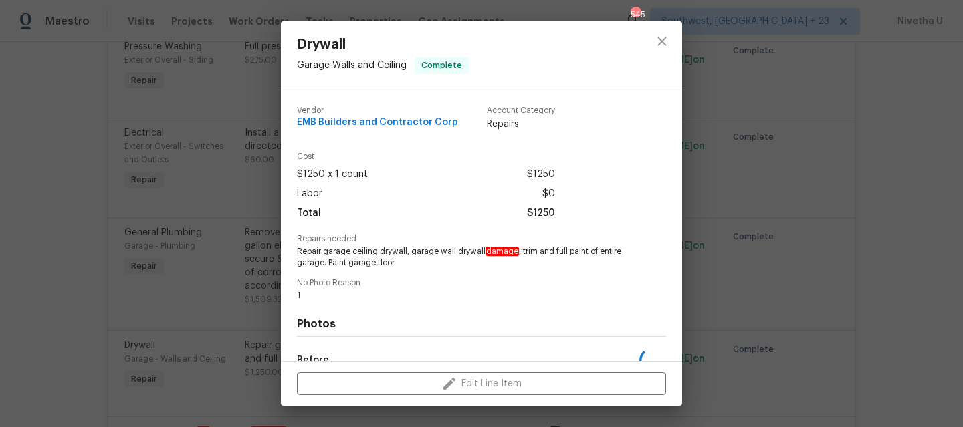
scroll to position [166, 0]
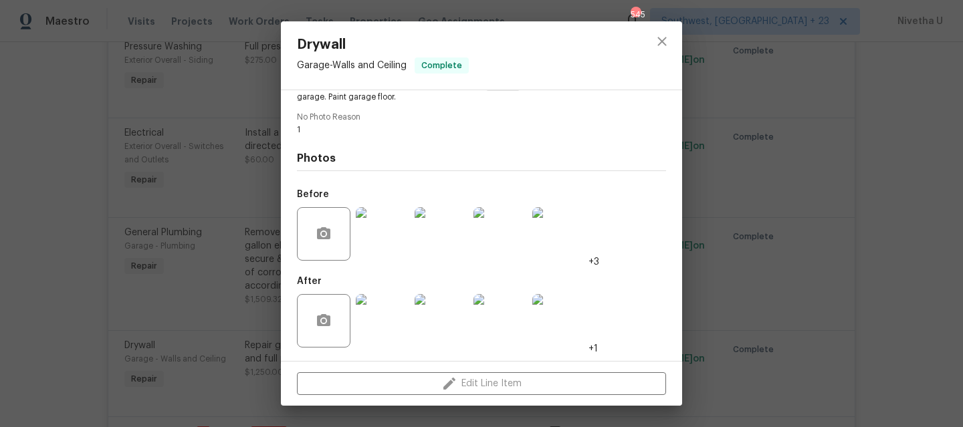
click at [386, 229] on img at bounding box center [383, 234] width 54 height 54
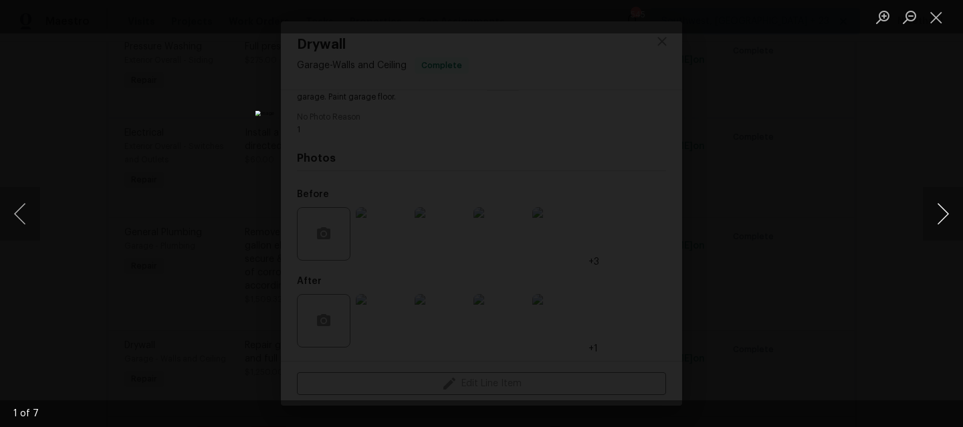
click at [937, 218] on button "Next image" at bounding box center [943, 214] width 40 height 54
click at [937, 219] on button "Next image" at bounding box center [943, 214] width 40 height 54
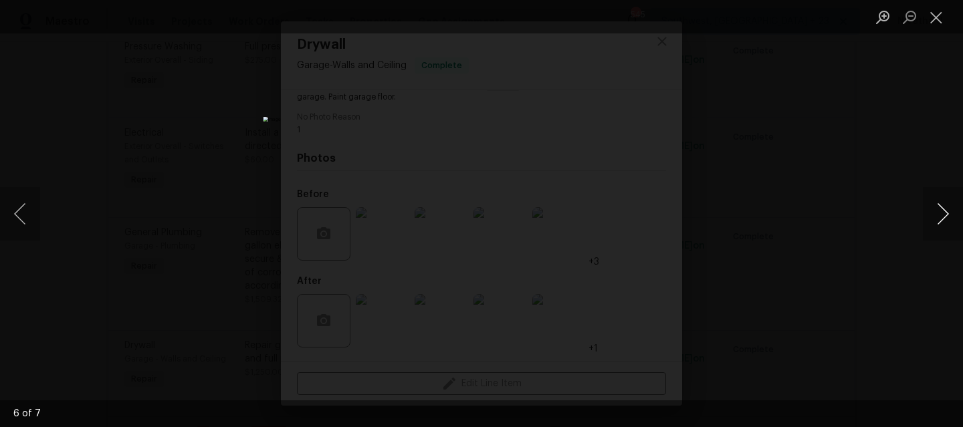
click at [937, 219] on button "Next image" at bounding box center [943, 214] width 40 height 54
click at [845, 273] on div "Lightbox" at bounding box center [481, 213] width 963 height 427
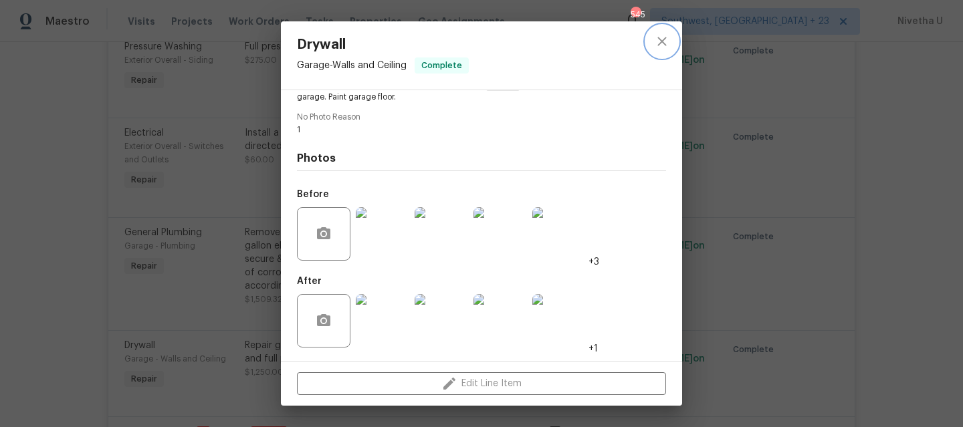
click at [667, 50] on button "close" at bounding box center [662, 41] width 32 height 32
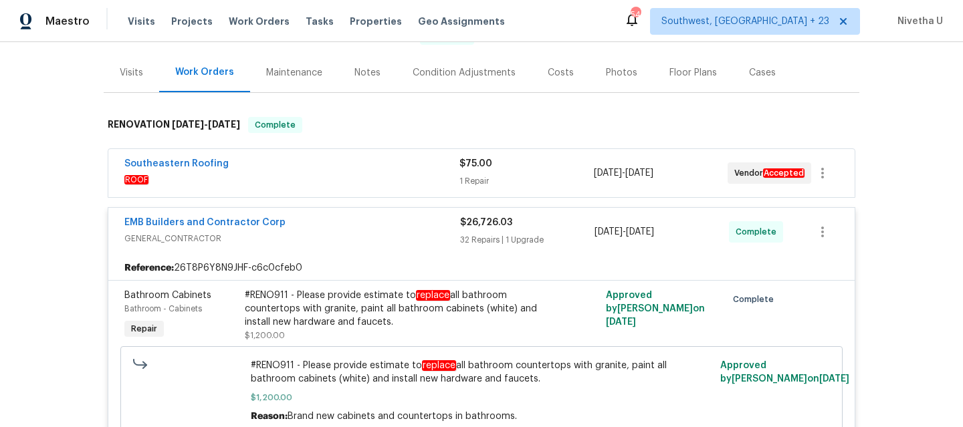
scroll to position [148, 0]
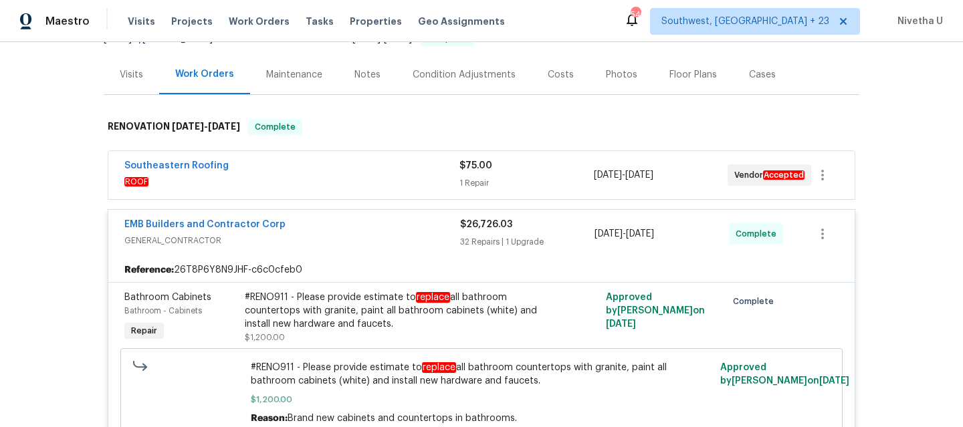
click at [404, 241] on span "GENERAL_CONTRACTOR" at bounding box center [292, 240] width 336 height 13
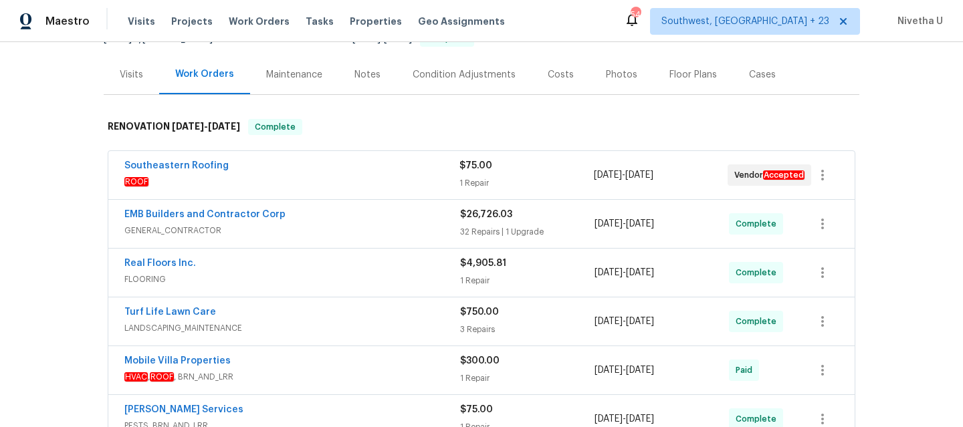
click at [357, 172] on div "Southeastern Roofing" at bounding box center [291, 167] width 335 height 16
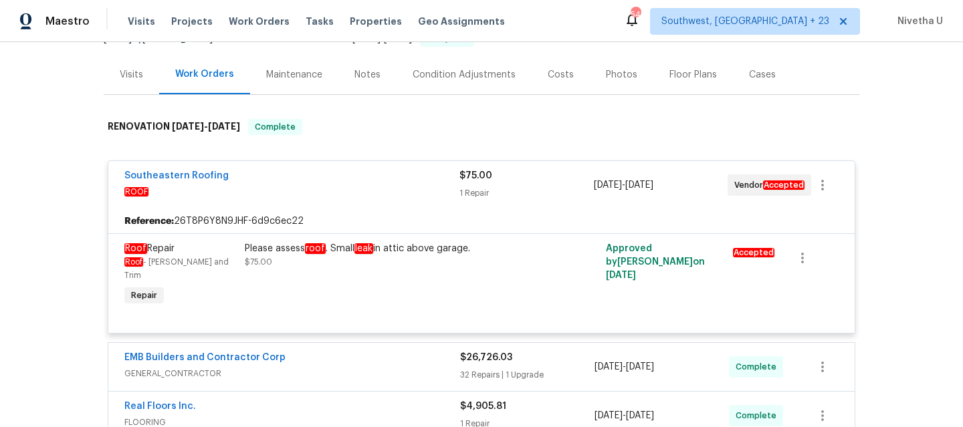
click at [352, 183] on div "Southeastern Roofing" at bounding box center [291, 177] width 335 height 16
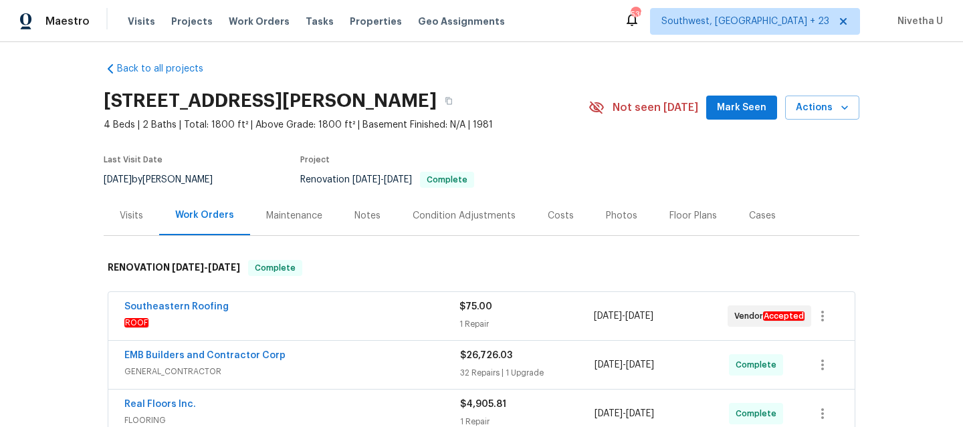
scroll to position [102, 0]
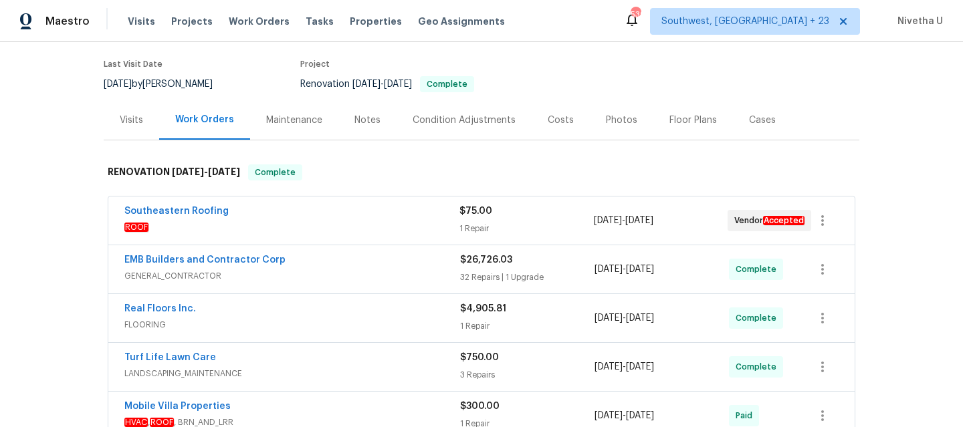
click at [311, 265] on div "EMB Builders and Contractor Corp" at bounding box center [292, 261] width 336 height 16
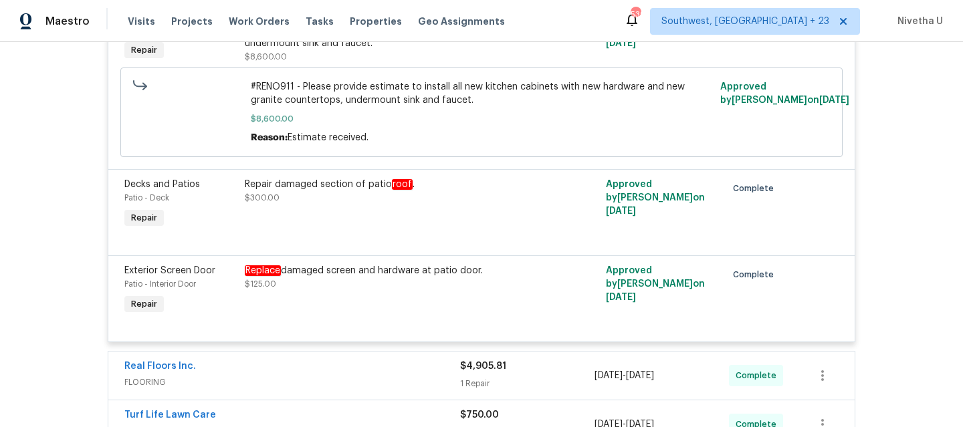
scroll to position [4258, 0]
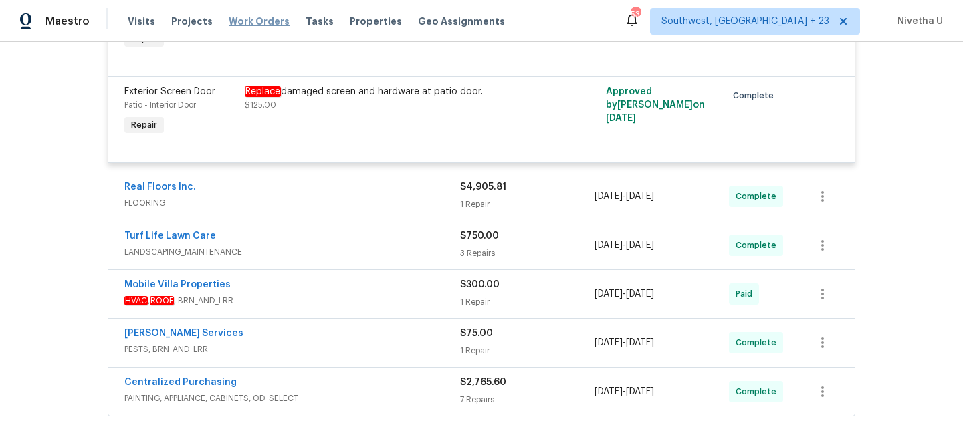
click at [260, 22] on span "Work Orders" at bounding box center [259, 21] width 61 height 13
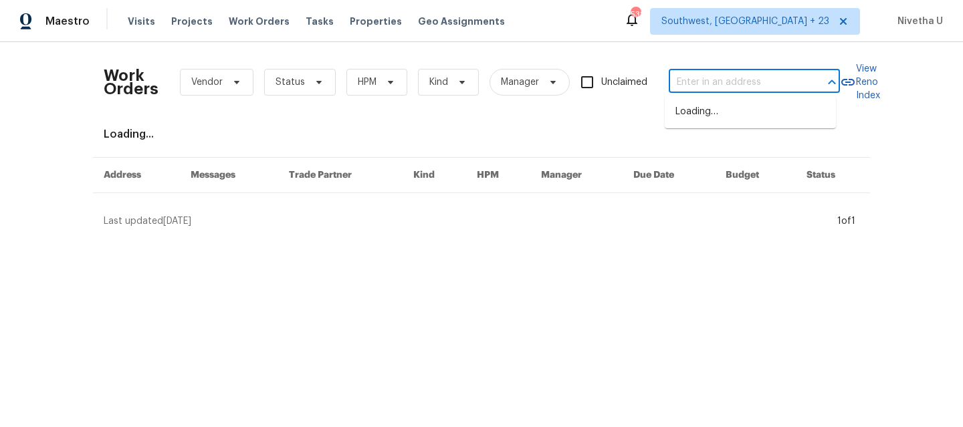
click at [680, 84] on input "text" at bounding box center [736, 82] width 134 height 21
paste input "7700 Lookout Point Dr Jacksonville, FL 32210"
type input "7700 Lookout Point Dr Jacksonville, FL 32210"
click at [726, 123] on li "7700 Lookout Point Dr, Jacksonville, FL 32210" at bounding box center [750, 112] width 171 height 22
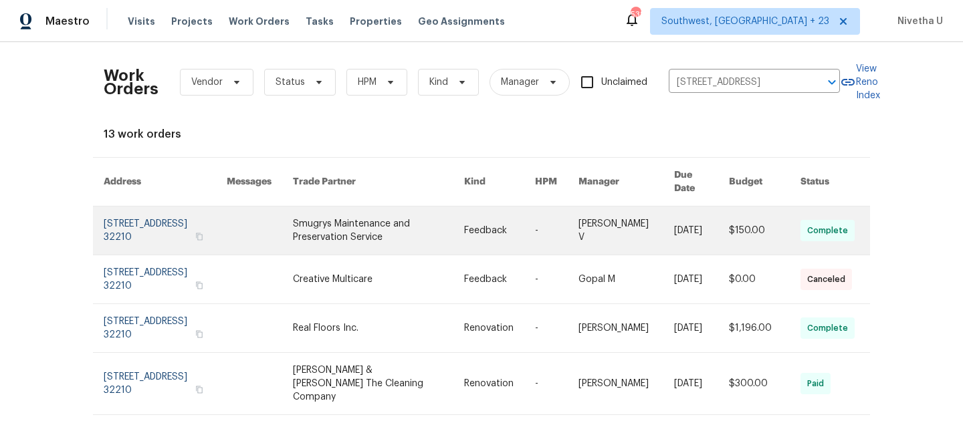
click at [144, 221] on link at bounding box center [165, 231] width 123 height 48
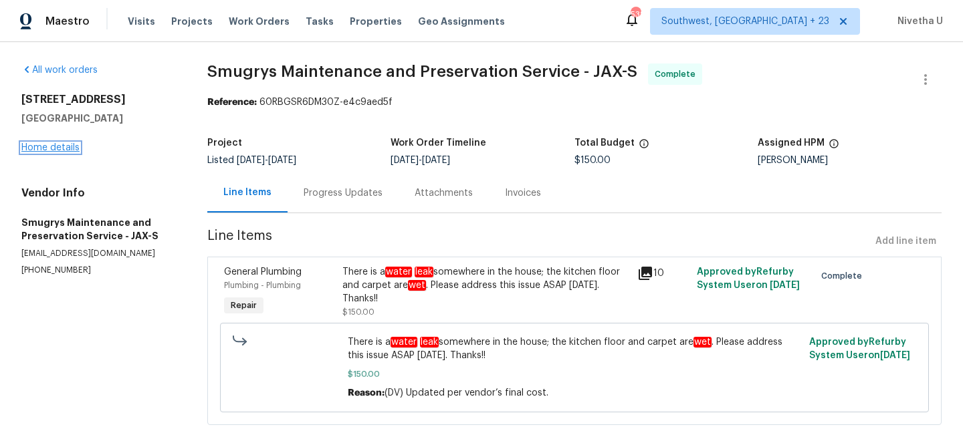
click at [46, 150] on link "Home details" at bounding box center [50, 147] width 58 height 9
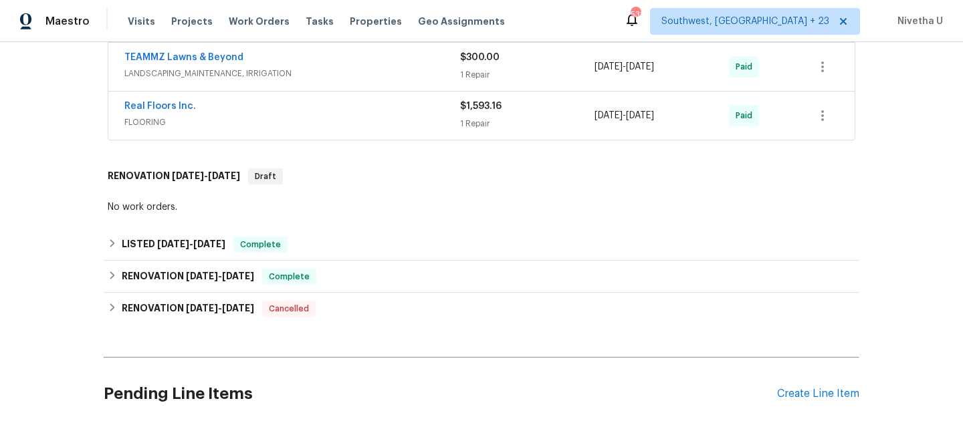
scroll to position [544, 0]
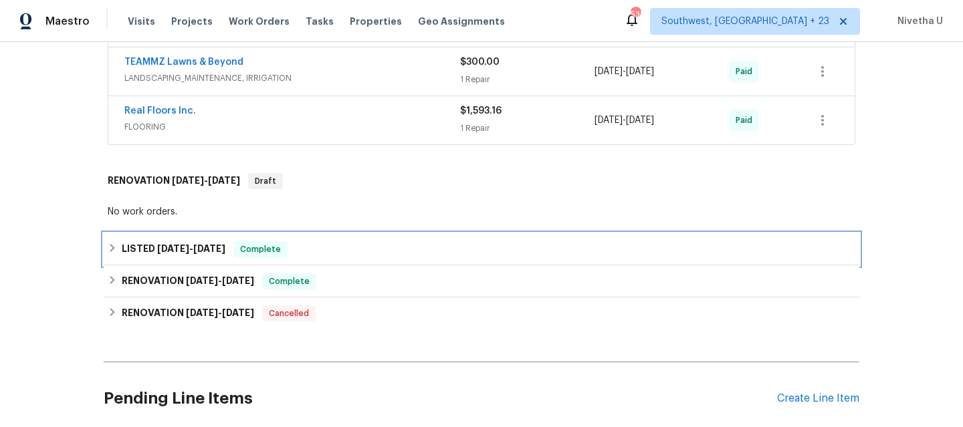
click at [308, 249] on div "LISTED 8/10/25 - 8/12/25 Complete" at bounding box center [482, 249] width 748 height 16
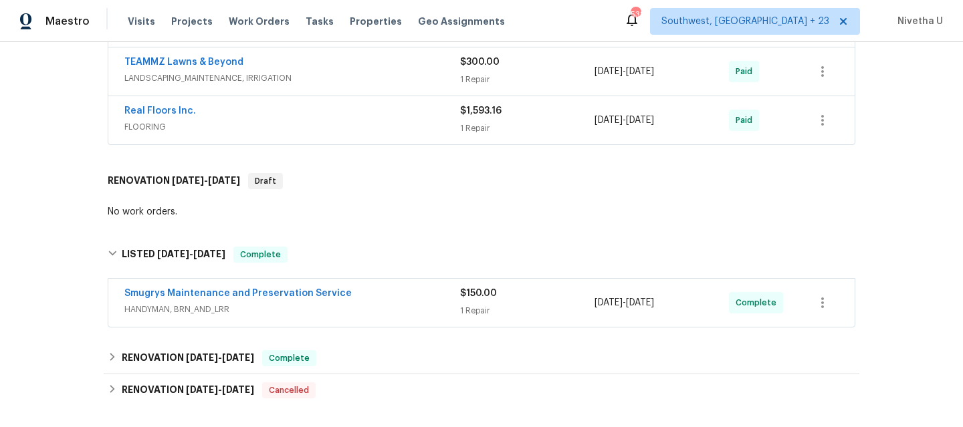
click at [373, 319] on div "Smugrys Maintenance and Preservation Service HANDYMAN, BRN_AND_LRR $150.00 1 Re…" at bounding box center [481, 303] width 746 height 48
click at [371, 312] on span "HANDYMAN, BRN_AND_LRR" at bounding box center [292, 309] width 336 height 13
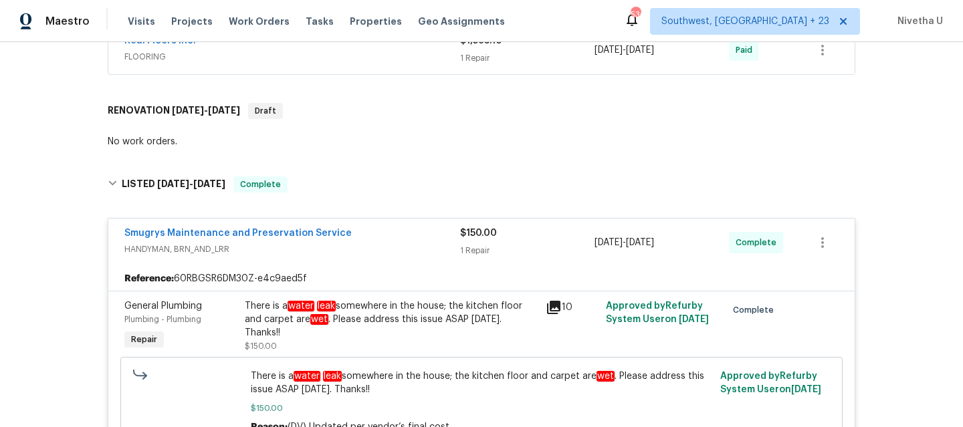
scroll to position [615, 0]
click at [379, 227] on div "Smugrys Maintenance and Preservation Service" at bounding box center [292, 235] width 336 height 16
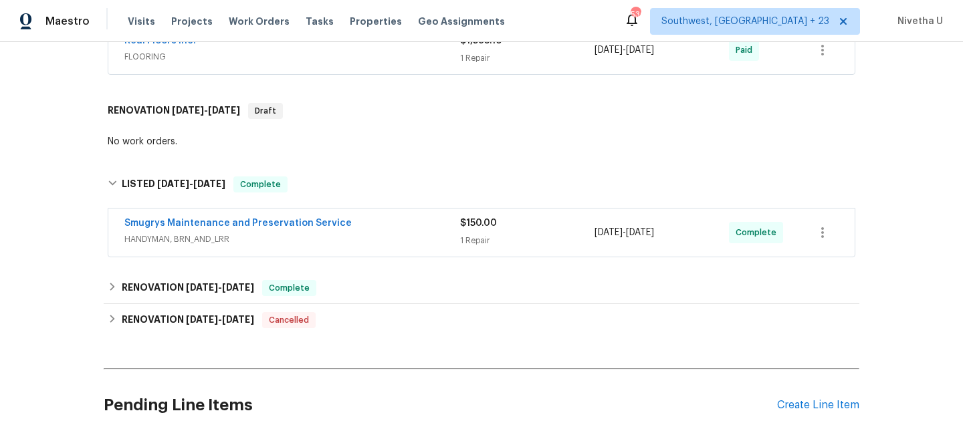
click at [371, 223] on div "Smugrys Maintenance and Preservation Service" at bounding box center [292, 225] width 336 height 16
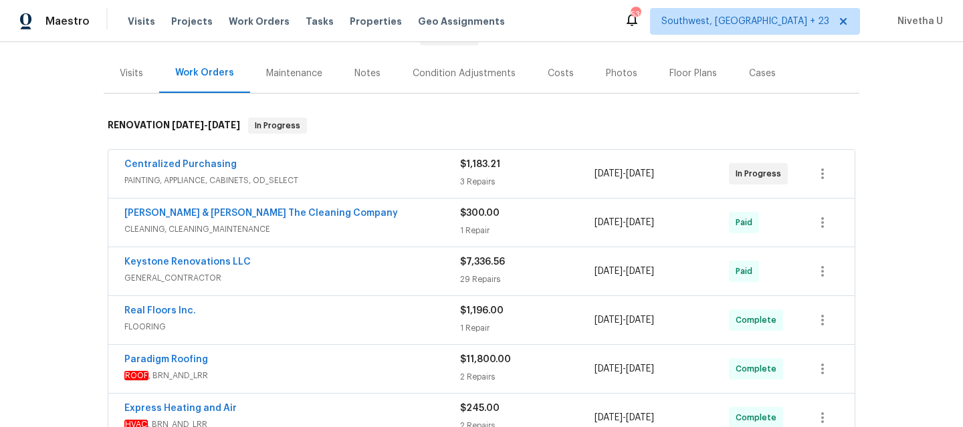
scroll to position [150, 0]
click at [378, 190] on div "Centralized Purchasing PAINTING, APPLIANCE, CABINETS, OD_SELECT $1,183.21 3 Rep…" at bounding box center [481, 173] width 746 height 48
click at [372, 180] on span "PAINTING, APPLIANCE, CABINETS, OD_SELECT" at bounding box center [292, 179] width 336 height 13
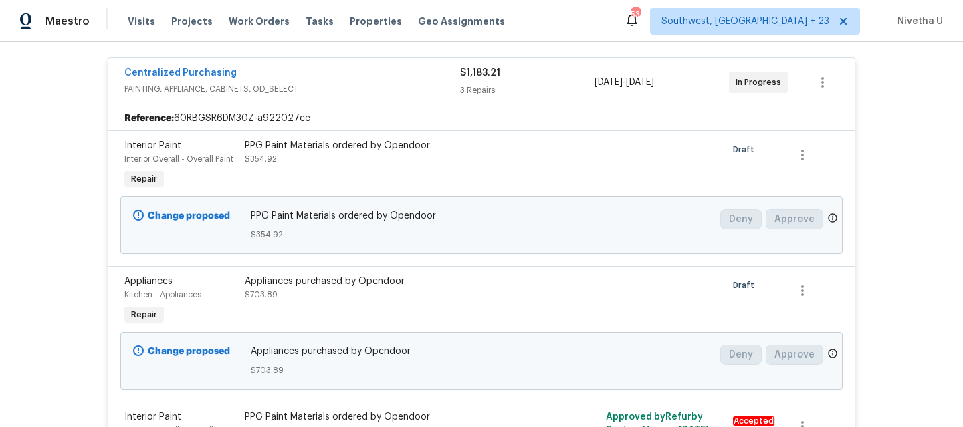
scroll to position [248, 0]
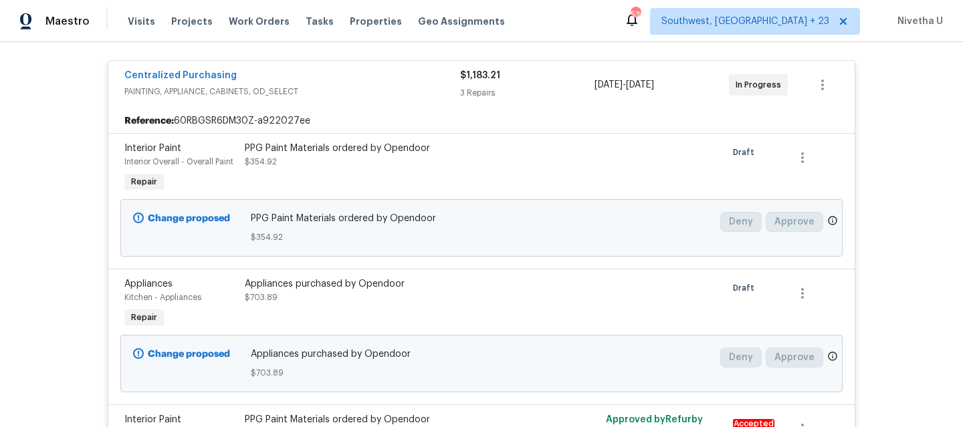
click at [354, 88] on span "PAINTING, APPLIANCE, CABINETS, OD_SELECT" at bounding box center [292, 91] width 336 height 13
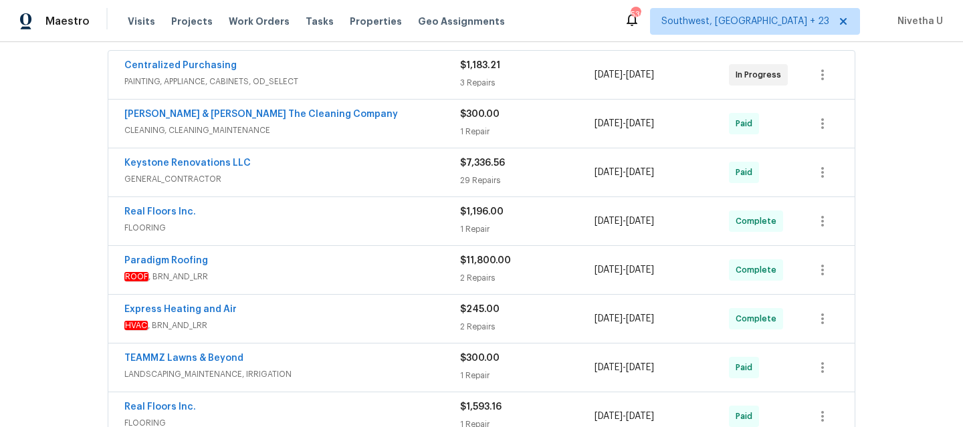
click at [355, 128] on span "CLEANING, CLEANING_MAINTENANCE" at bounding box center [292, 130] width 336 height 13
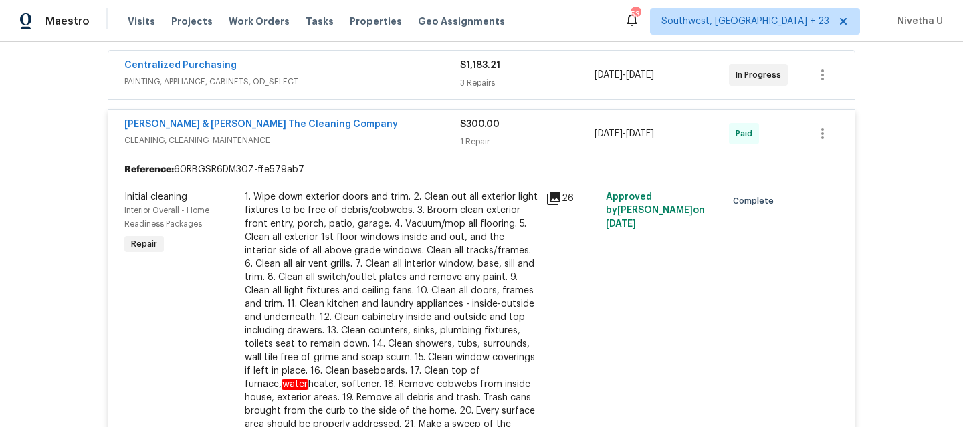
click at [369, 148] on div "Montalvo & Sangalang The Cleaning Company CLEANING, CLEANING_MAINTENANCE" at bounding box center [292, 134] width 336 height 32
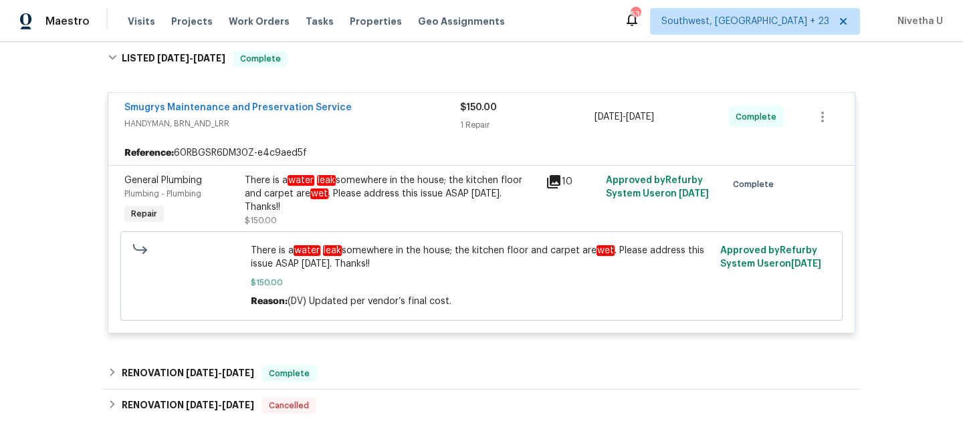
scroll to position [725, 0]
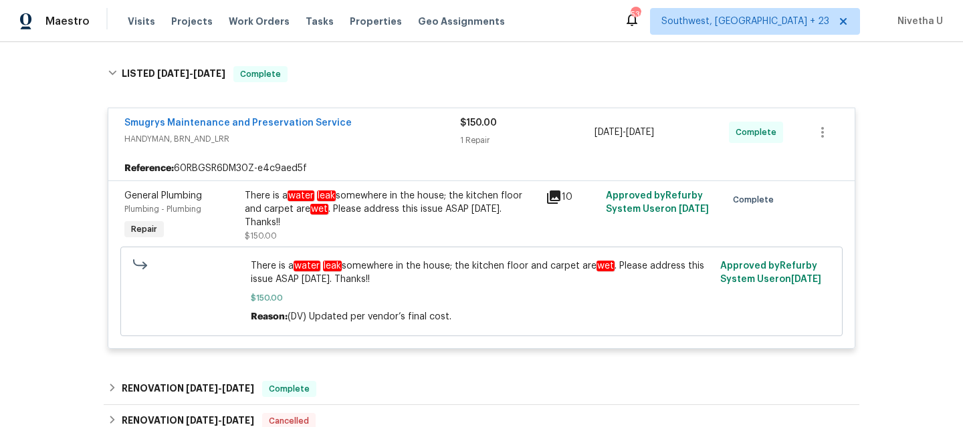
click at [387, 260] on span "There is a water leak somewhere in the house; the kitchen floor and carpet are …" at bounding box center [482, 273] width 462 height 27
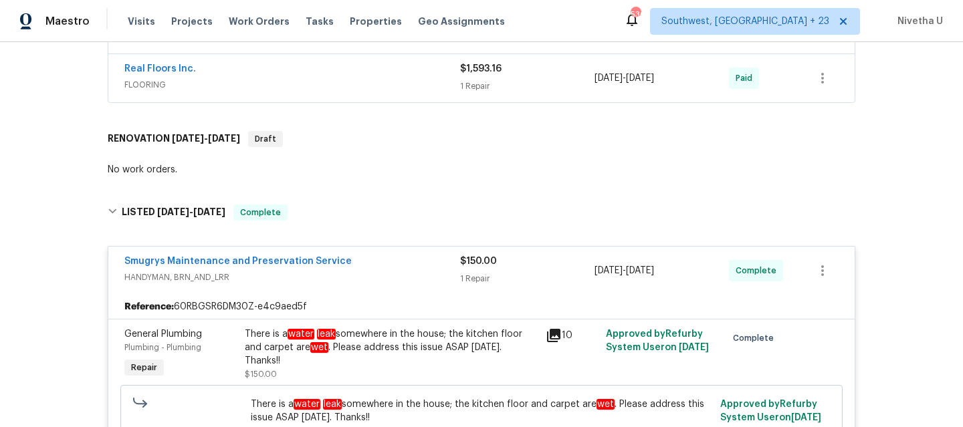
scroll to position [591, 0]
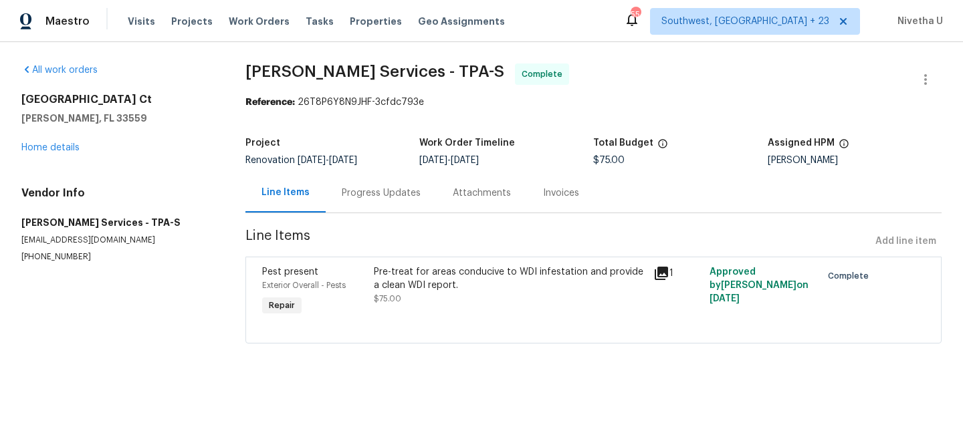
click at [353, 209] on div "Progress Updates" at bounding box center [381, 192] width 111 height 39
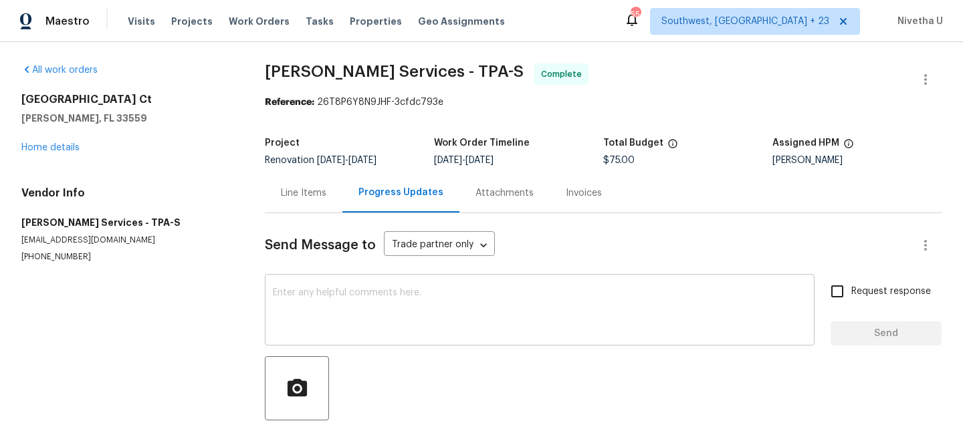
scroll to position [184, 0]
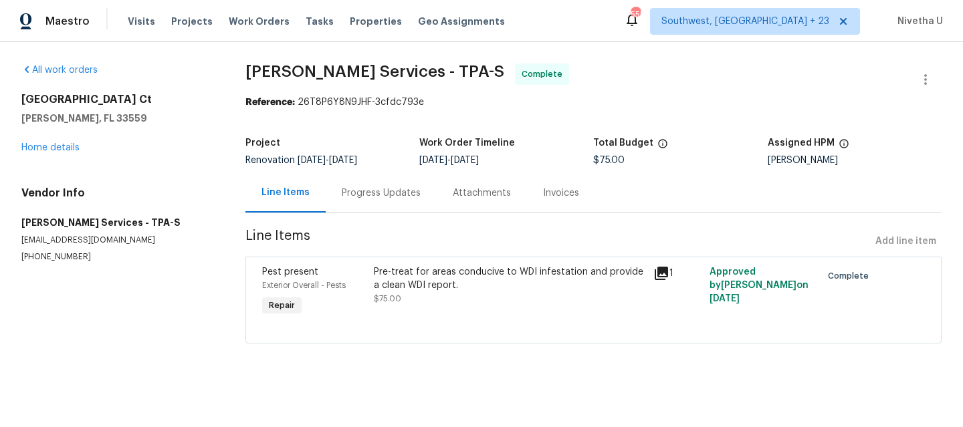
click at [371, 198] on div "Progress Updates" at bounding box center [381, 193] width 79 height 13
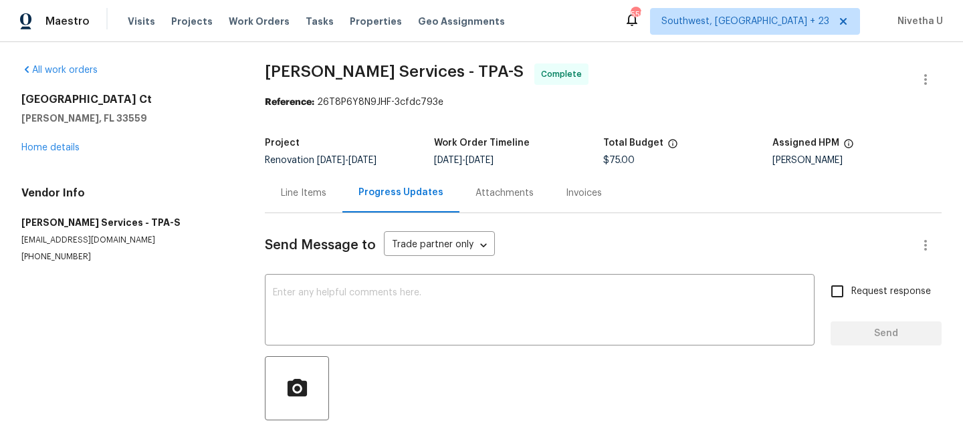
click at [508, 207] on div "Attachments" at bounding box center [504, 192] width 90 height 39
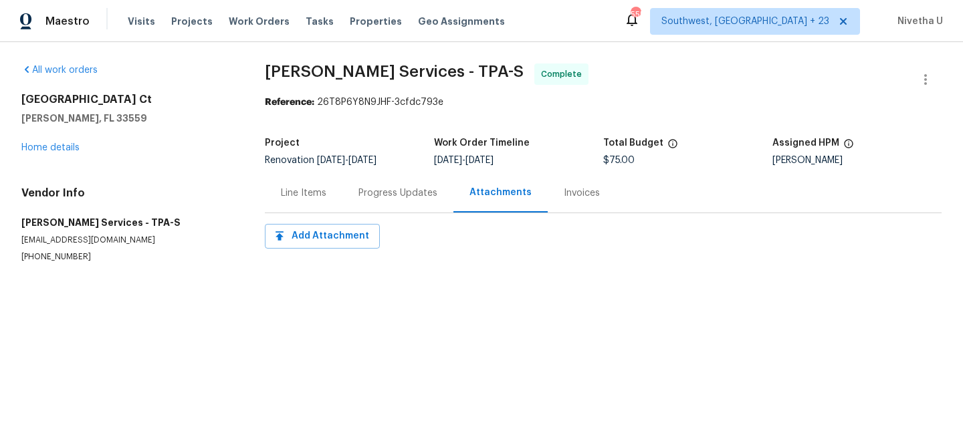
click at [571, 195] on div "Invoices" at bounding box center [582, 193] width 36 height 13
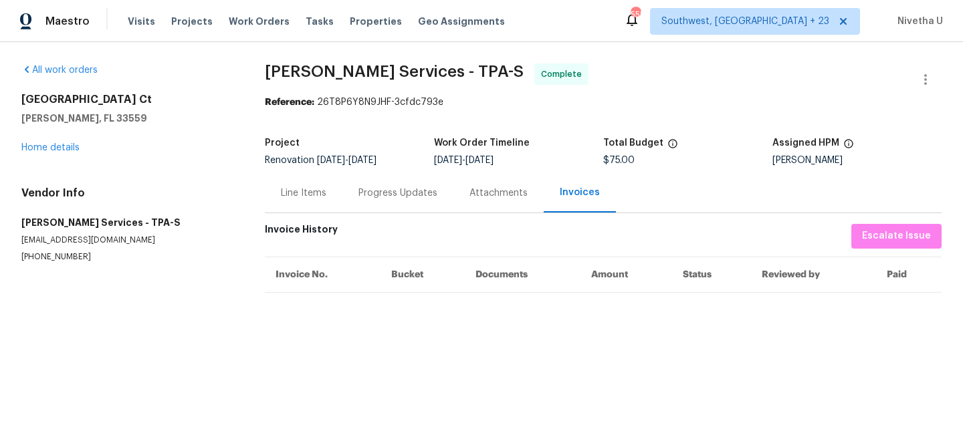
click at [308, 191] on div "Line Items" at bounding box center [303, 193] width 45 height 13
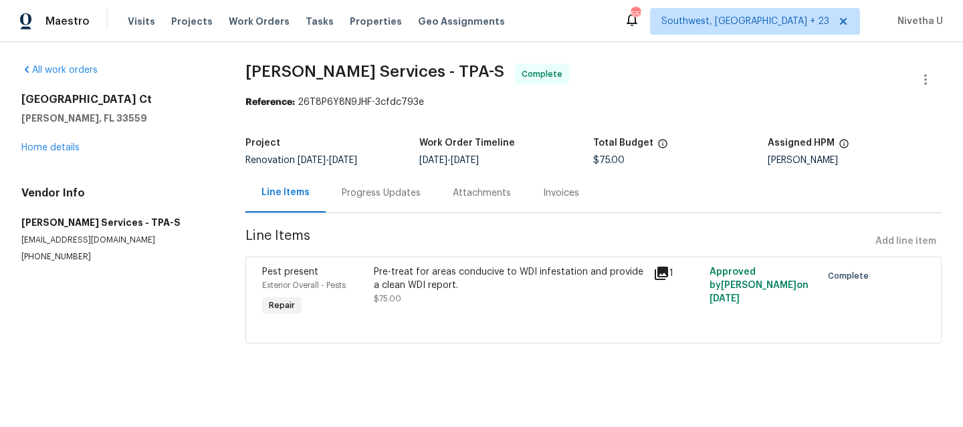
click at [413, 275] on div "Pre-treat for areas conducive to WDI infestation and provide a clean WDI report." at bounding box center [510, 279] width 272 height 27
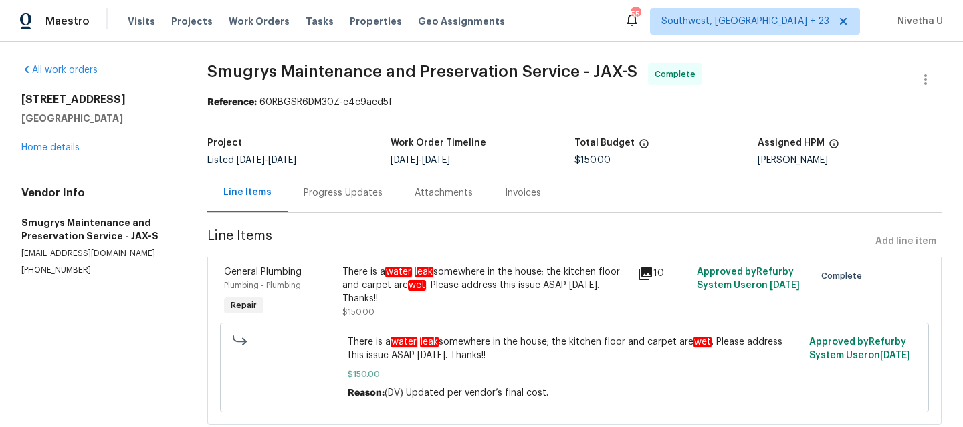
scroll to position [46, 0]
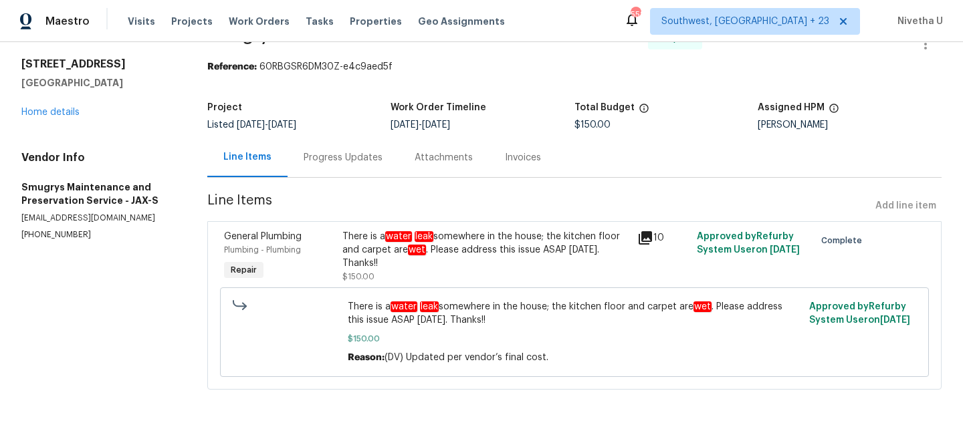
click at [321, 155] on div "Progress Updates" at bounding box center [343, 157] width 111 height 39
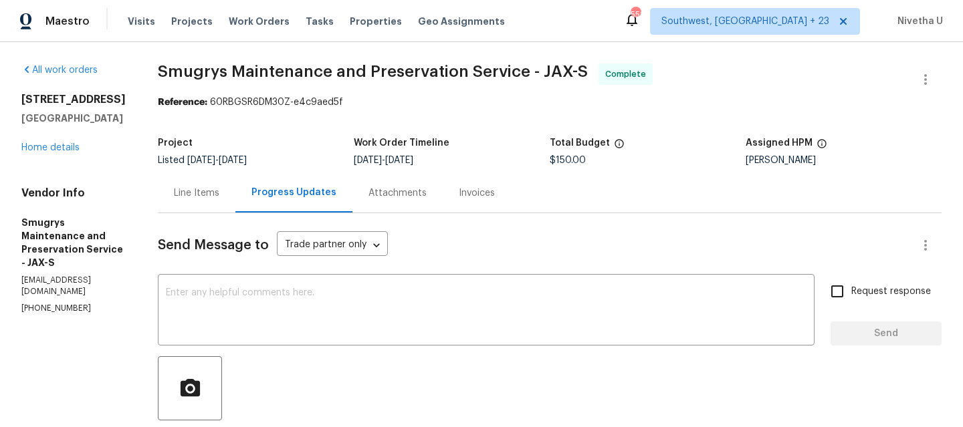
click at [197, 181] on div "Line Items" at bounding box center [197, 192] width 78 height 39
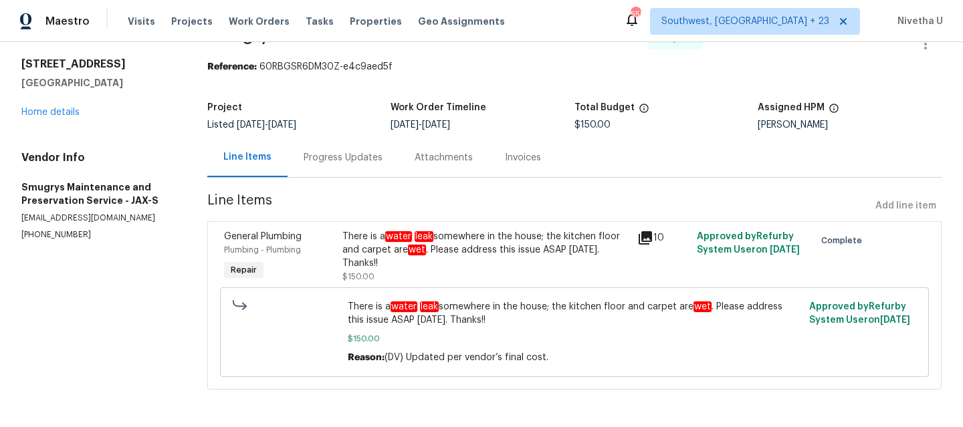
scroll to position [46, 0]
click at [320, 151] on div "Progress Updates" at bounding box center [343, 157] width 79 height 13
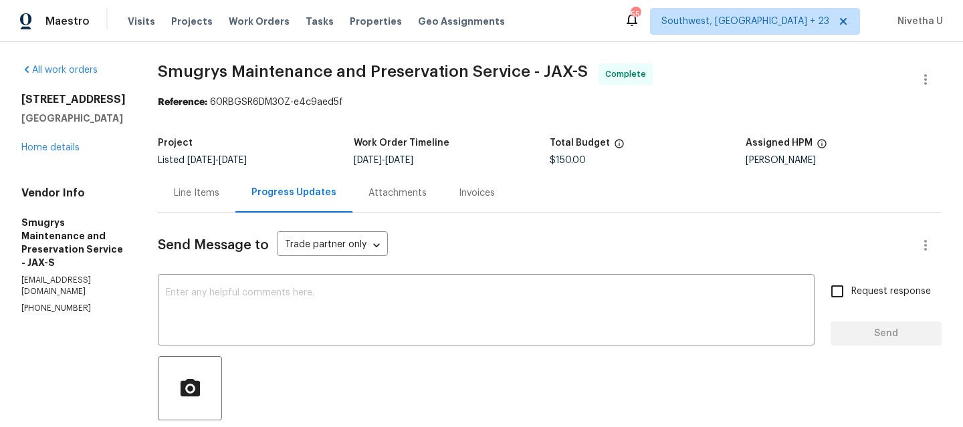
click at [203, 209] on div "Line Items" at bounding box center [197, 192] width 78 height 39
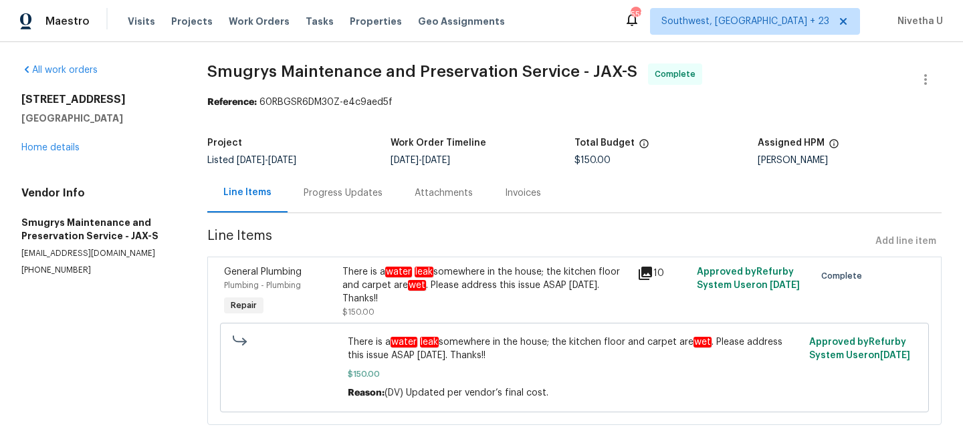
scroll to position [46, 0]
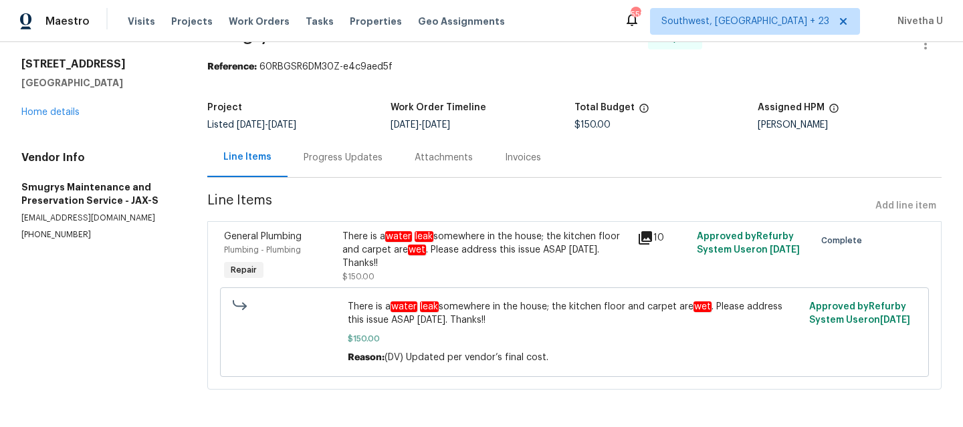
click at [395, 259] on div "There is a water leak somewhere in the house; the kitchen floor and carpet are …" at bounding box center [486, 250] width 288 height 40
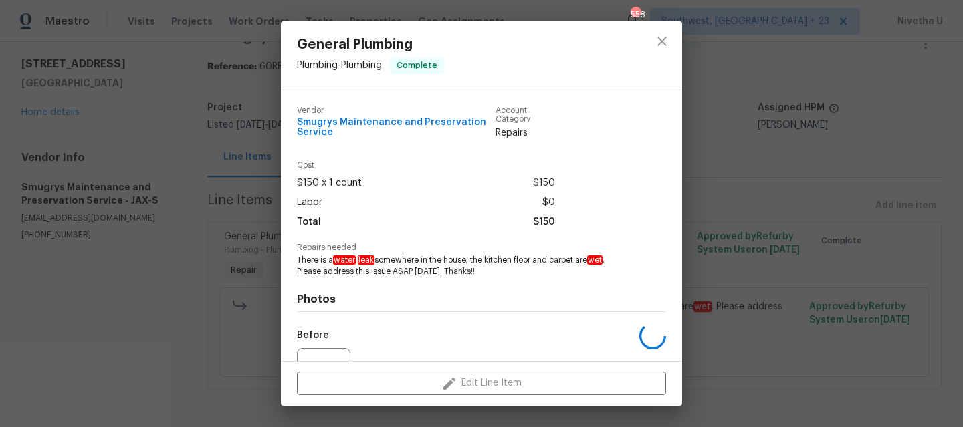
scroll to position [141, 0]
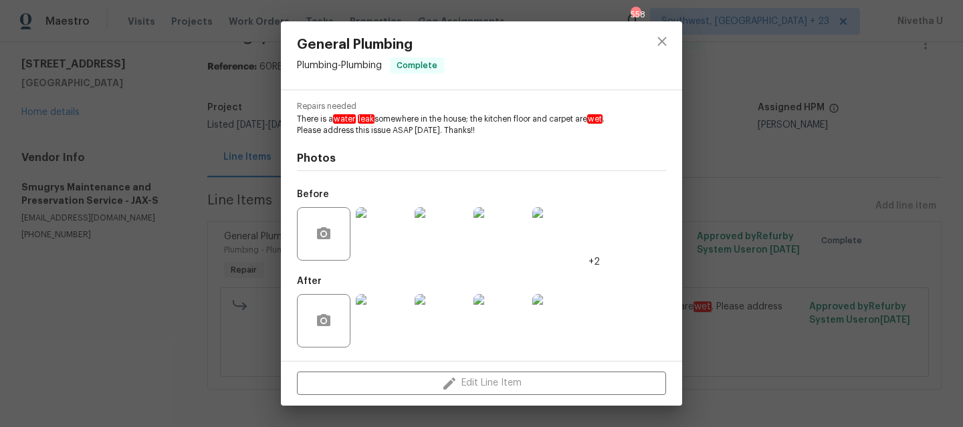
click at [387, 247] on img at bounding box center [383, 234] width 54 height 54
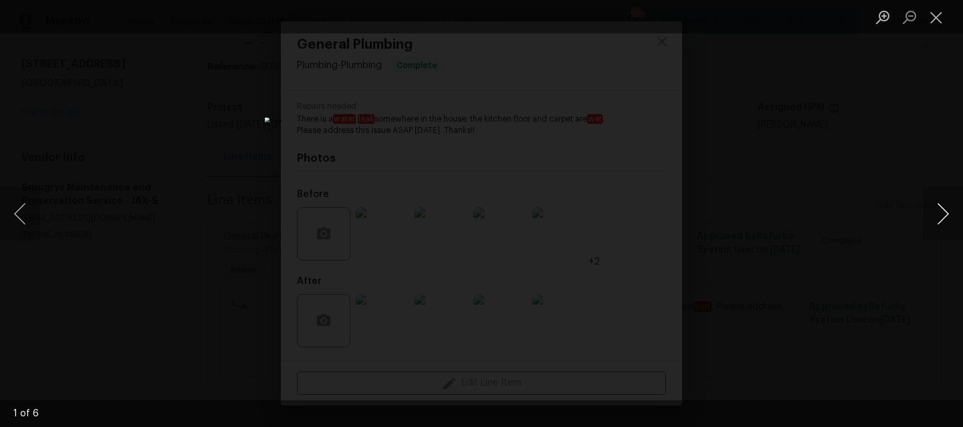
click at [933, 225] on button "Next image" at bounding box center [943, 214] width 40 height 54
click at [23, 218] on button "Previous image" at bounding box center [20, 214] width 40 height 54
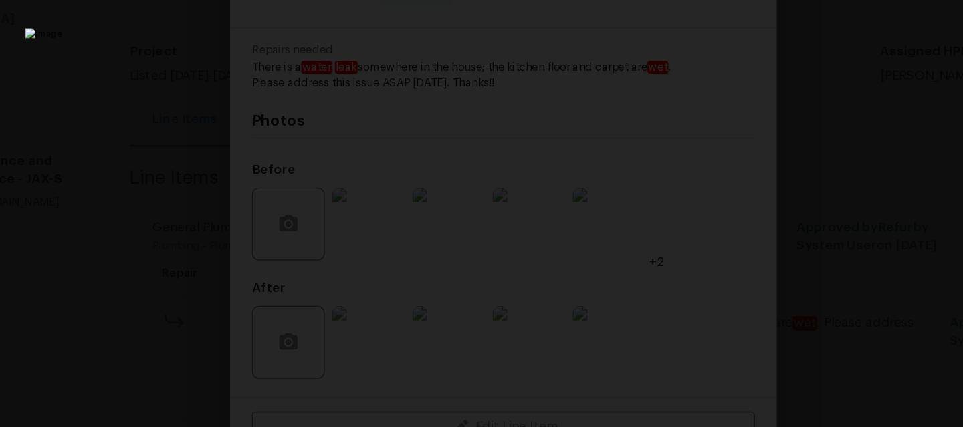
click at [394, 243] on img "Lightbox" at bounding box center [462, 237] width 664 height 295
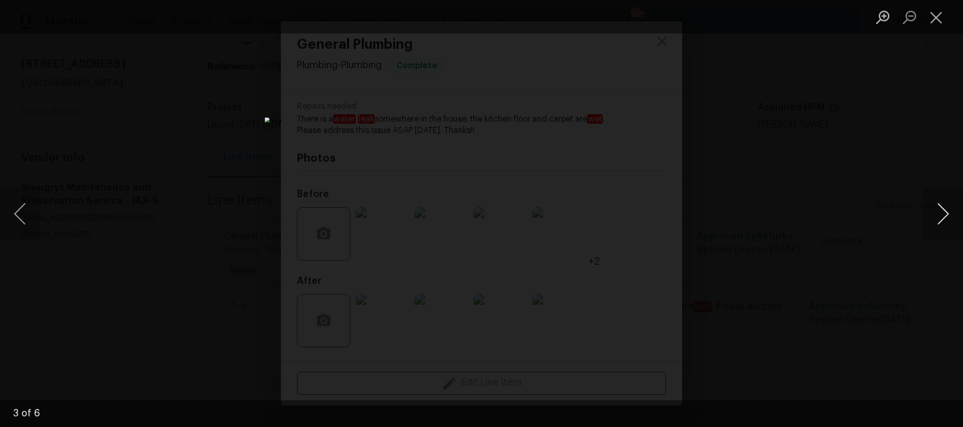
click at [942, 215] on button "Next image" at bounding box center [943, 214] width 40 height 54
click at [876, 255] on div "Lightbox" at bounding box center [481, 213] width 963 height 427
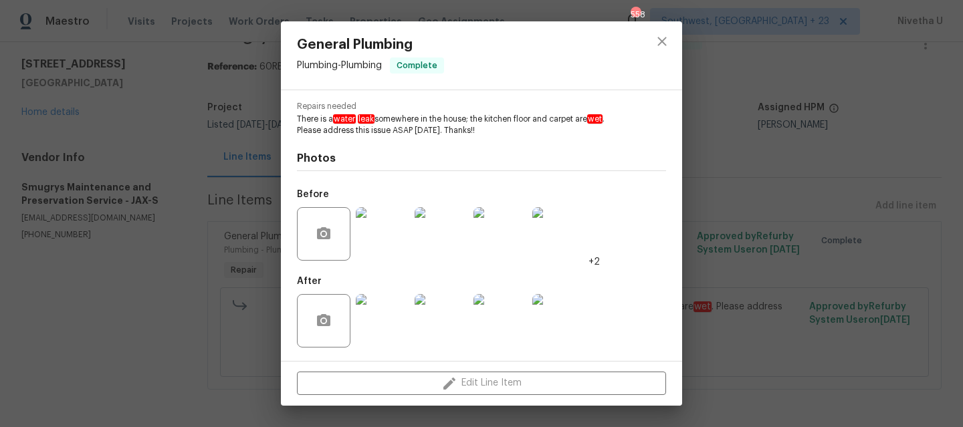
click at [425, 306] on img at bounding box center [442, 321] width 54 height 54
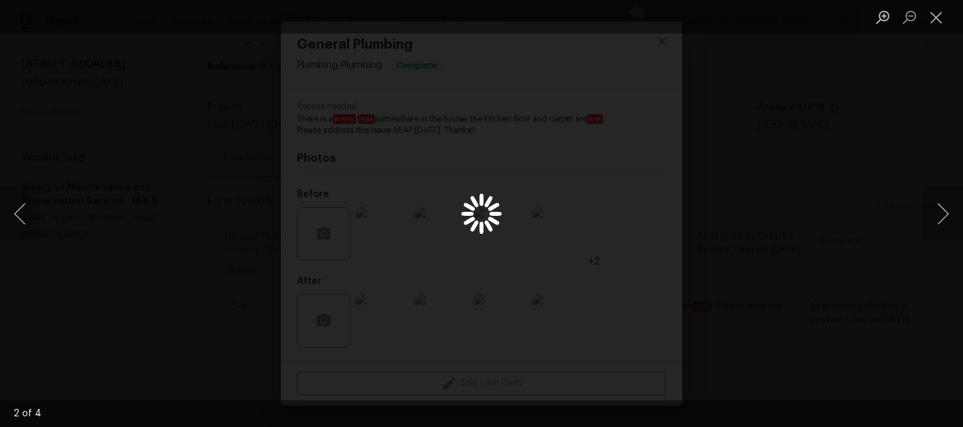
click at [380, 324] on div "Lightbox" at bounding box center [481, 213] width 963 height 427
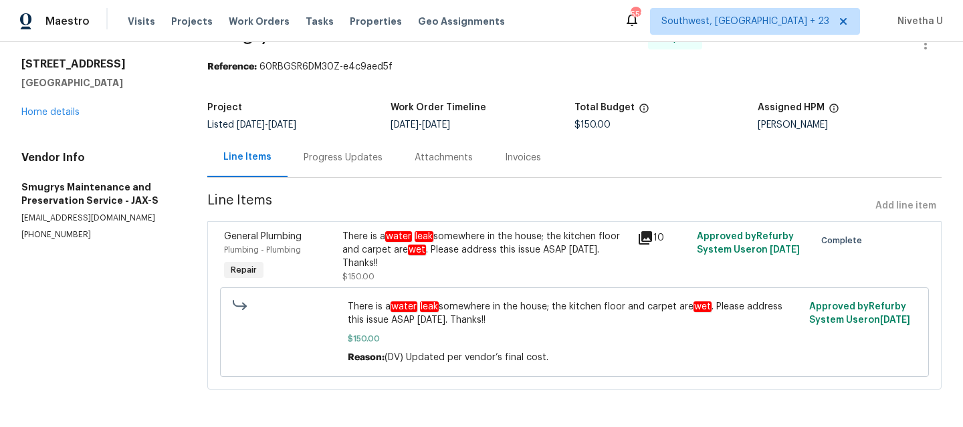
click at [328, 154] on div "Progress Updates" at bounding box center [343, 157] width 111 height 39
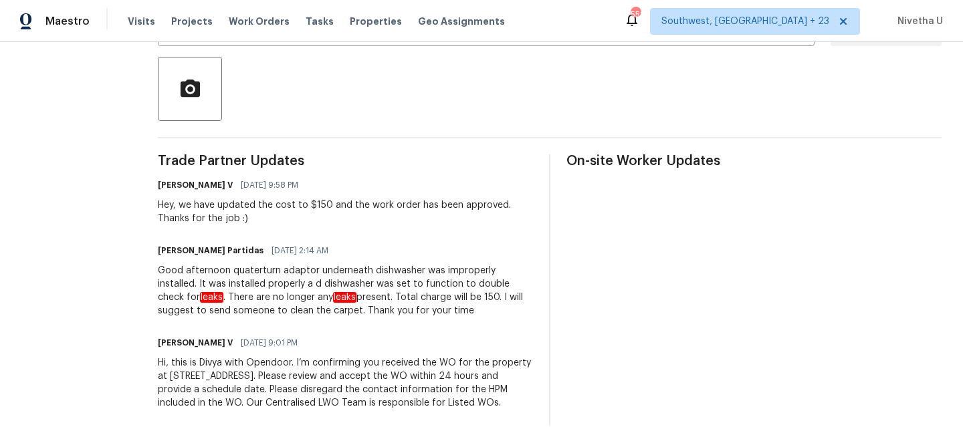
scroll to position [292, 0]
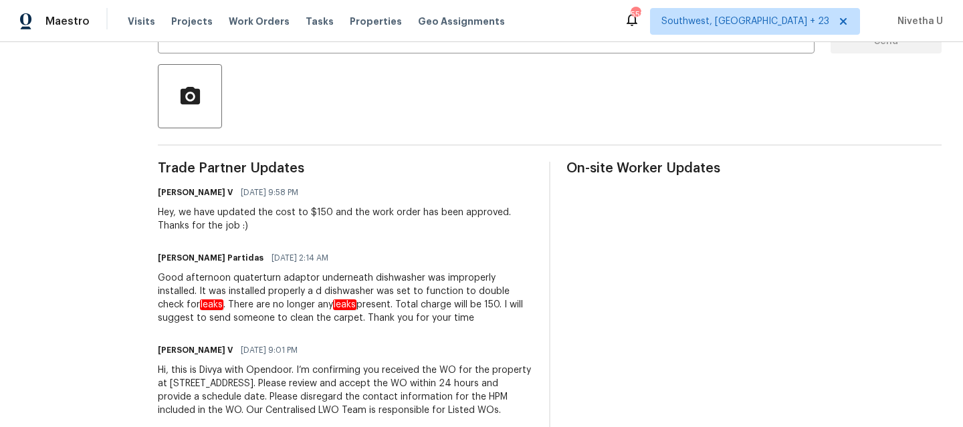
click at [392, 350] on div "[PERSON_NAME] V [DATE] 9:01 PM" at bounding box center [345, 350] width 375 height 19
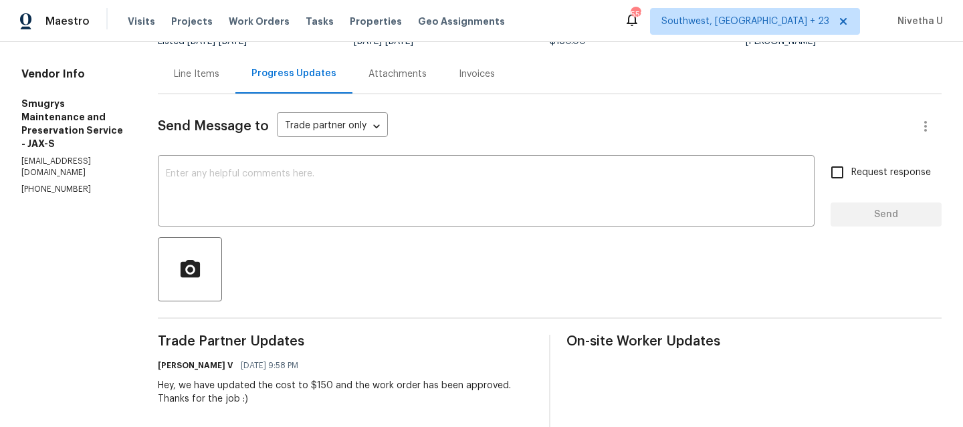
scroll to position [343, 0]
